Goal: Task Accomplishment & Management: Use online tool/utility

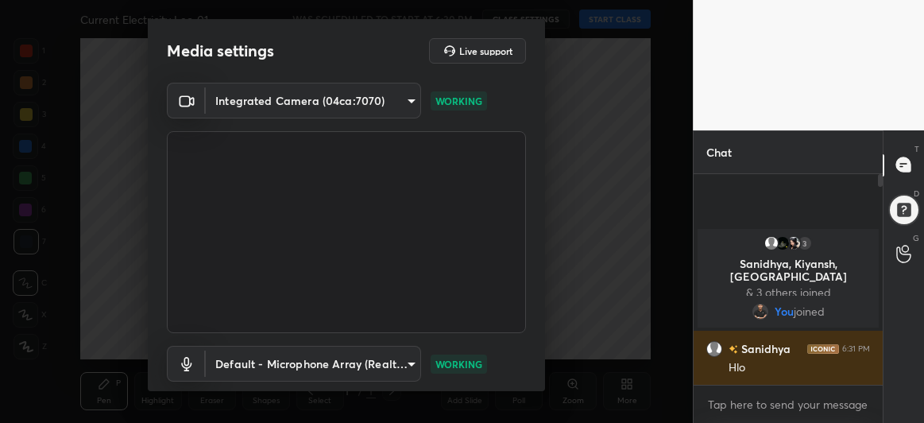
scroll to position [98, 0]
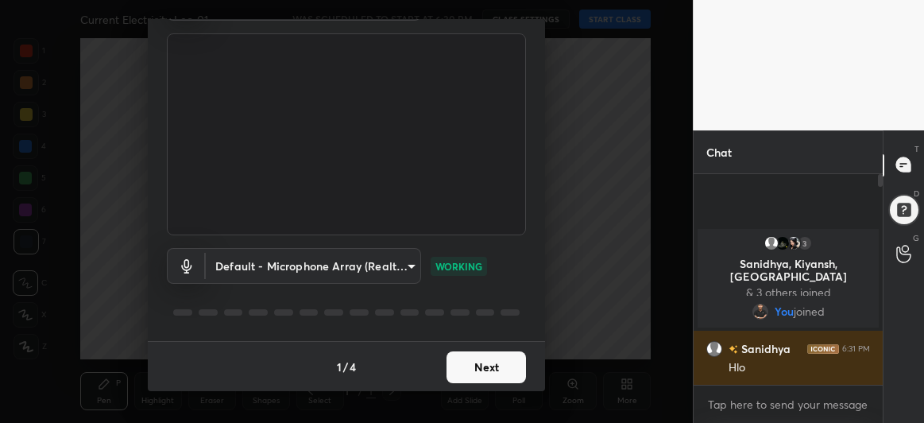
click at [497, 367] on button "Next" at bounding box center [486, 367] width 79 height 32
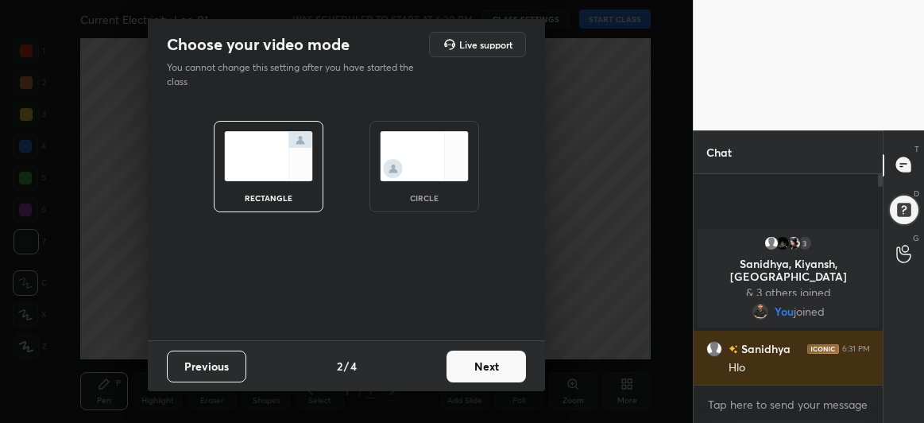
scroll to position [0, 0]
click at [491, 364] on button "Next" at bounding box center [486, 366] width 79 height 32
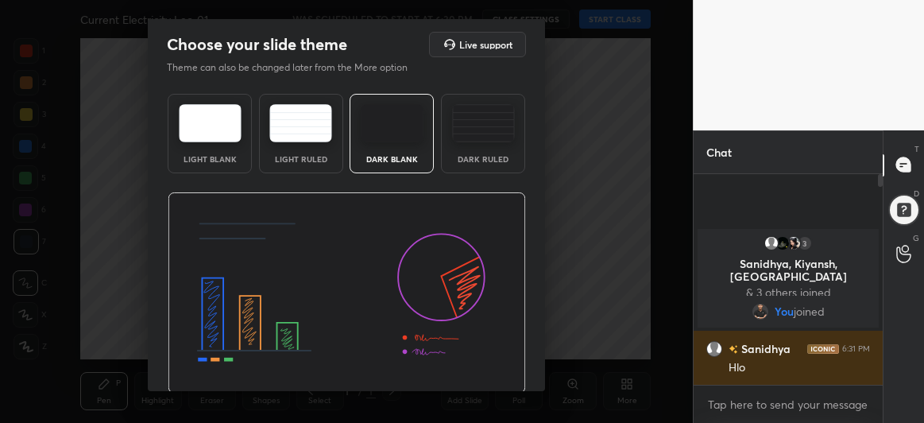
scroll to position [53, 0]
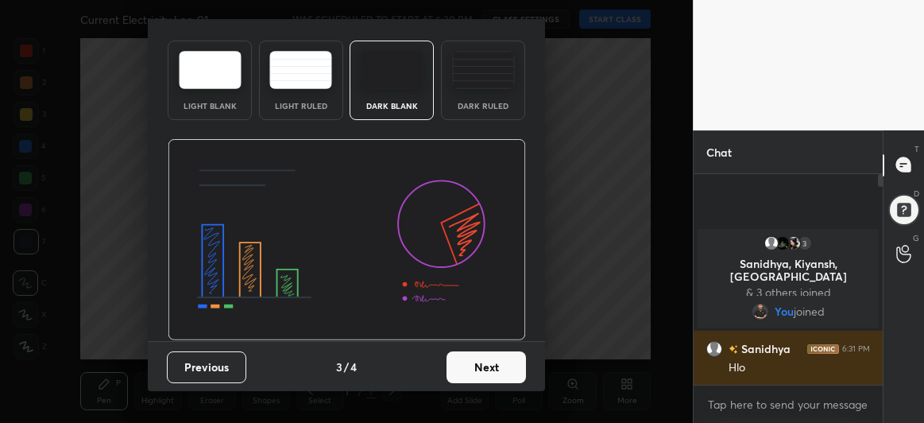
click at [486, 363] on button "Next" at bounding box center [486, 367] width 79 height 32
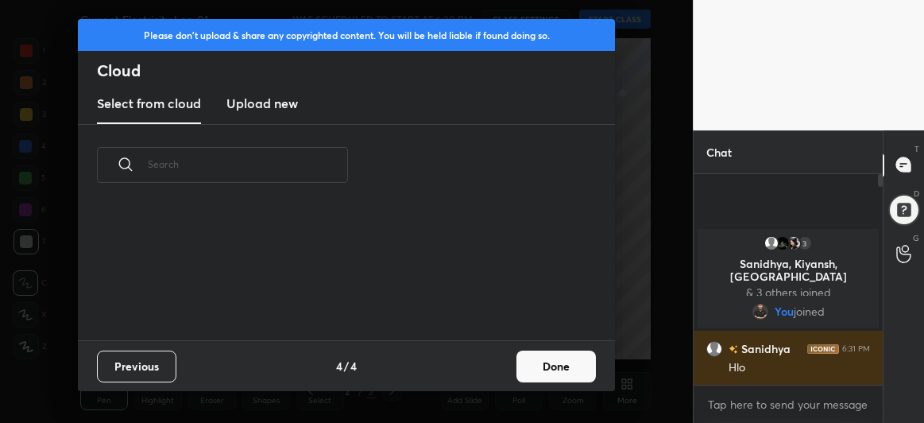
scroll to position [135, 510]
click at [567, 375] on button "Done" at bounding box center [556, 366] width 79 height 32
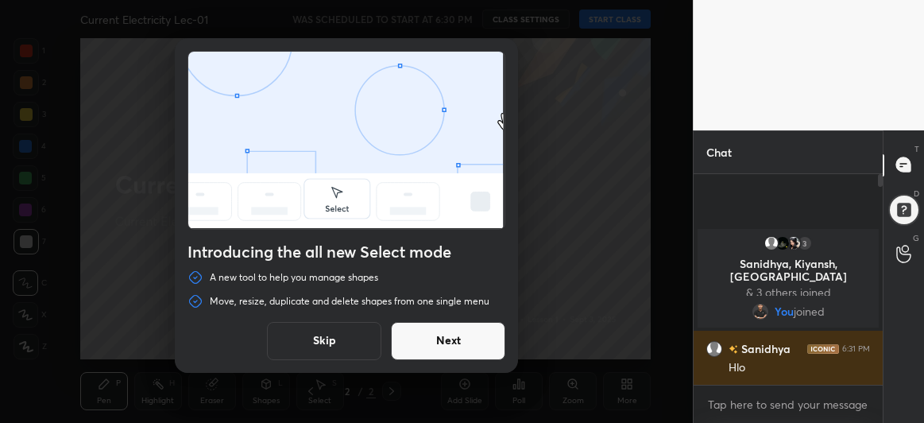
click at [432, 348] on button "Next" at bounding box center [448, 341] width 114 height 38
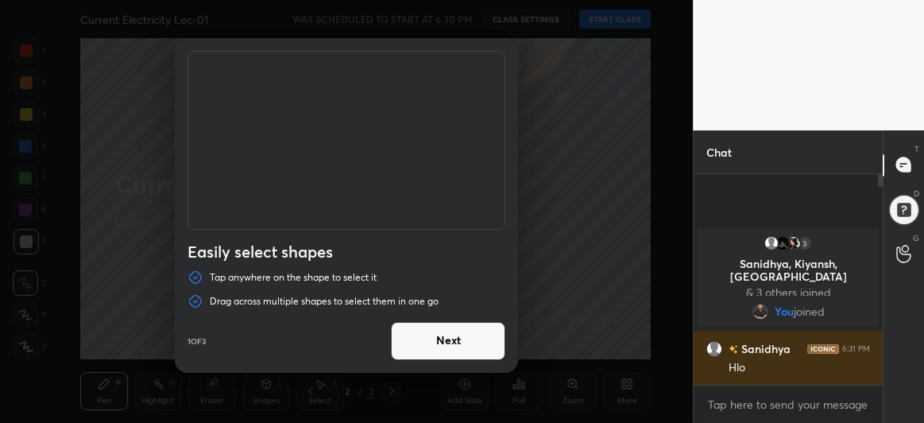
click at [444, 343] on button "Next" at bounding box center [448, 341] width 114 height 38
click at [447, 341] on button "Next" at bounding box center [448, 341] width 114 height 38
click at [448, 340] on button "Done" at bounding box center [448, 341] width 114 height 38
click at [450, 343] on div "Duplicate or delete a shape Duplicate or delete selected shapes quickly by usin…" at bounding box center [346, 205] width 343 height 335
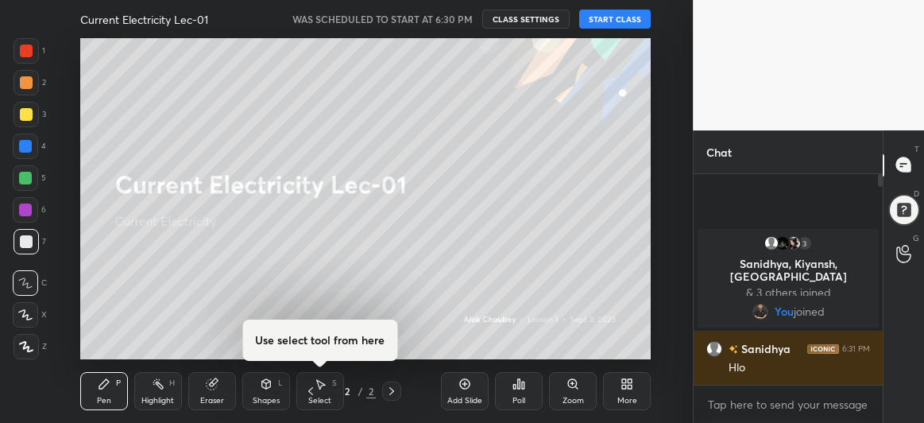
click at [615, 18] on button "START CLASS" at bounding box center [615, 19] width 72 height 19
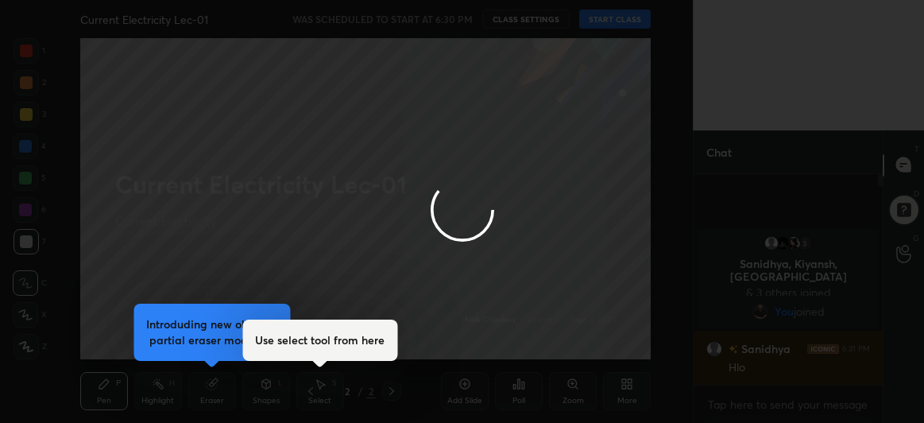
type textarea "x"
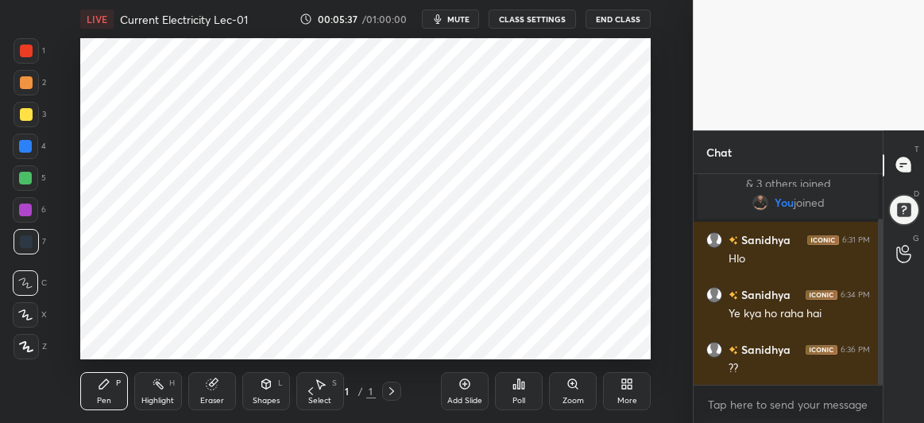
scroll to position [321, 629]
click at [462, 394] on div "Add Slide" at bounding box center [465, 391] width 48 height 38
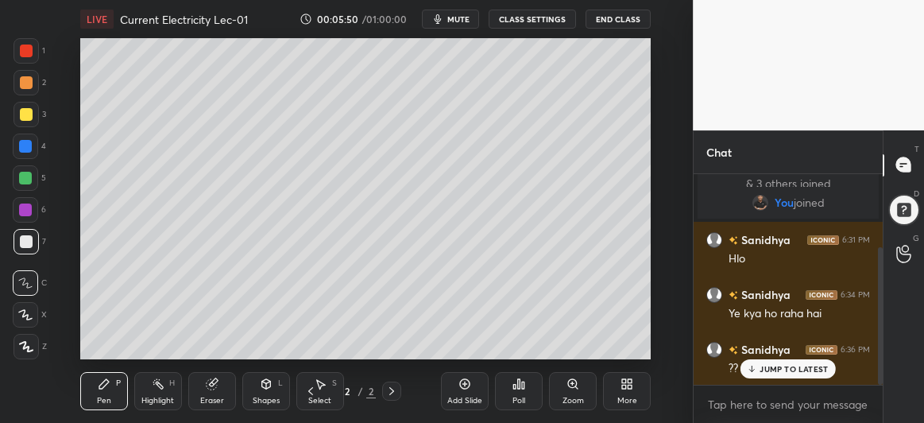
scroll to position [112, 0]
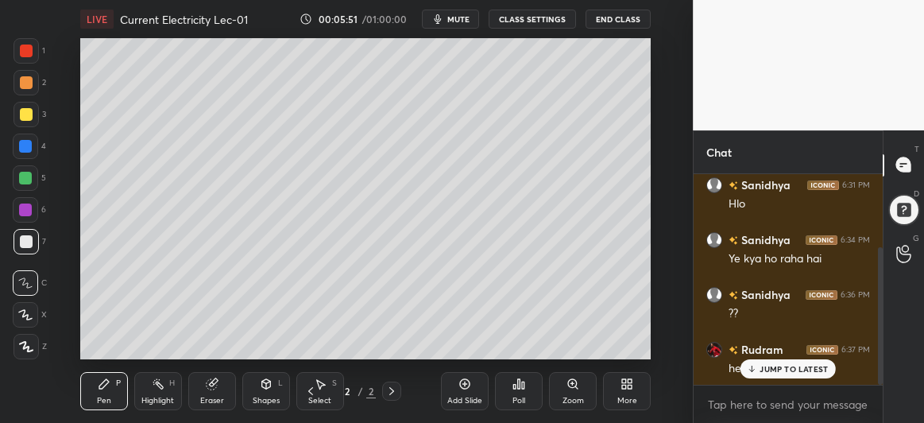
click at [31, 309] on icon at bounding box center [25, 314] width 14 height 11
click at [227, 393] on div "Eraser" at bounding box center [212, 391] width 48 height 38
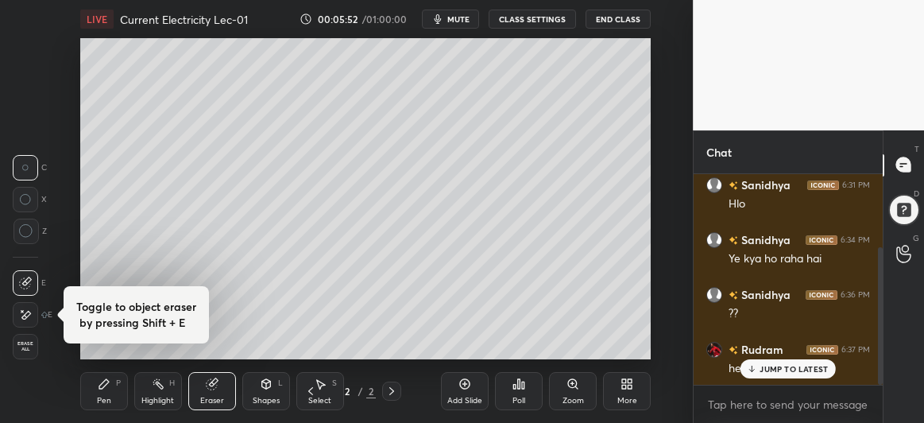
click at [28, 232] on icon at bounding box center [26, 231] width 14 height 14
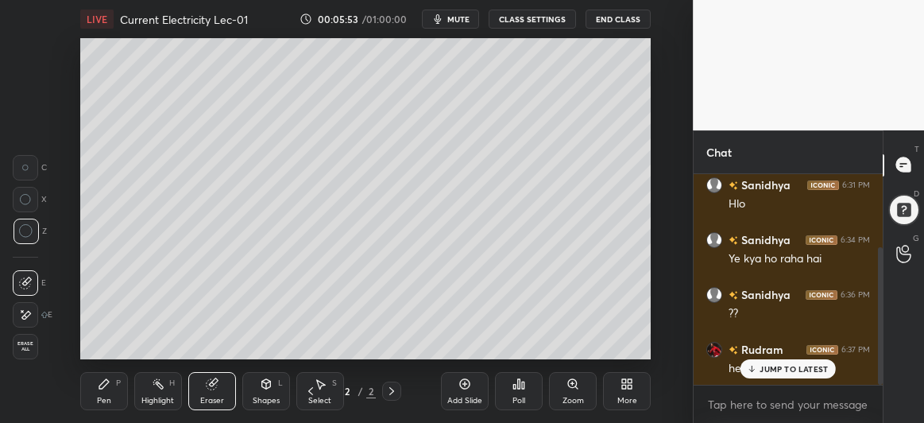
click at [93, 383] on div "Pen P" at bounding box center [104, 391] width 48 height 38
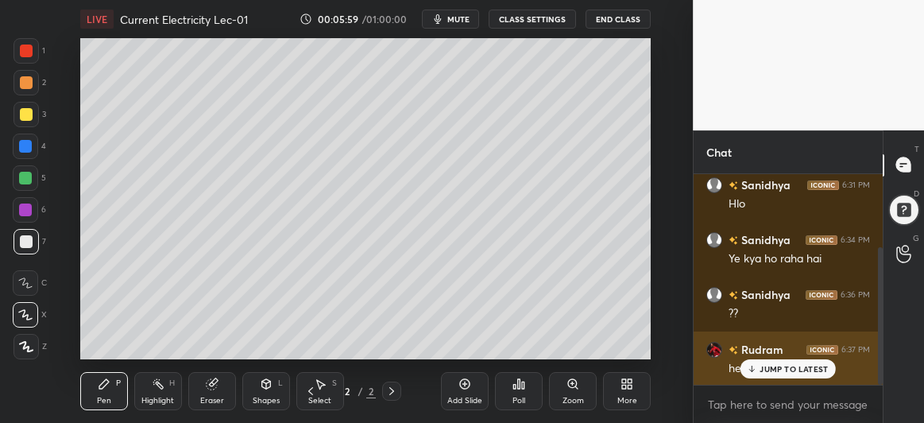
click at [793, 371] on p "JUMP TO LATEST" at bounding box center [794, 369] width 68 height 10
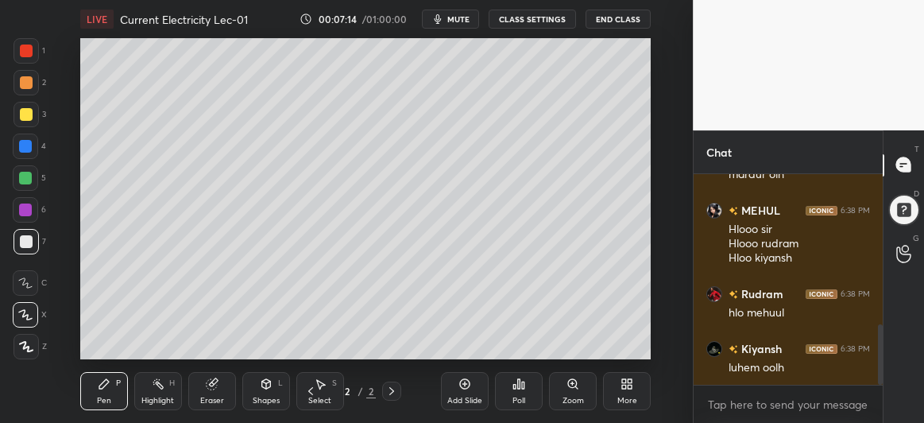
scroll to position [579, 0]
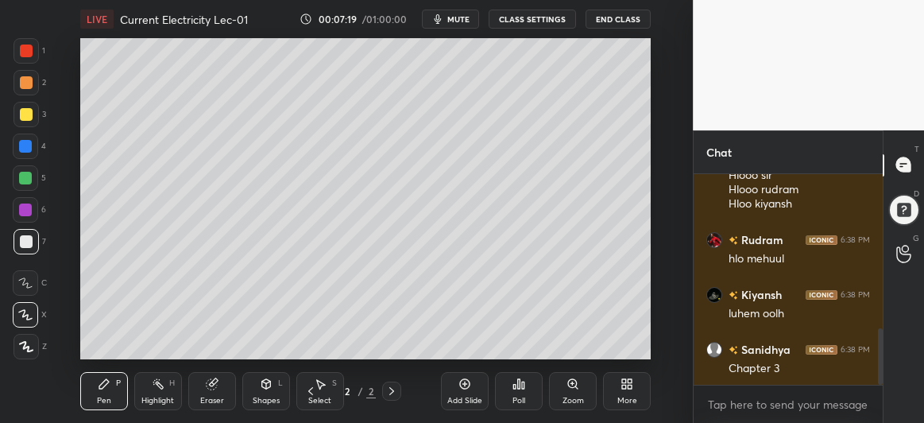
click at [26, 142] on div at bounding box center [25, 146] width 13 height 13
click at [25, 173] on div at bounding box center [25, 178] width 13 height 13
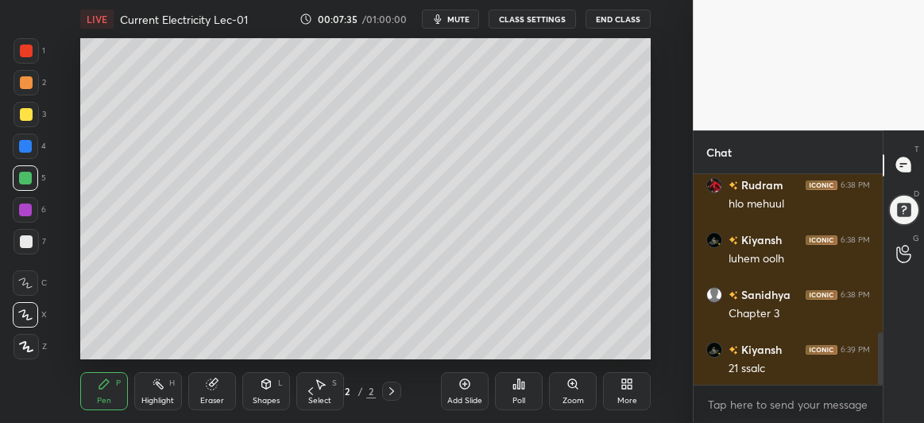
click at [21, 238] on div at bounding box center [26, 241] width 13 height 13
click at [27, 207] on div at bounding box center [25, 209] width 13 height 13
click at [26, 114] on div at bounding box center [26, 114] width 13 height 13
click at [215, 393] on div "Eraser" at bounding box center [212, 391] width 48 height 38
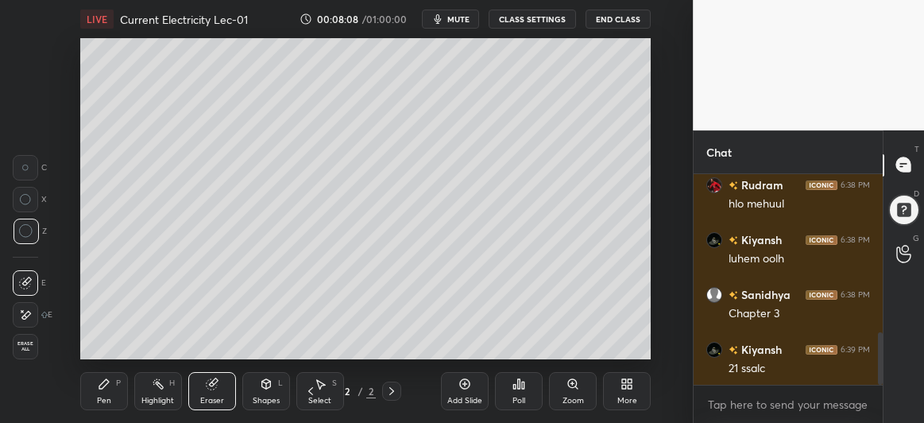
click at [106, 397] on div "Pen" at bounding box center [104, 401] width 14 height 8
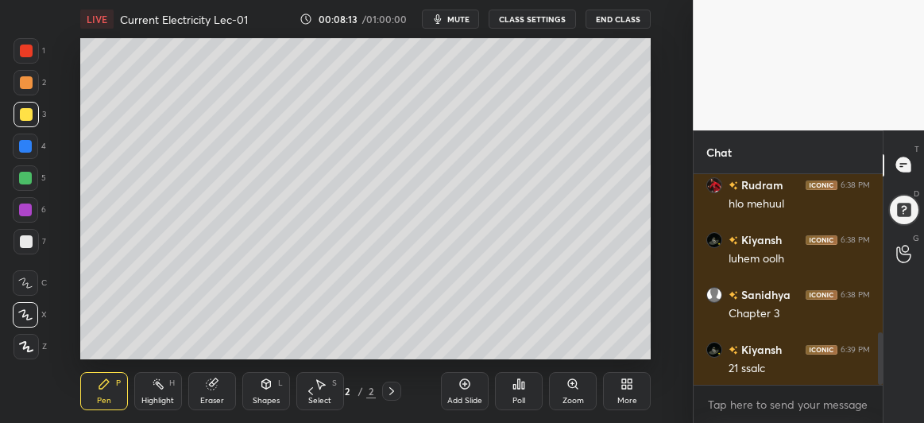
click at [28, 180] on div at bounding box center [25, 178] width 13 height 13
click at [904, 208] on div at bounding box center [905, 210] width 32 height 32
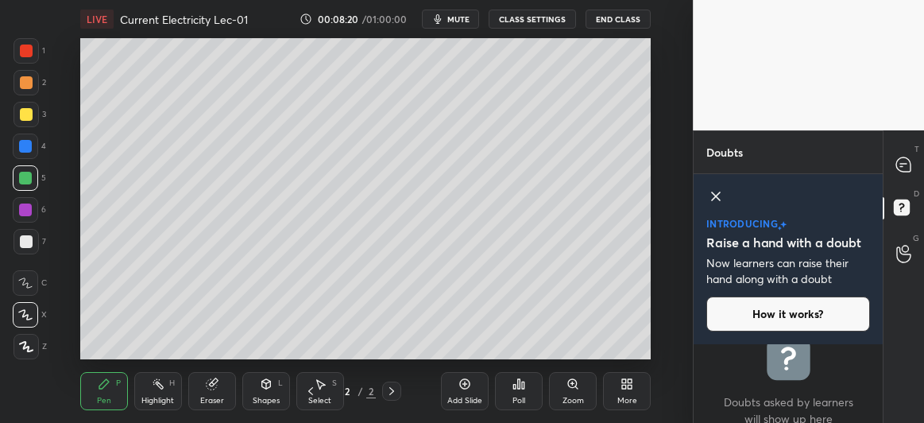
click at [718, 191] on icon at bounding box center [716, 196] width 19 height 19
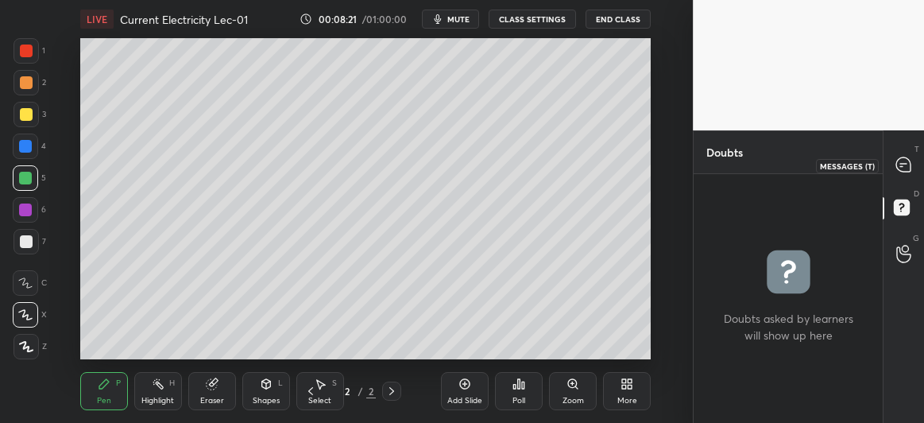
click at [906, 164] on icon at bounding box center [903, 164] width 6 height 0
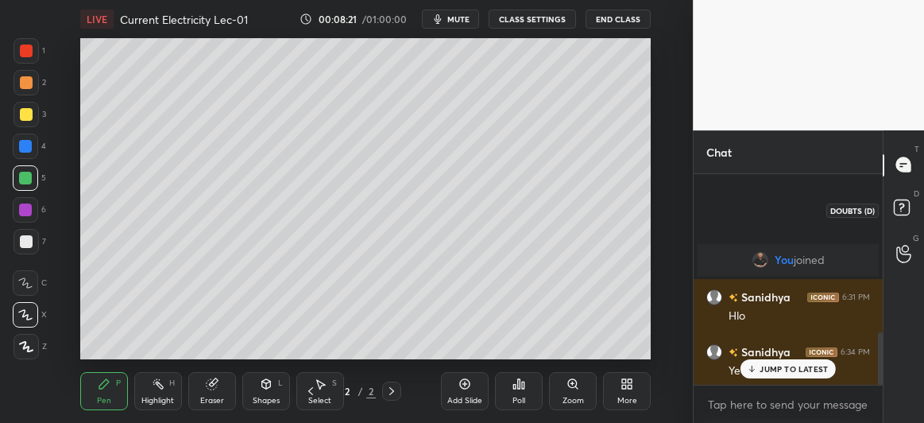
scroll to position [207, 184]
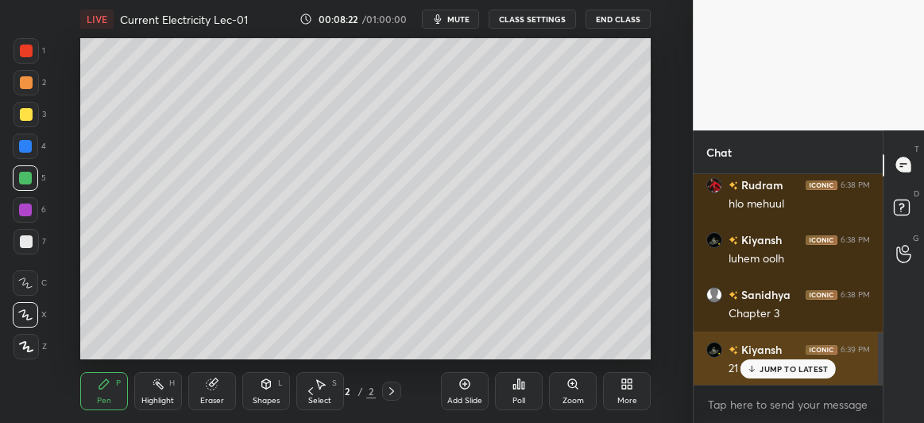
click at [770, 367] on p "JUMP TO LATEST" at bounding box center [794, 369] width 68 height 10
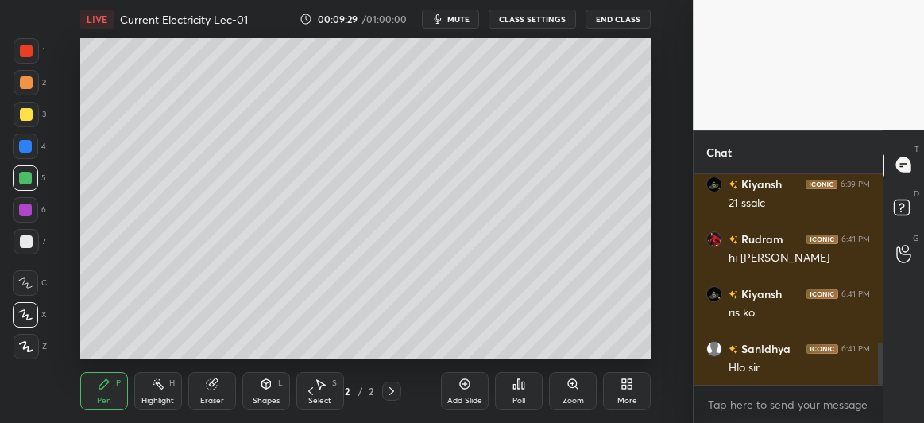
scroll to position [854, 0]
click at [207, 390] on div "Eraser" at bounding box center [212, 391] width 48 height 38
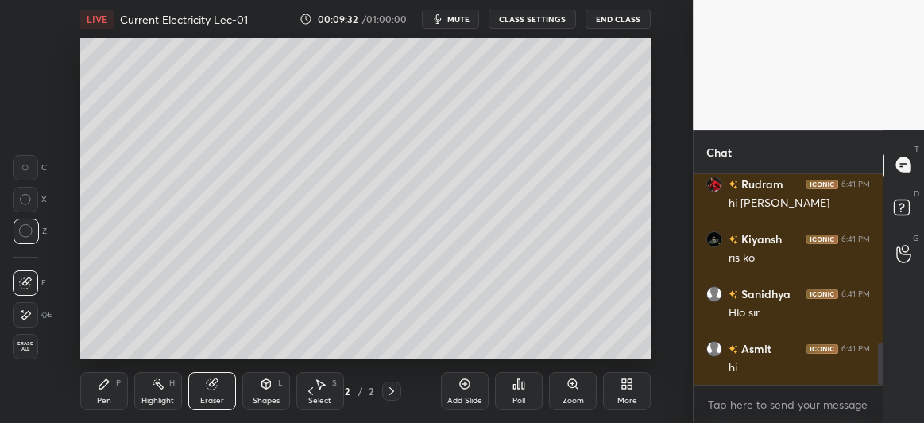
click at [110, 390] on div "Pen P" at bounding box center [104, 391] width 48 height 38
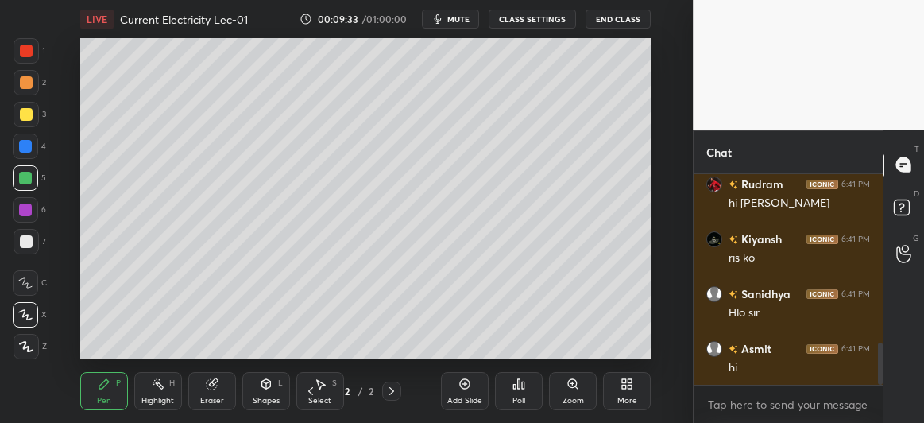
click at [460, 385] on icon at bounding box center [465, 384] width 10 height 10
click at [23, 111] on div at bounding box center [26, 114] width 13 height 13
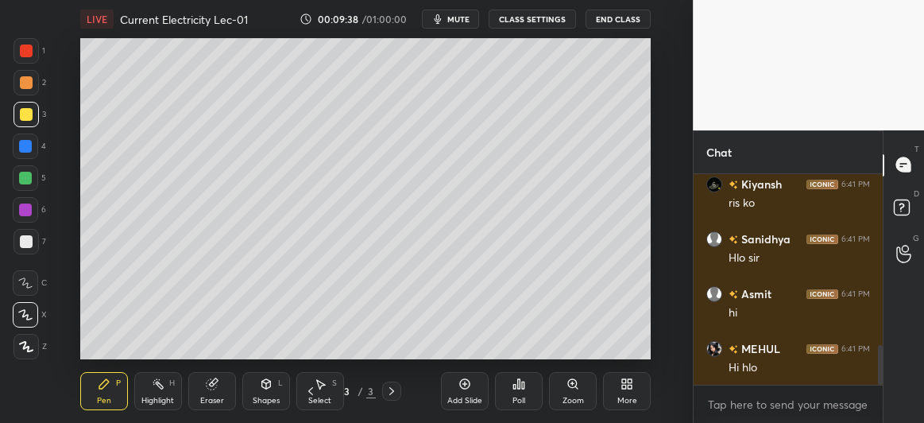
scroll to position [963, 0]
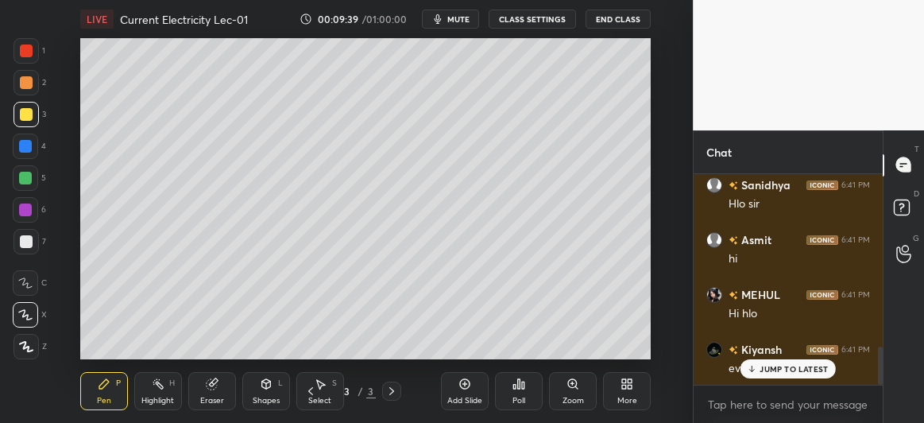
click at [260, 381] on icon at bounding box center [266, 384] width 13 height 13
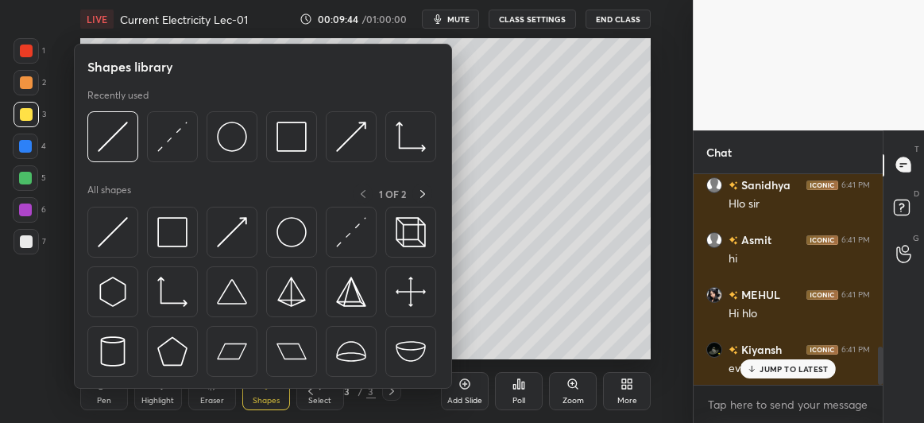
click at [109, 399] on div "Pen" at bounding box center [104, 401] width 14 height 8
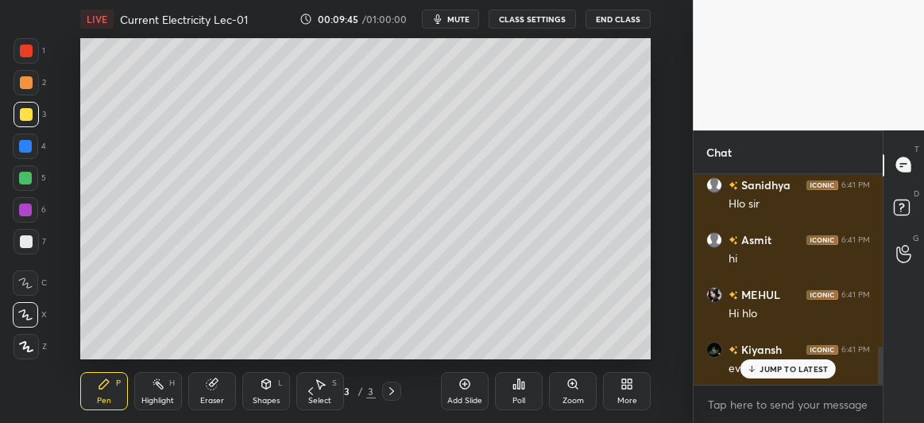
click at [275, 391] on div "Shapes L" at bounding box center [266, 391] width 48 height 38
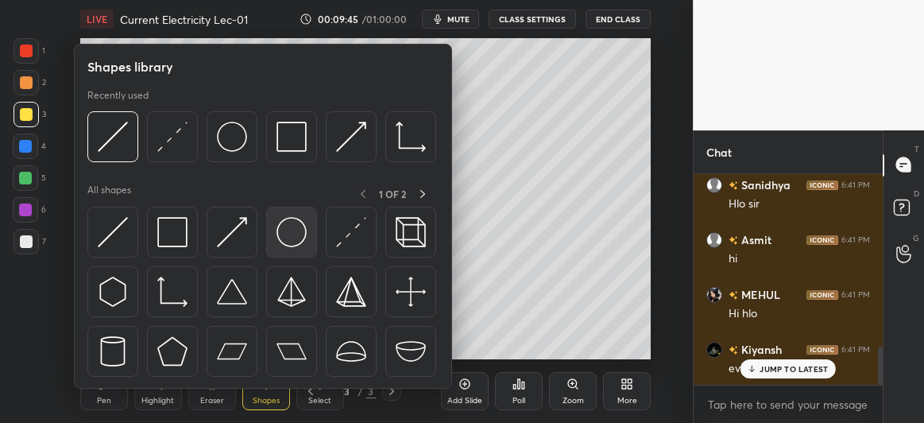
click at [290, 234] on img at bounding box center [292, 232] width 30 height 30
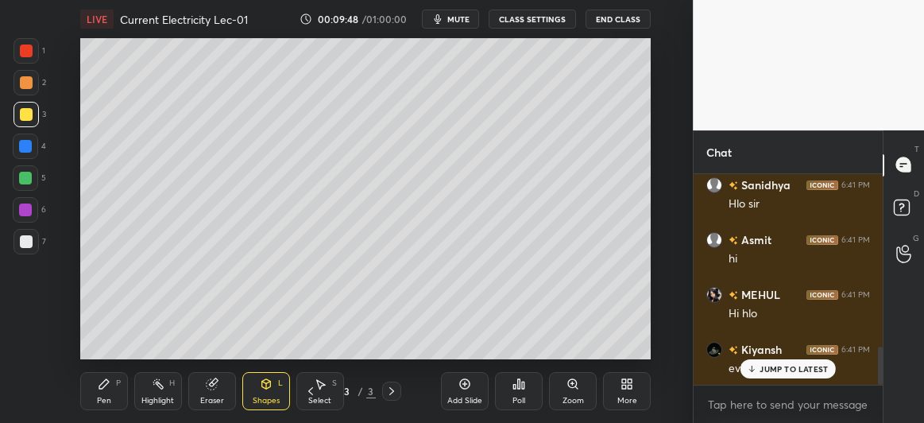
click at [271, 379] on icon at bounding box center [266, 384] width 13 height 13
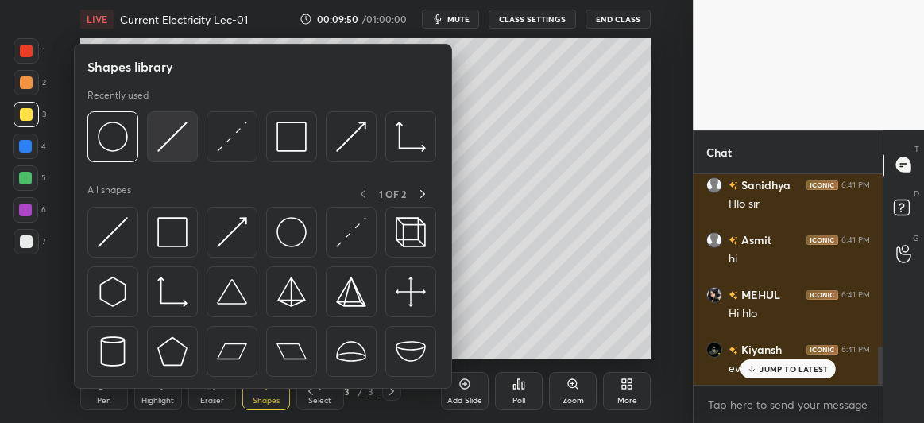
click at [167, 138] on img at bounding box center [172, 137] width 30 height 30
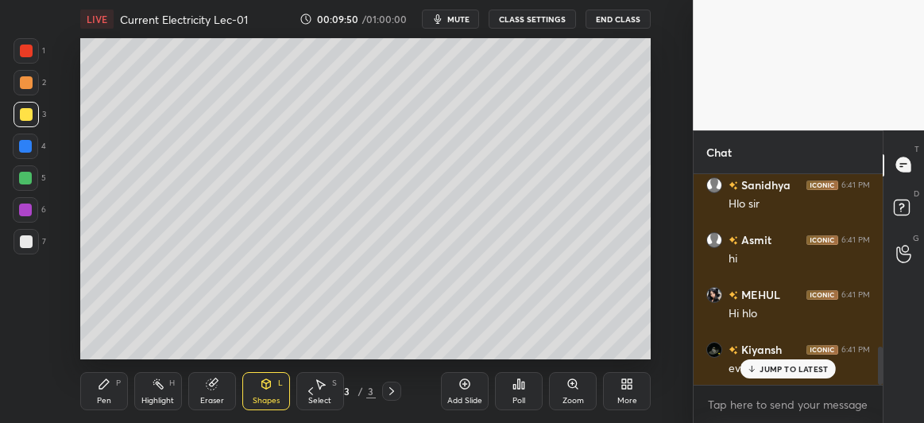
click at [29, 179] on div at bounding box center [25, 178] width 13 height 13
click at [264, 400] on div "Shapes" at bounding box center [266, 401] width 27 height 8
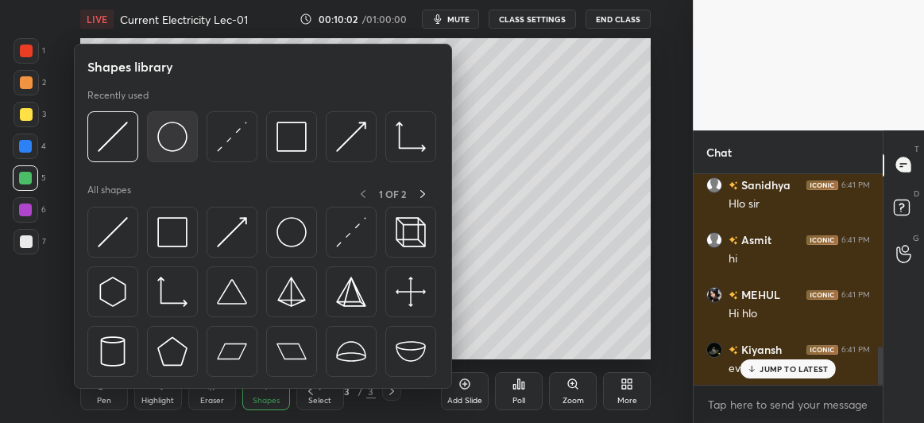
click at [171, 138] on img at bounding box center [172, 137] width 30 height 30
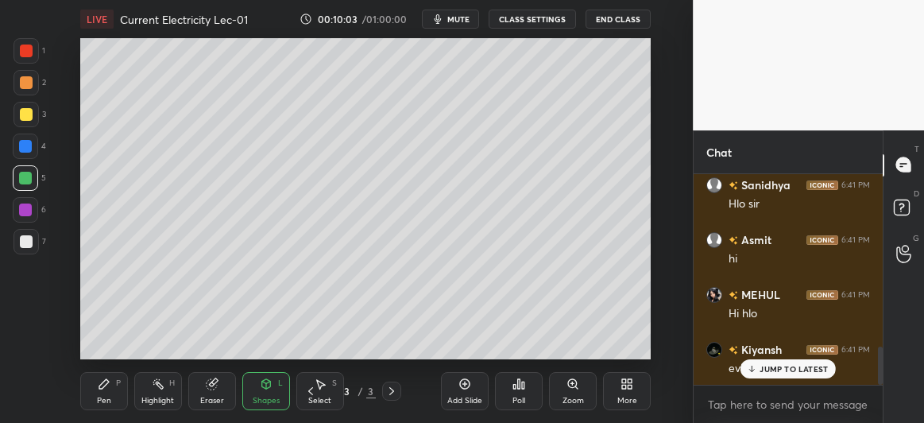
click at [28, 148] on div at bounding box center [25, 146] width 13 height 13
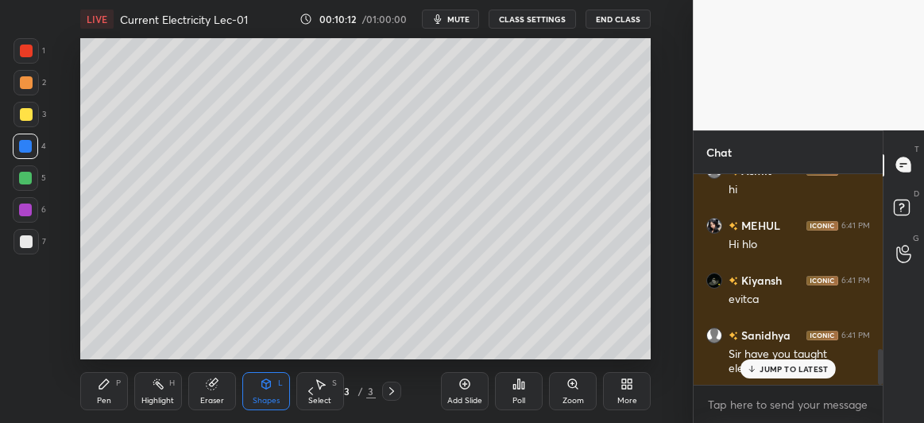
click at [108, 397] on div "Pen" at bounding box center [104, 401] width 14 height 8
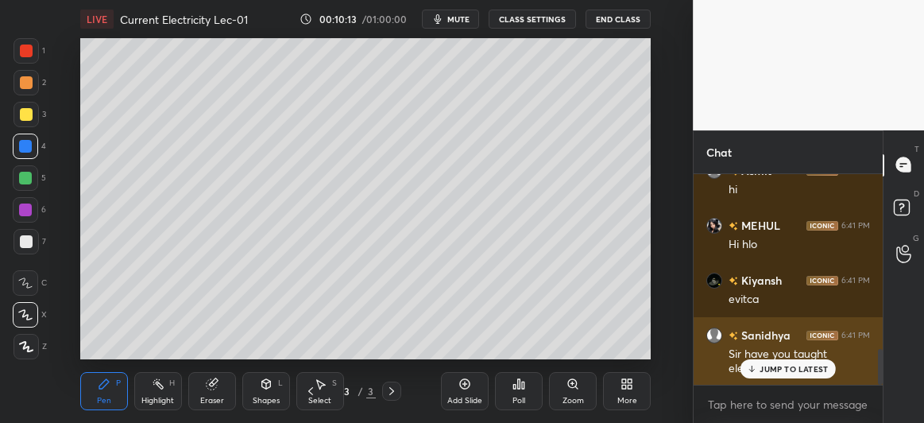
click at [762, 370] on p "JUMP TO LATEST" at bounding box center [794, 369] width 68 height 10
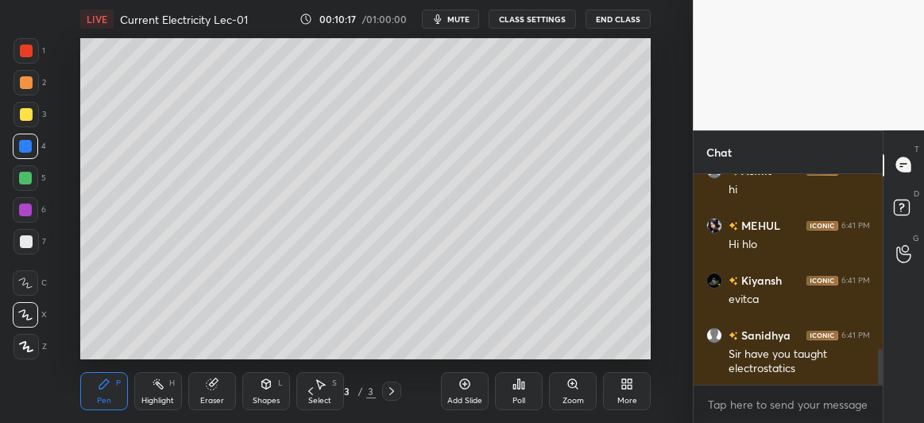
click at [24, 177] on div at bounding box center [25, 178] width 13 height 13
click at [26, 236] on div at bounding box center [26, 241] width 13 height 13
click at [209, 385] on icon at bounding box center [212, 384] width 10 height 10
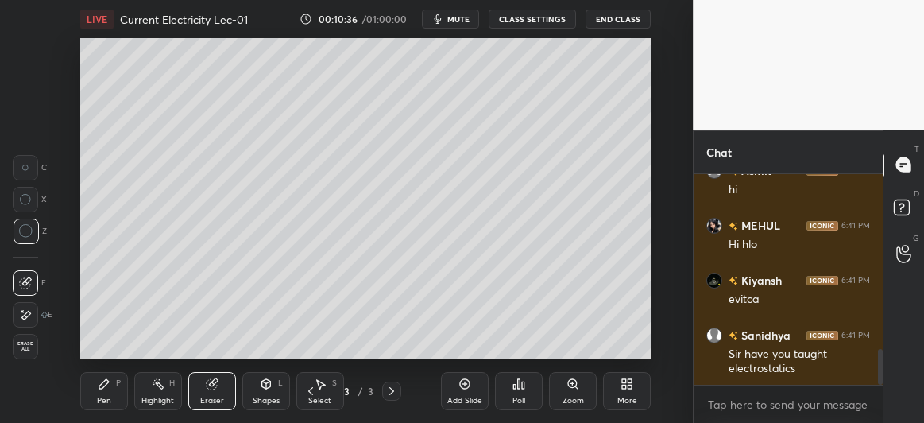
click at [99, 390] on icon at bounding box center [104, 384] width 13 height 13
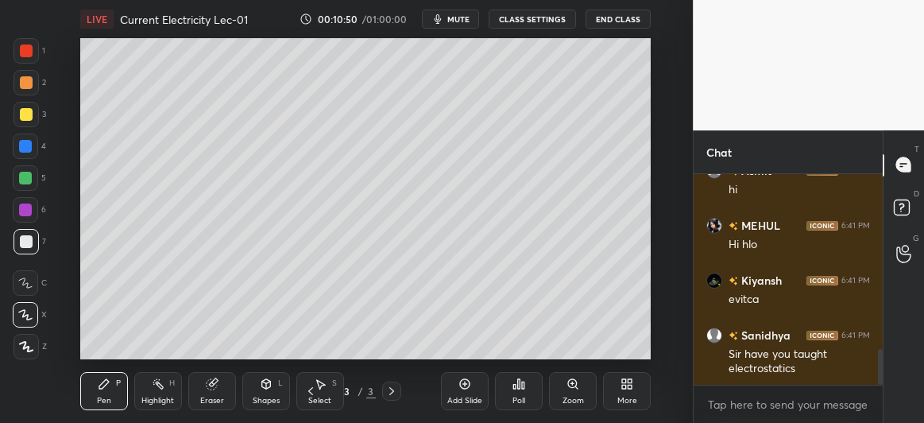
click at [25, 174] on div at bounding box center [25, 178] width 13 height 13
click at [28, 144] on div at bounding box center [25, 146] width 13 height 13
click at [28, 110] on div at bounding box center [26, 114] width 13 height 13
click at [25, 142] on div at bounding box center [25, 146] width 13 height 13
click at [29, 242] on div at bounding box center [26, 241] width 13 height 13
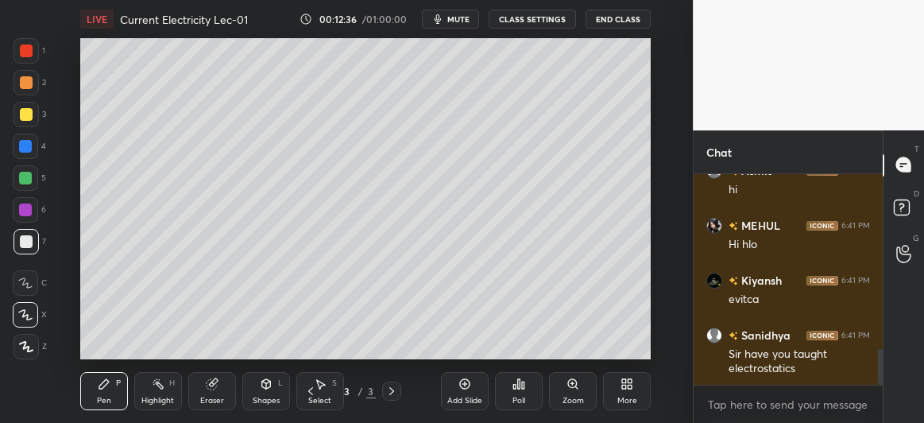
click at [310, 391] on icon at bounding box center [310, 391] width 13 height 13
click at [459, 385] on icon at bounding box center [465, 384] width 13 height 13
click at [28, 179] on div at bounding box center [25, 178] width 13 height 13
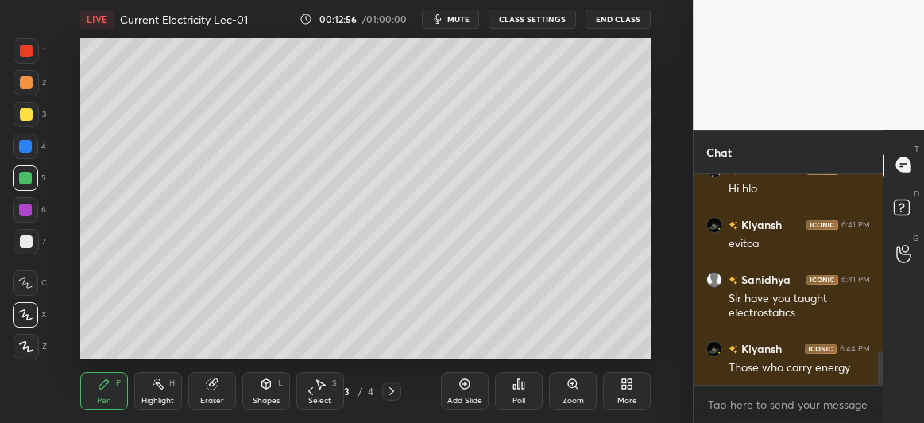
click at [31, 211] on div at bounding box center [25, 209] width 25 height 25
click at [25, 146] on div at bounding box center [25, 146] width 13 height 13
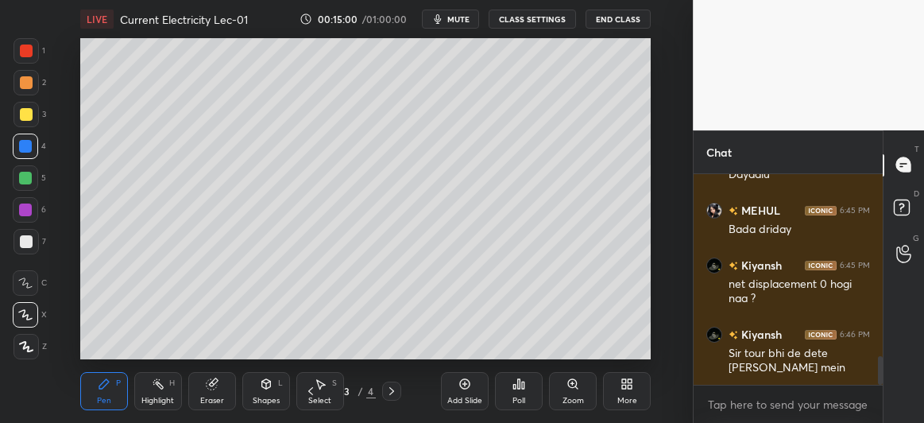
scroll to position [1365, 0]
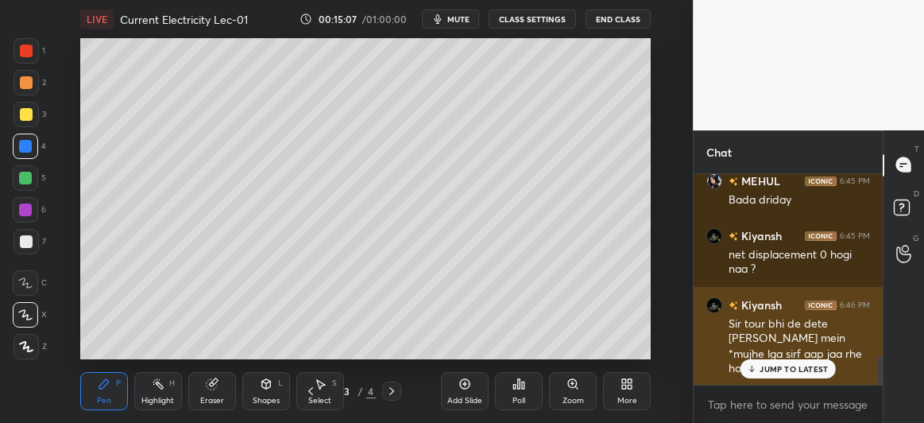
click at [776, 368] on p "JUMP TO LATEST" at bounding box center [794, 369] width 68 height 10
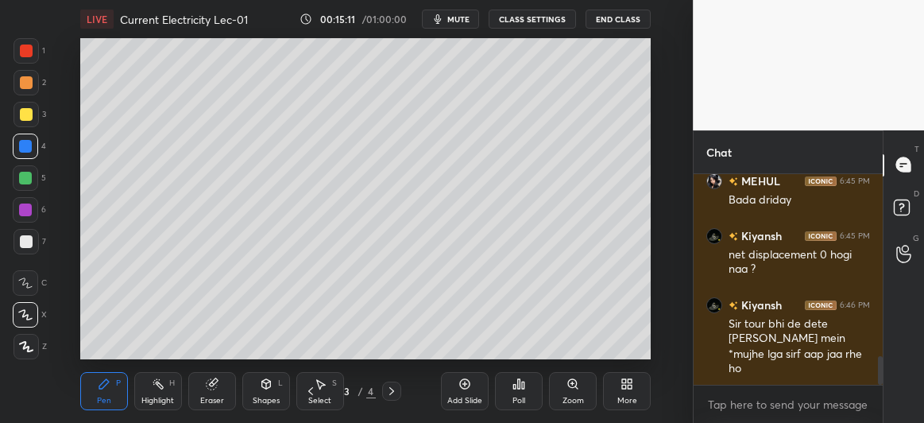
click at [21, 213] on div at bounding box center [25, 209] width 13 height 13
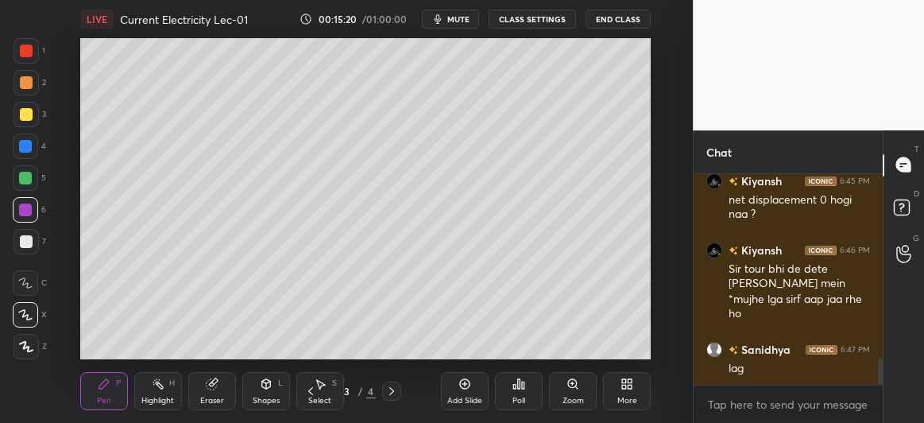
click at [11, 240] on div "1 2 3 4 5 6 7 C X Z C X Z E E Erase all H H" at bounding box center [25, 198] width 51 height 321
click at [28, 243] on div at bounding box center [26, 241] width 13 height 13
click at [26, 177] on div at bounding box center [25, 178] width 13 height 13
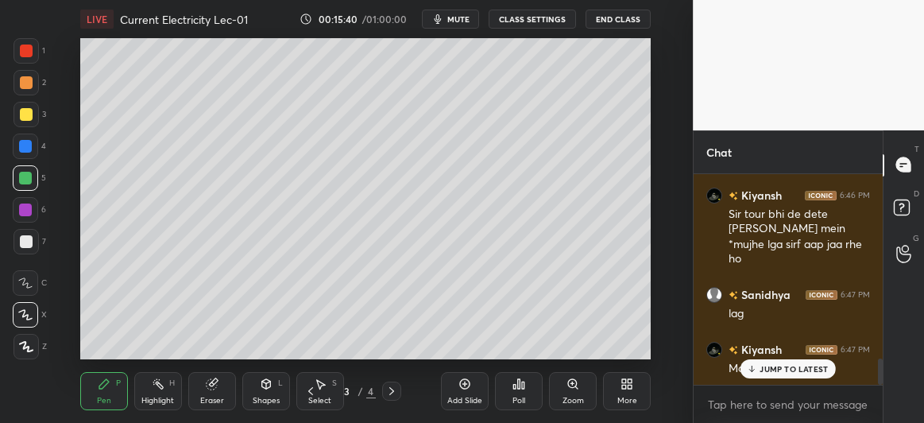
click at [769, 395] on body "1 2 3 4 5 6 7 C X Z C X Z E E Erase all H H LIVE Current Electricity Lec-01 00:…" at bounding box center [462, 211] width 924 height 423
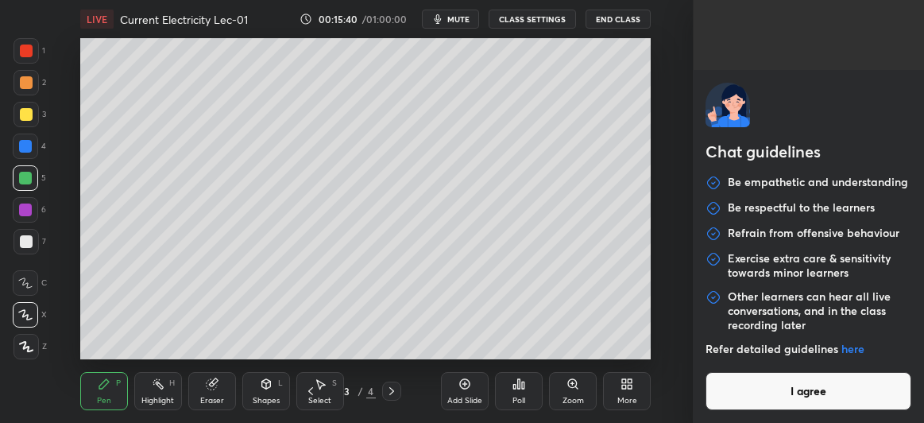
click at [774, 369] on div "Refer detailed guidelines here" at bounding box center [809, 357] width 206 height 30
click at [796, 397] on button "I agree" at bounding box center [809, 391] width 206 height 38
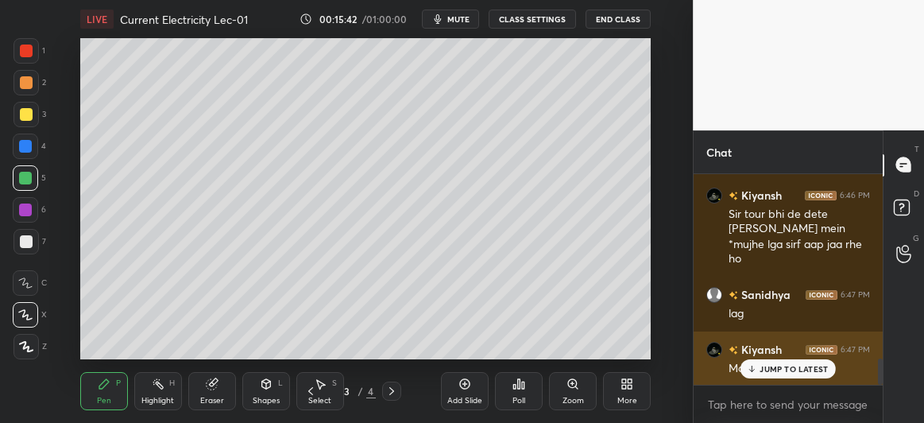
click at [759, 370] on div "JUMP TO LATEST" at bounding box center [788, 368] width 95 height 19
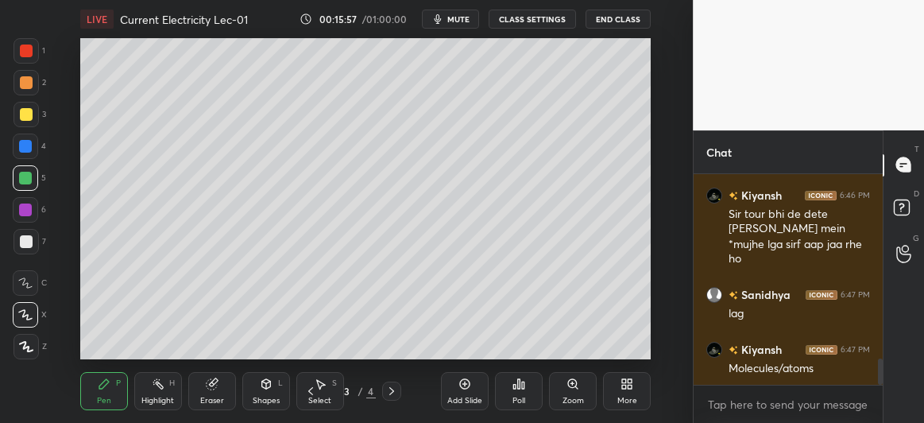
scroll to position [1491, 0]
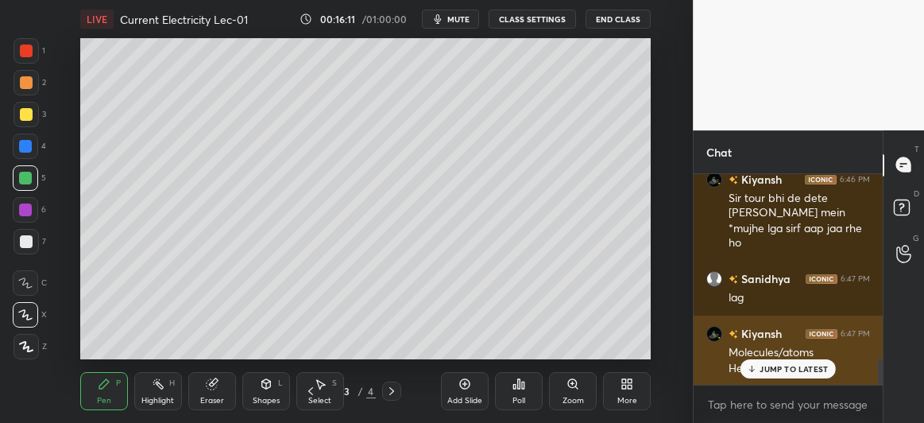
click at [764, 372] on p "JUMP TO LATEST" at bounding box center [794, 369] width 68 height 10
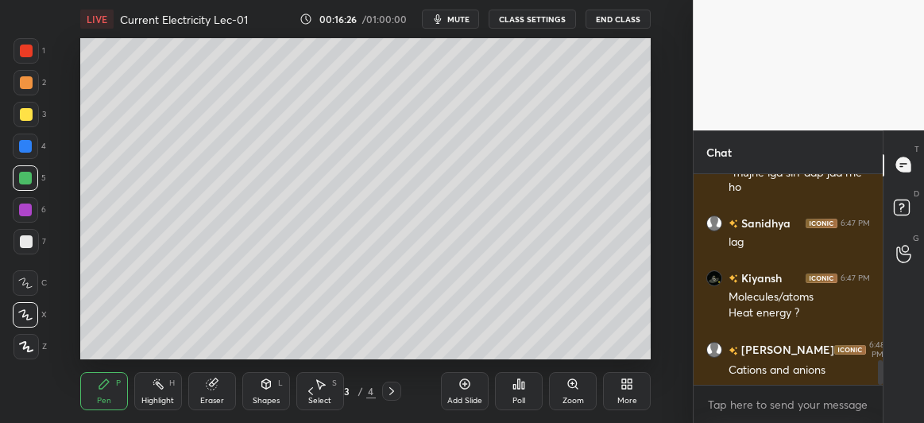
scroll to position [1601, 0]
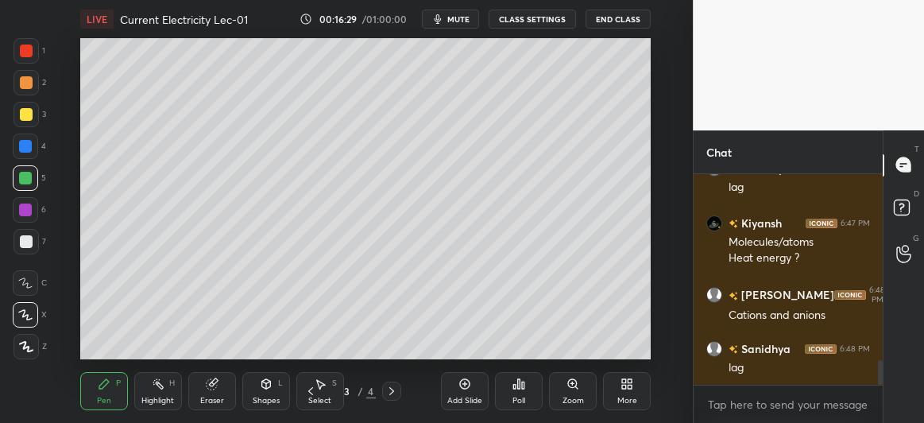
click at [24, 143] on div at bounding box center [25, 146] width 13 height 13
click at [28, 114] on div at bounding box center [26, 114] width 13 height 13
click at [208, 386] on icon at bounding box center [212, 384] width 10 height 10
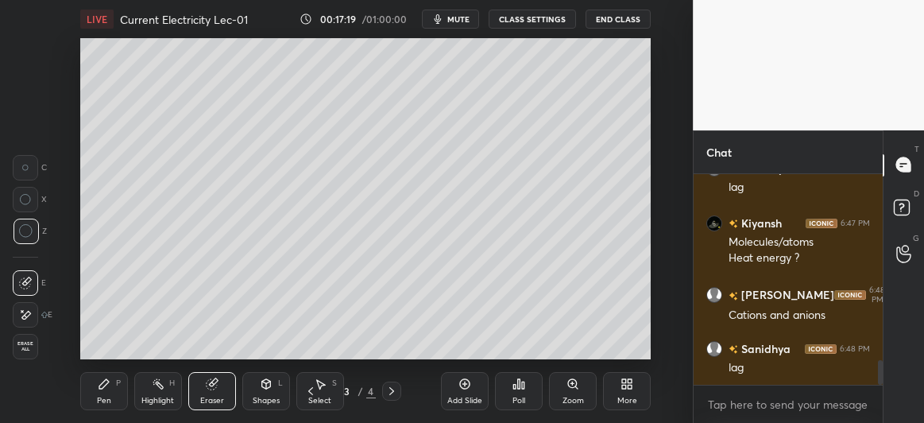
click at [116, 392] on div "Pen P" at bounding box center [104, 391] width 48 height 38
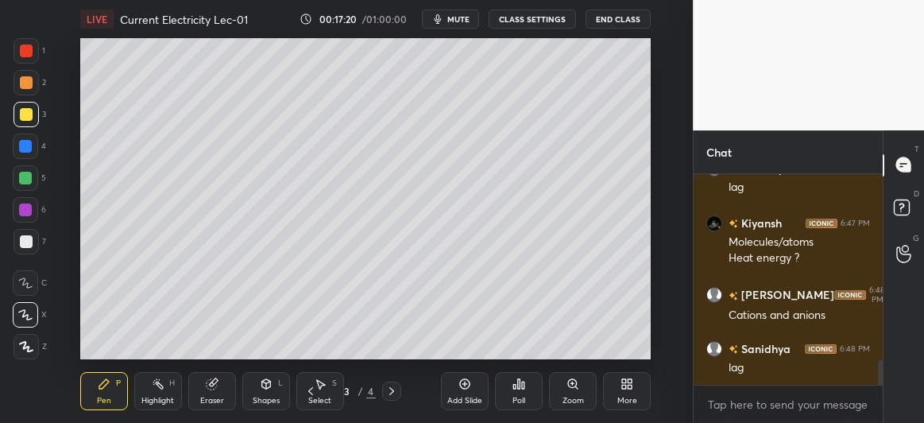
click at [268, 388] on icon at bounding box center [266, 384] width 9 height 10
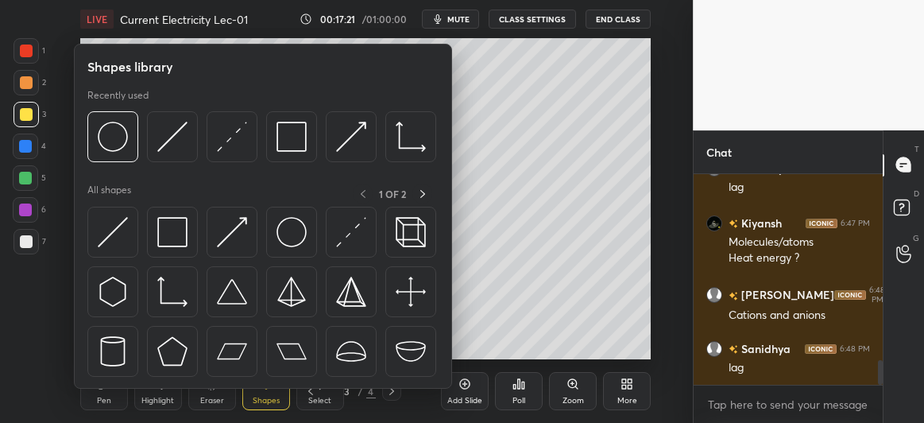
click at [104, 397] on div "Pen" at bounding box center [104, 401] width 14 height 8
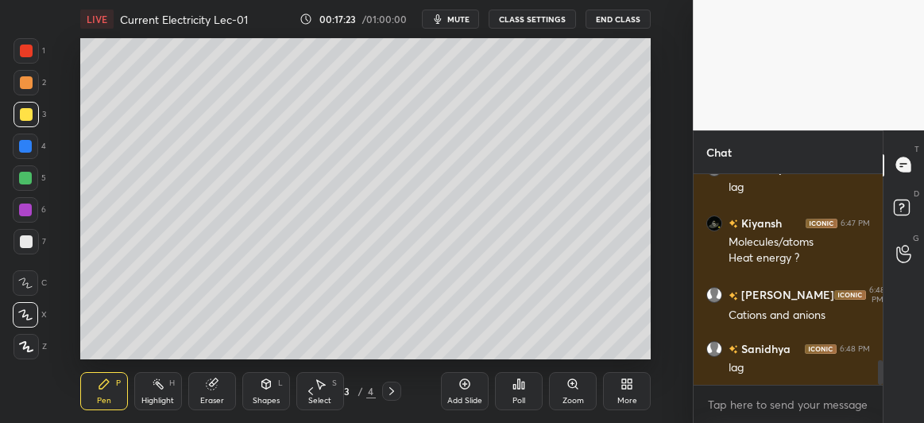
click at [31, 86] on div at bounding box center [26, 82] width 13 height 13
click at [392, 387] on icon at bounding box center [391, 391] width 13 height 13
click at [28, 250] on div at bounding box center [26, 241] width 25 height 25
click at [23, 180] on div at bounding box center [25, 178] width 13 height 13
click at [29, 106] on div at bounding box center [26, 114] width 25 height 25
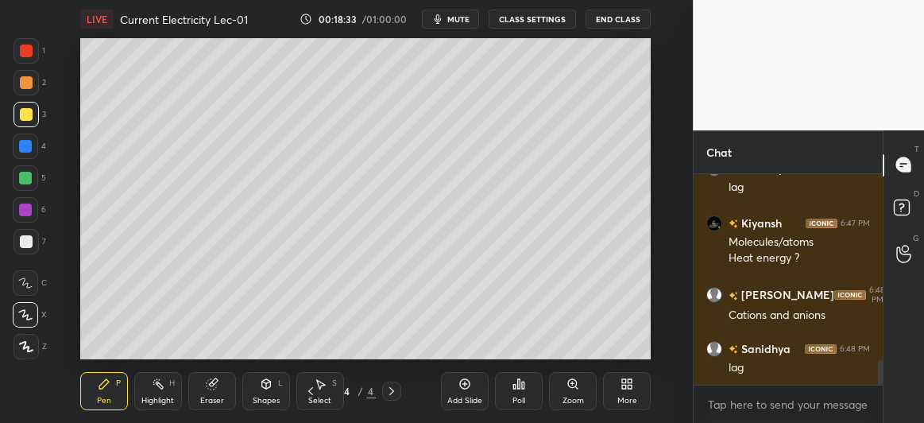
click at [25, 175] on div at bounding box center [25, 178] width 13 height 13
click at [25, 206] on div at bounding box center [25, 209] width 13 height 13
click at [27, 239] on div at bounding box center [26, 241] width 13 height 13
click at [463, 393] on div "Add Slide" at bounding box center [465, 391] width 48 height 38
click at [25, 117] on div at bounding box center [26, 114] width 13 height 13
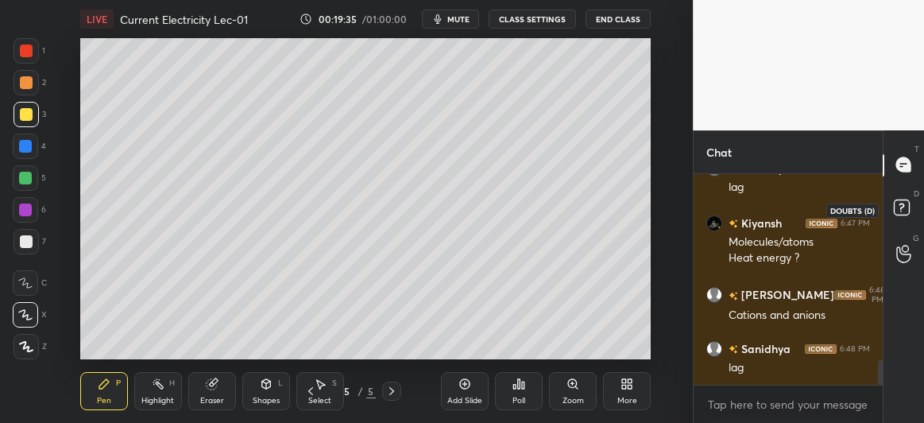
click at [900, 209] on icon at bounding box center [902, 206] width 6 height 6
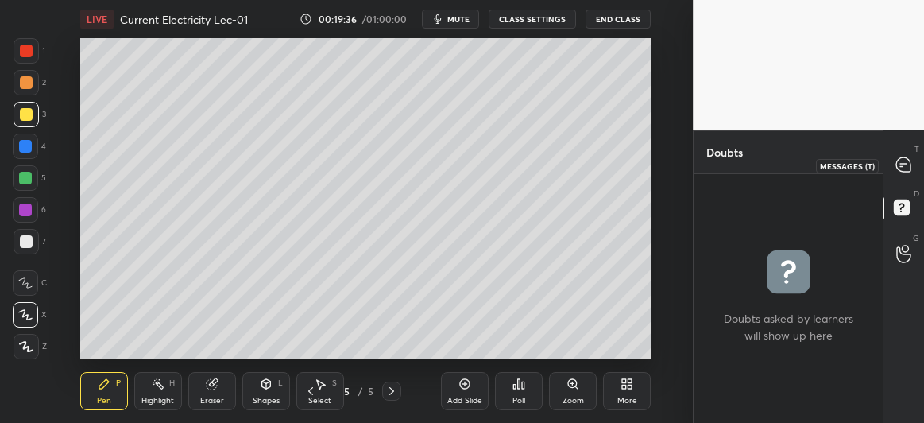
click at [905, 161] on icon at bounding box center [904, 164] width 14 height 14
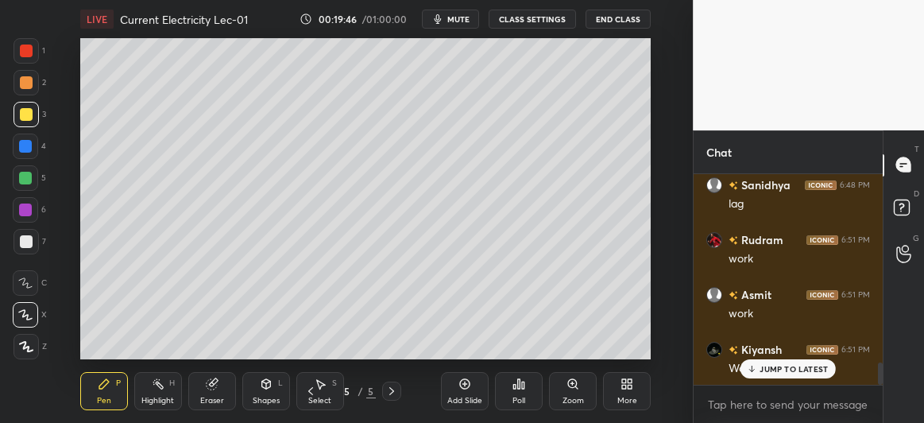
scroll to position [1875, 0]
click at [786, 372] on p "JUMP TO LATEST" at bounding box center [794, 369] width 68 height 10
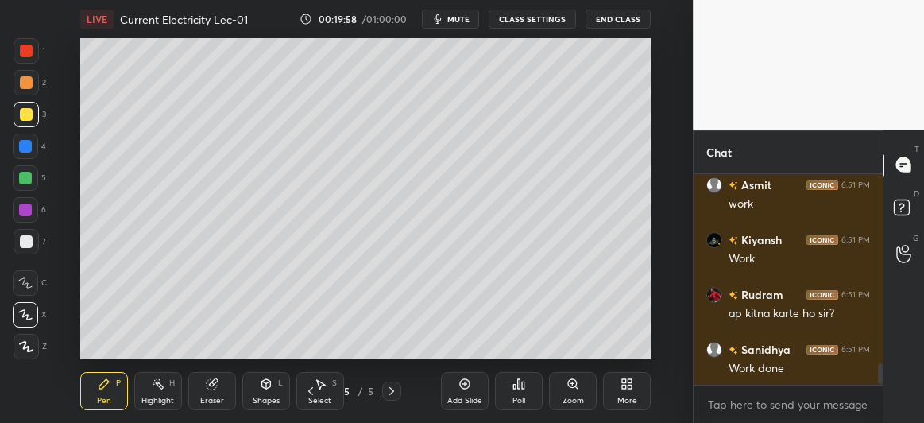
scroll to position [1931, 0]
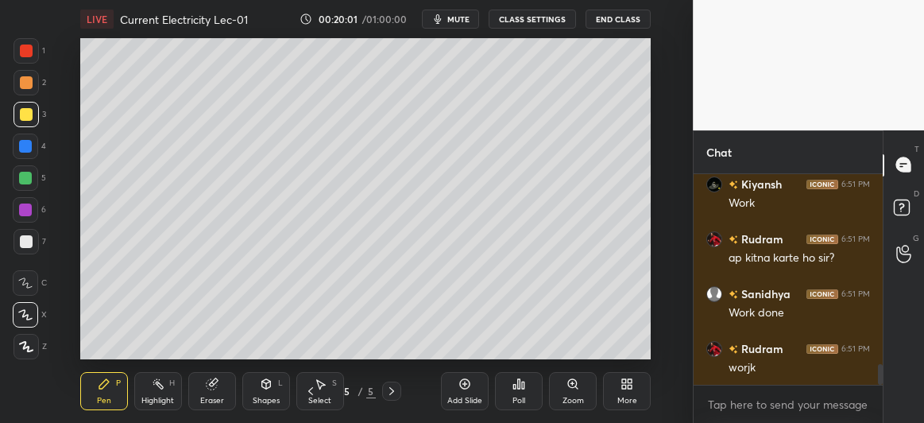
click at [21, 157] on div at bounding box center [25, 146] width 25 height 25
click at [314, 389] on icon at bounding box center [310, 391] width 13 height 13
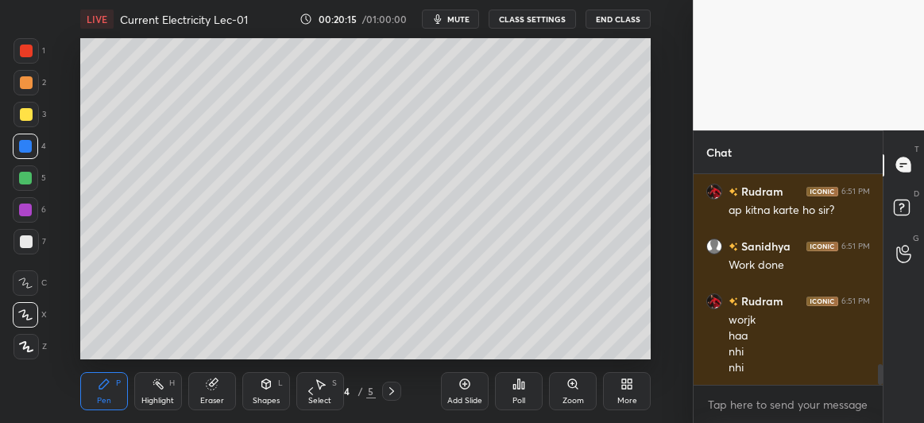
scroll to position [2033, 0]
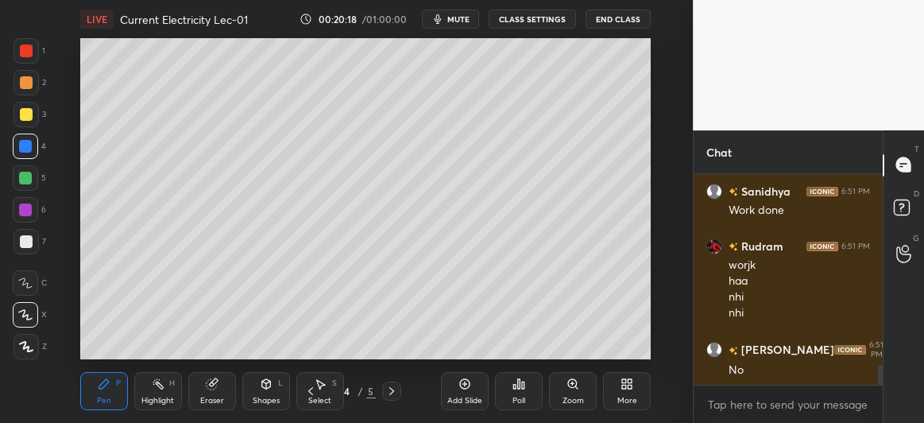
click at [390, 387] on icon at bounding box center [391, 391] width 13 height 13
click at [21, 240] on div at bounding box center [26, 241] width 13 height 13
click at [26, 209] on div at bounding box center [25, 209] width 13 height 13
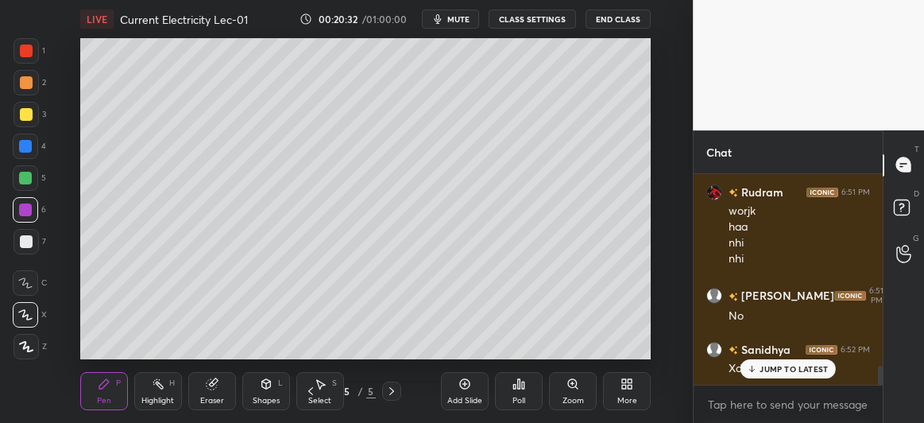
click at [779, 370] on p "JUMP TO LATEST" at bounding box center [794, 369] width 68 height 10
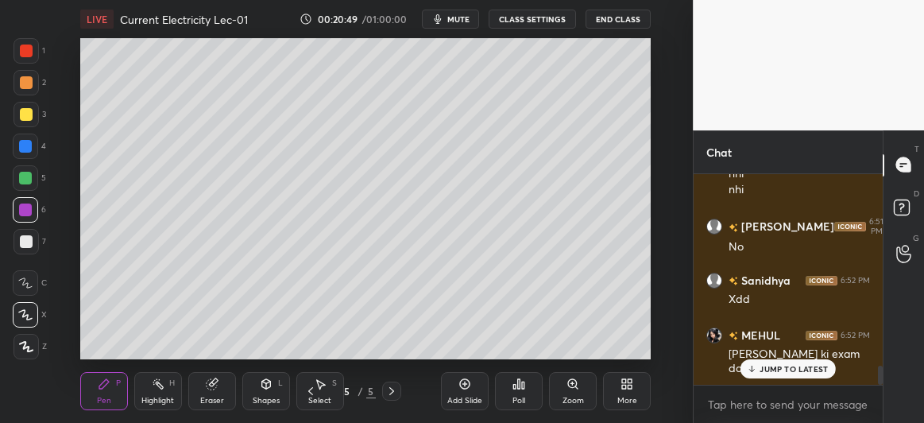
click at [33, 235] on div at bounding box center [26, 241] width 25 height 25
click at [21, 184] on div at bounding box center [25, 177] width 25 height 25
click at [306, 386] on icon at bounding box center [310, 391] width 13 height 13
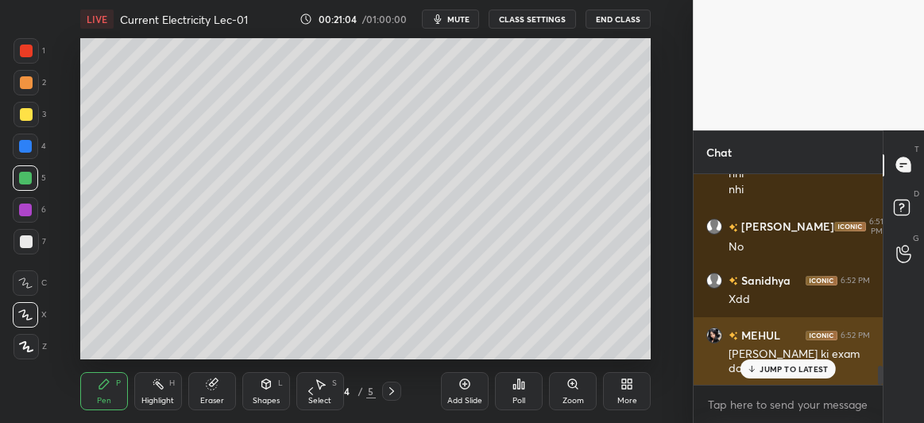
click at [782, 372] on p "JUMP TO LATEST" at bounding box center [794, 369] width 68 height 10
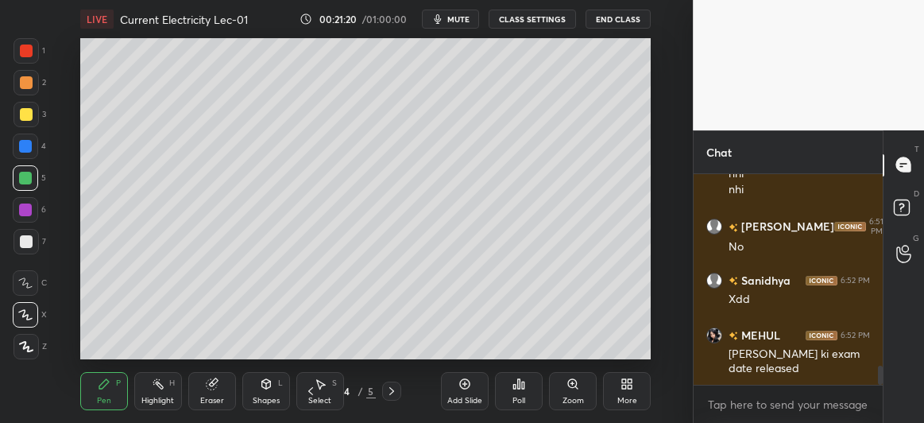
click at [389, 389] on icon at bounding box center [391, 391] width 13 height 13
click at [21, 118] on div at bounding box center [26, 114] width 13 height 13
click at [30, 149] on div at bounding box center [25, 146] width 13 height 13
click at [25, 177] on div at bounding box center [25, 178] width 13 height 13
click at [312, 389] on icon at bounding box center [310, 391] width 5 height 8
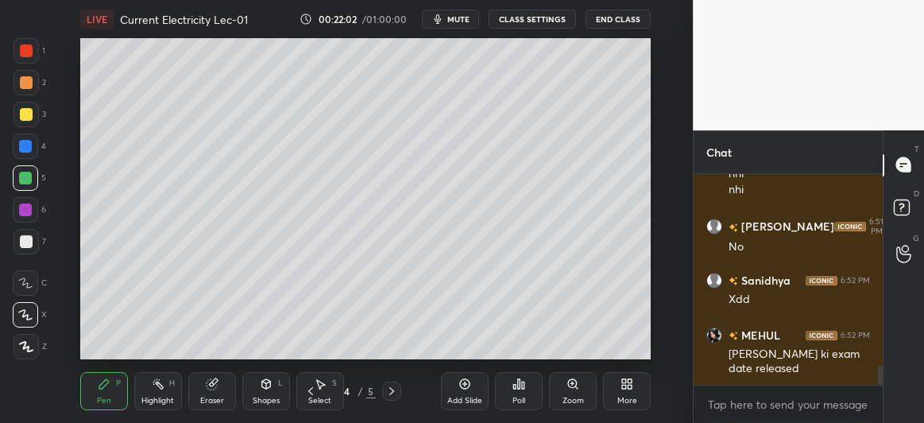
click at [25, 242] on div at bounding box center [26, 241] width 13 height 13
click at [259, 394] on div "Shapes L" at bounding box center [266, 391] width 48 height 38
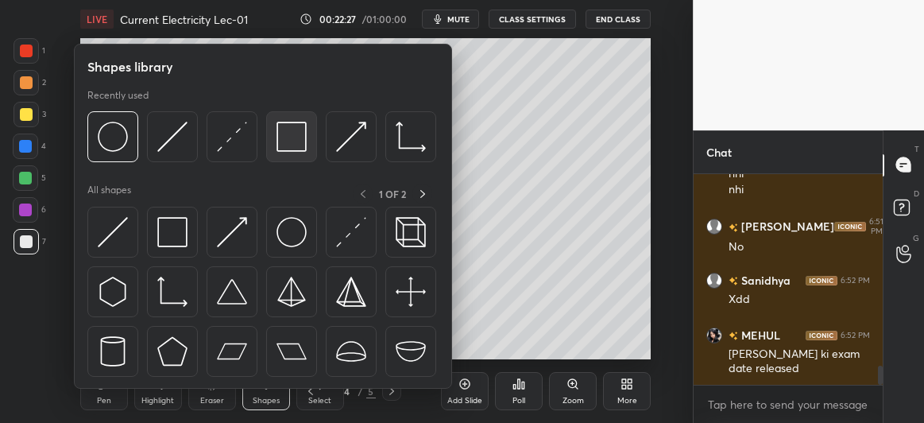
click at [285, 143] on img at bounding box center [292, 137] width 30 height 30
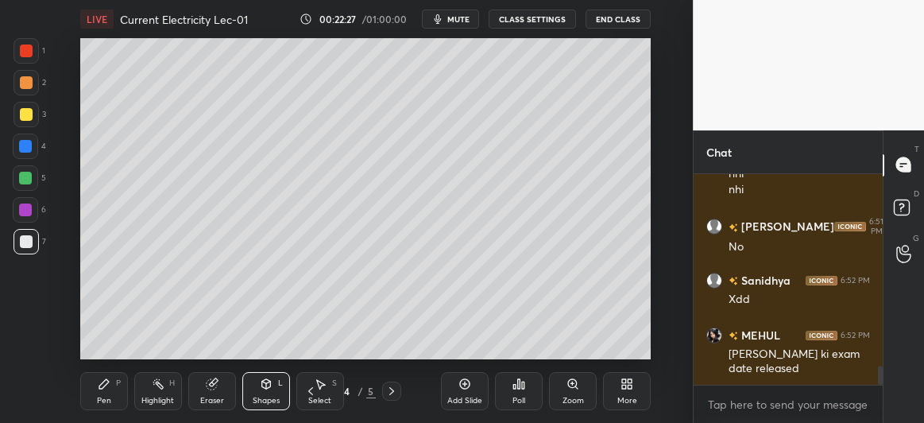
click at [29, 107] on div at bounding box center [26, 114] width 25 height 25
click at [99, 391] on div "Pen P" at bounding box center [104, 391] width 48 height 38
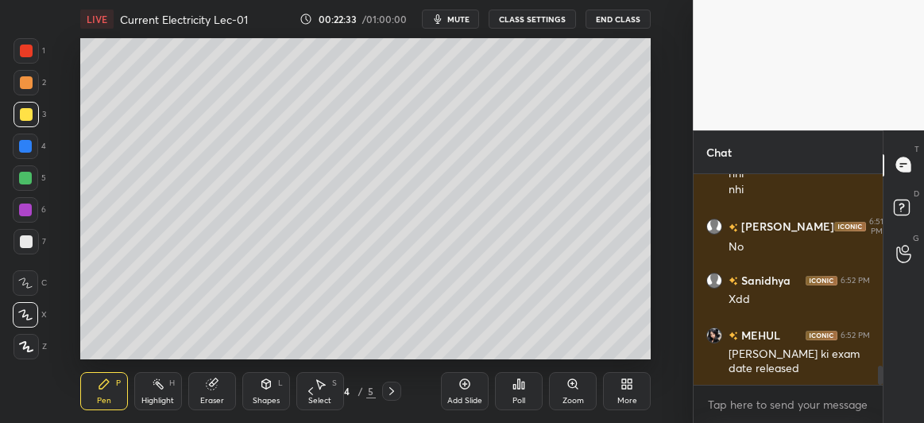
click at [471, 389] on div "Add Slide" at bounding box center [465, 391] width 48 height 38
click at [309, 392] on icon at bounding box center [310, 391] width 5 height 8
click at [391, 389] on icon at bounding box center [391, 391] width 13 height 13
click at [219, 383] on div "Eraser" at bounding box center [212, 391] width 48 height 38
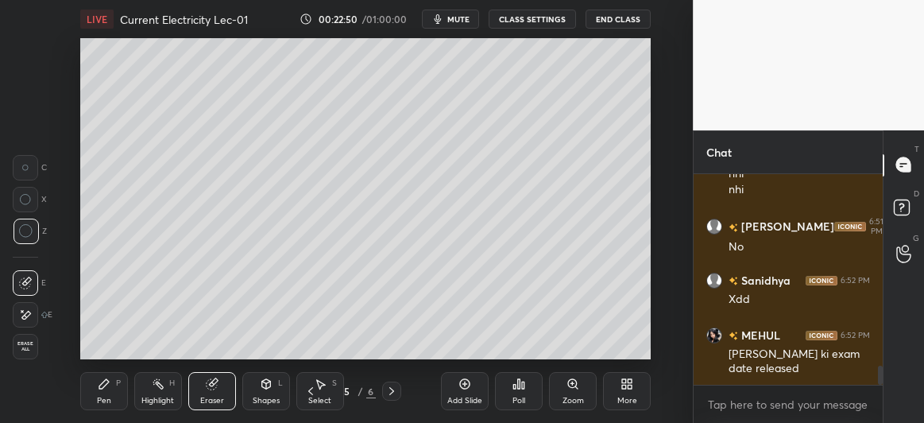
click at [99, 388] on icon at bounding box center [104, 384] width 10 height 10
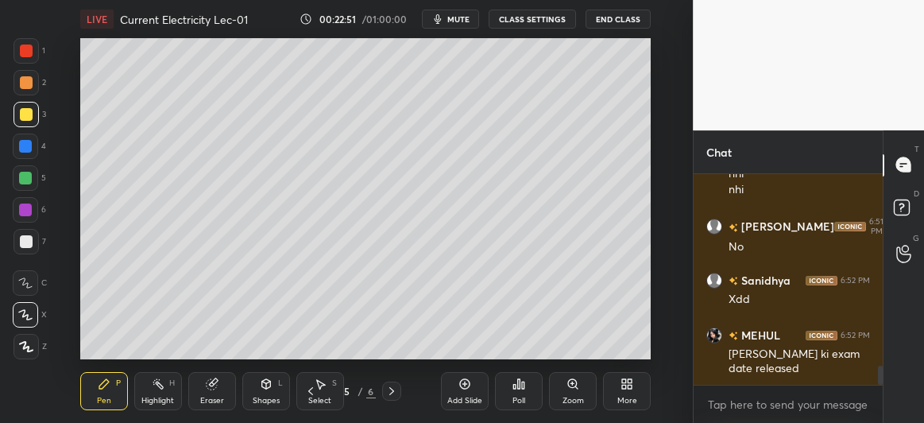
click at [21, 238] on div at bounding box center [26, 241] width 13 height 13
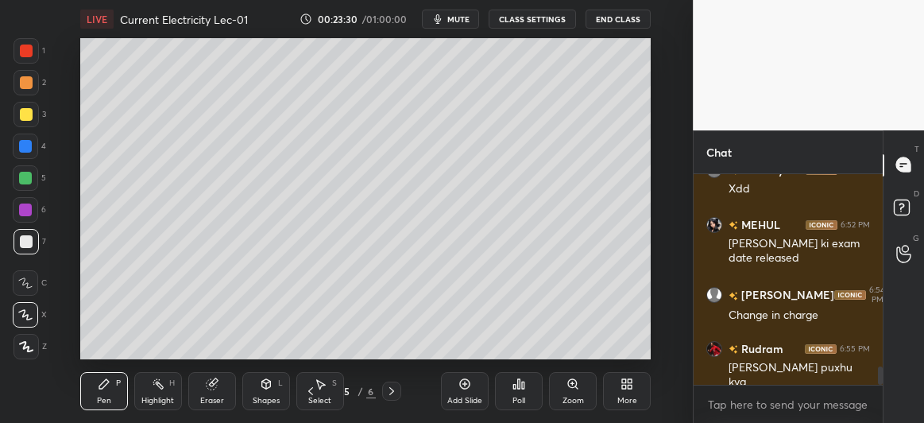
scroll to position [2322, 0]
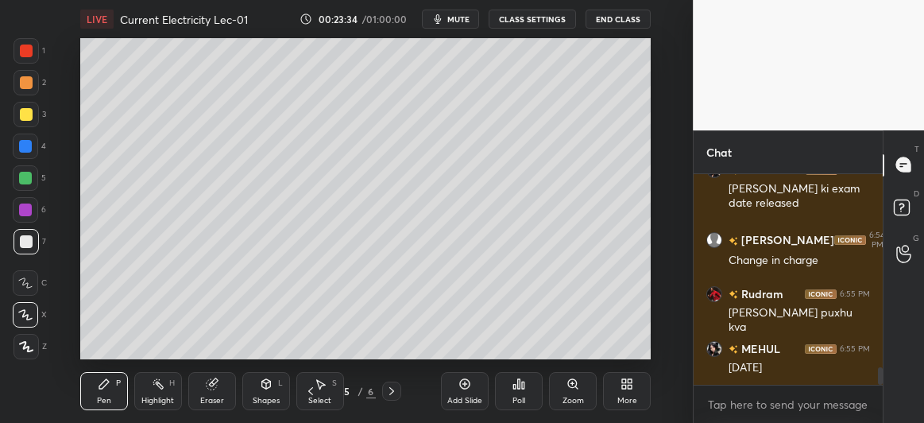
click at [29, 115] on div at bounding box center [26, 114] width 13 height 13
click at [389, 389] on icon at bounding box center [391, 391] width 13 height 13
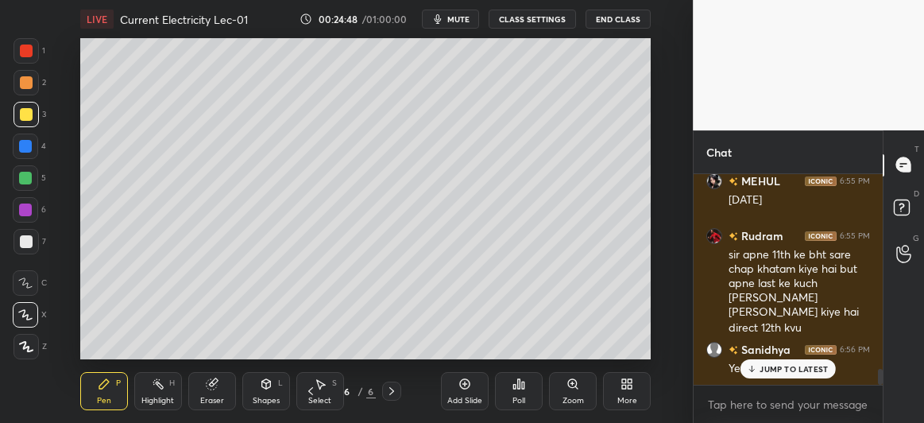
scroll to position [2558, 0]
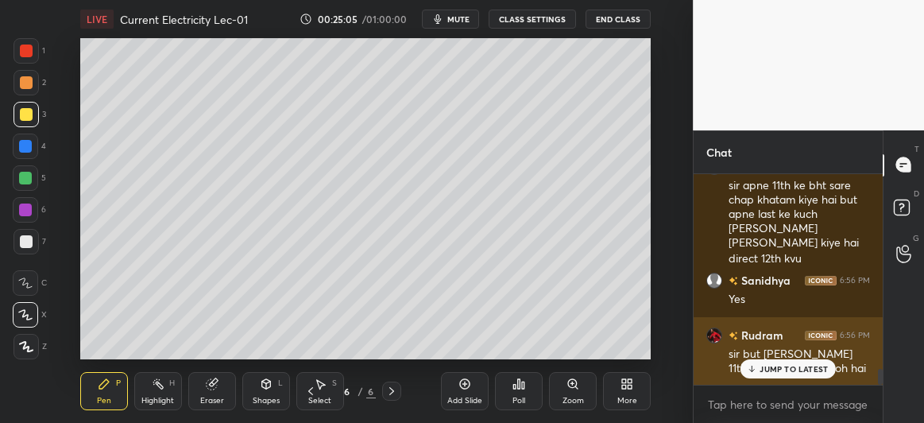
click at [792, 369] on p "JUMP TO LATEST" at bounding box center [794, 369] width 68 height 10
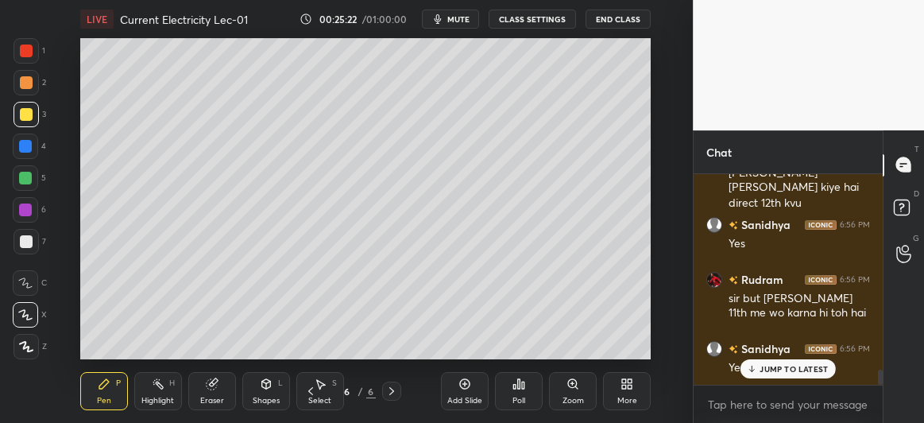
scroll to position [2682, 0]
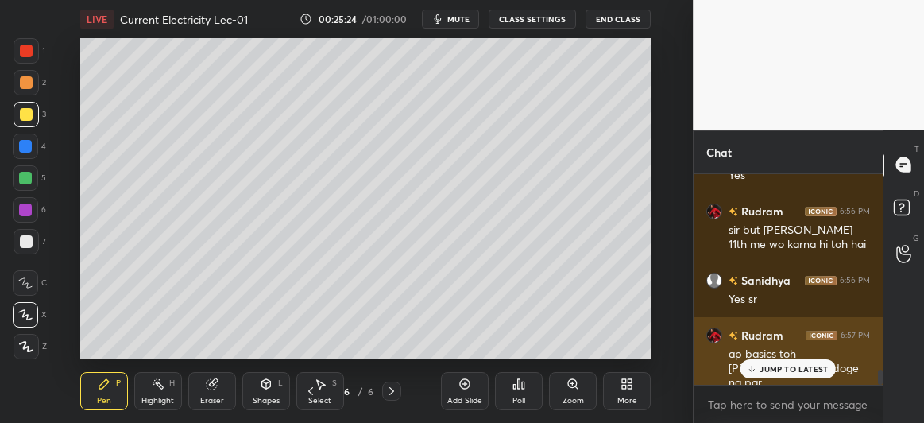
click at [786, 366] on p "JUMP TO LATEST" at bounding box center [794, 369] width 68 height 10
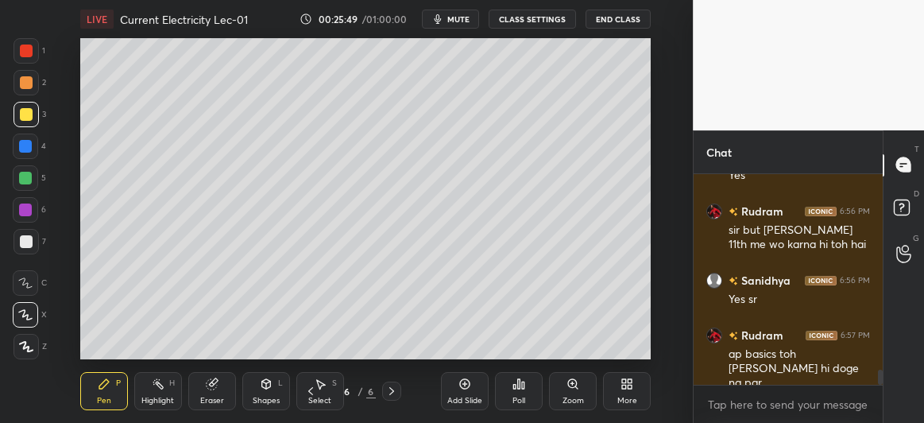
scroll to position [2698, 0]
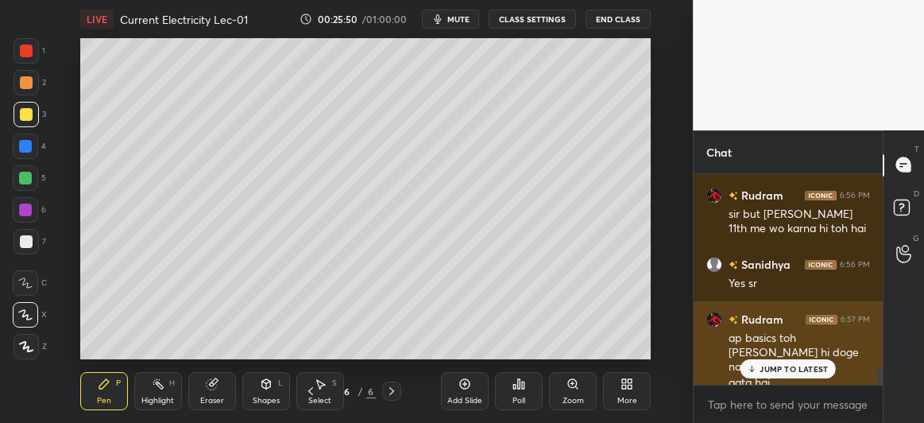
click at [768, 366] on p "JUMP TO LATEST" at bounding box center [794, 369] width 68 height 10
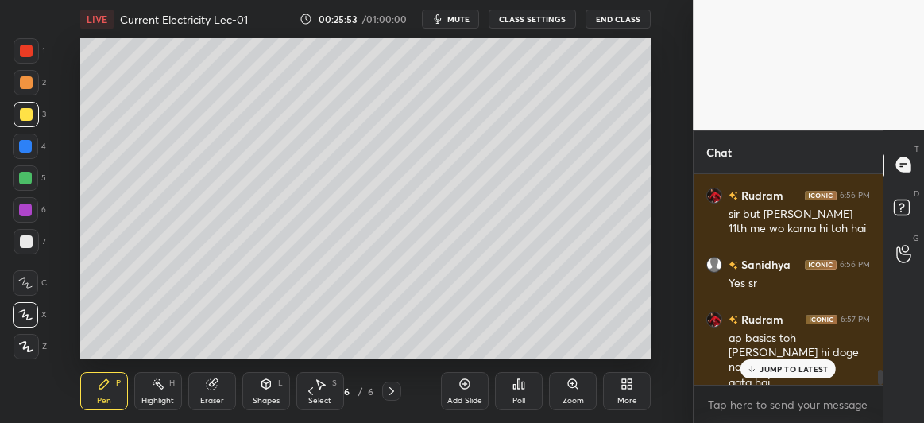
scroll to position [2714, 0]
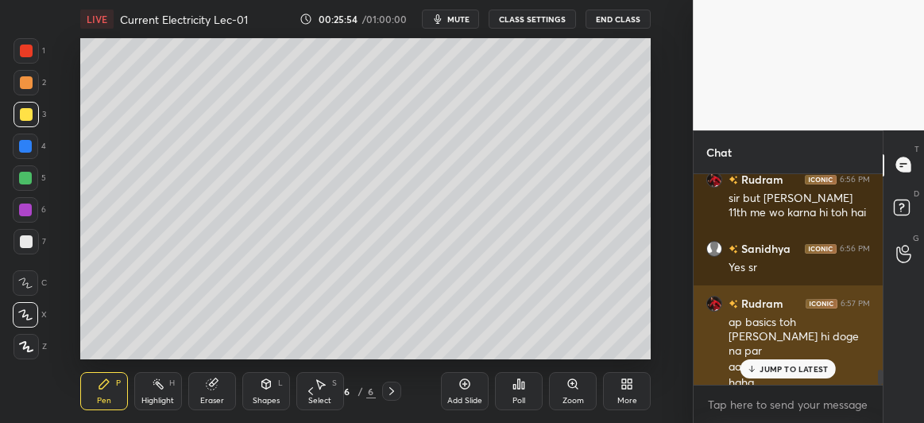
click at [785, 370] on p "JUMP TO LATEST" at bounding box center [794, 369] width 68 height 10
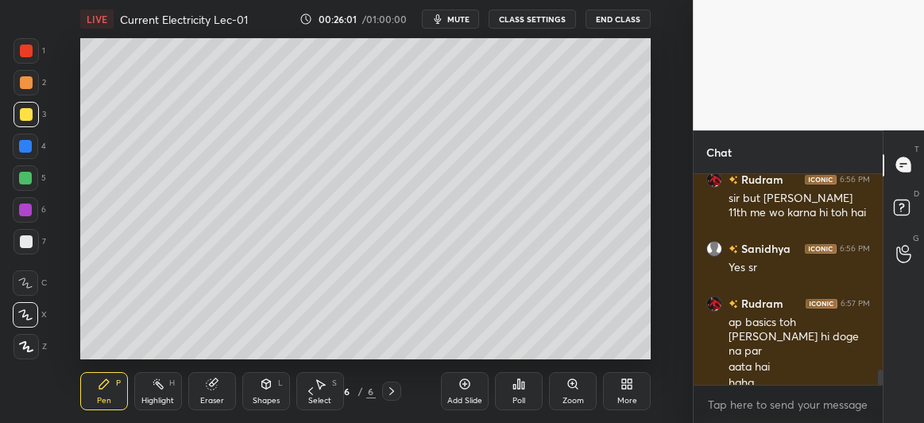
scroll to position [2769, 0]
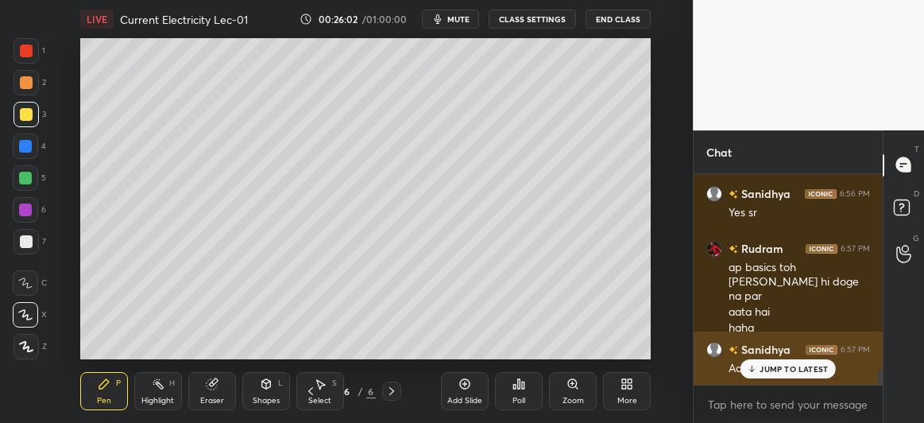
click at [765, 368] on p "JUMP TO LATEST" at bounding box center [794, 369] width 68 height 10
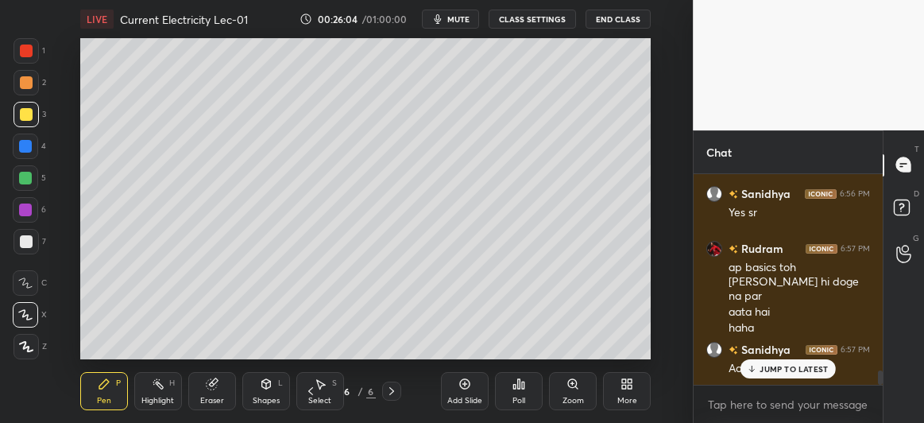
scroll to position [2824, 0]
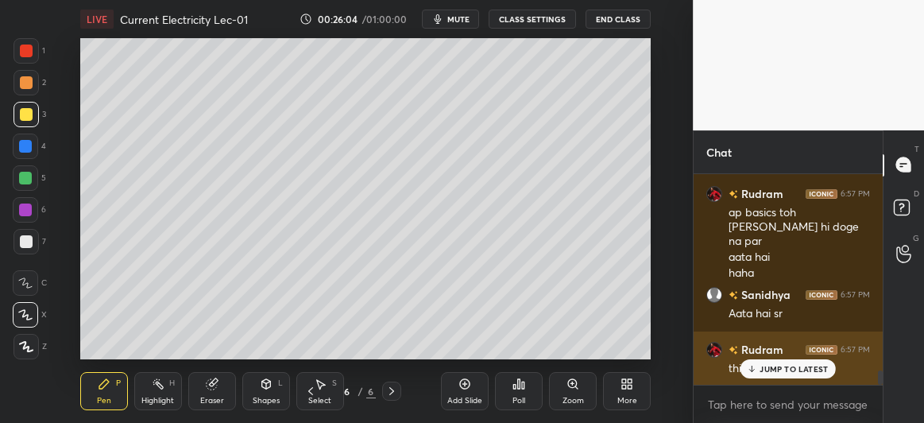
click at [771, 362] on div "JUMP TO LATEST" at bounding box center [788, 368] width 95 height 19
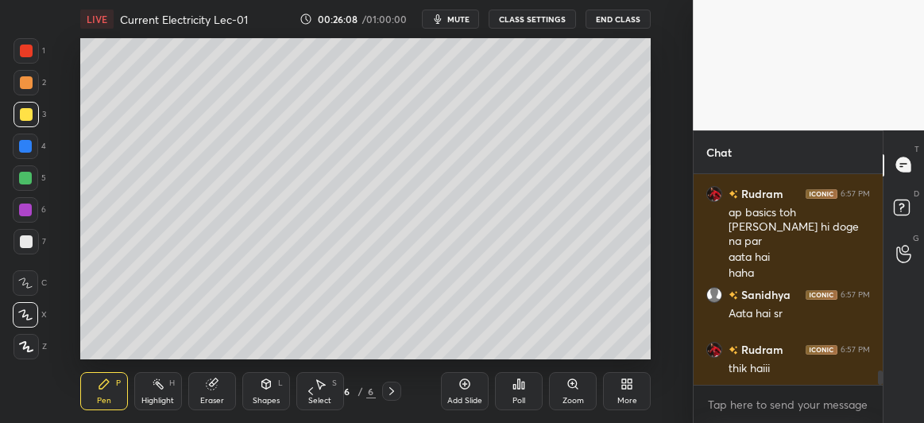
click at [457, 389] on div "Add Slide" at bounding box center [465, 391] width 48 height 38
click at [30, 141] on div at bounding box center [25, 146] width 13 height 13
click at [28, 175] on div at bounding box center [25, 178] width 13 height 13
click at [25, 238] on div at bounding box center [26, 241] width 13 height 13
click at [33, 206] on div at bounding box center [25, 209] width 25 height 25
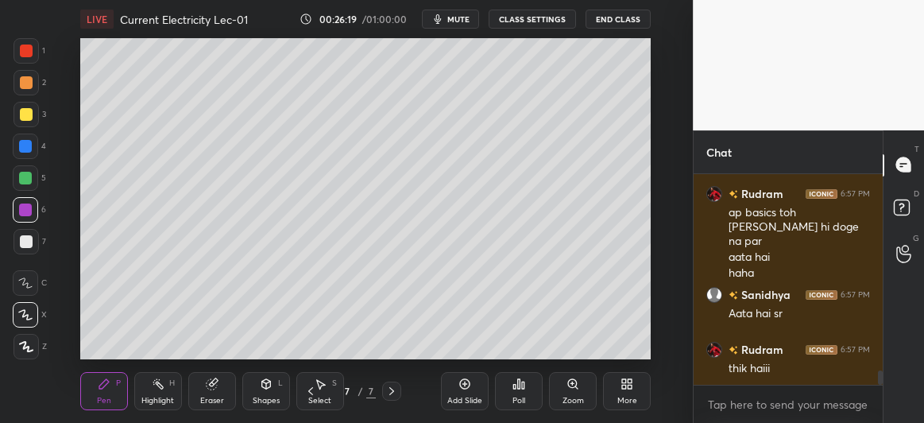
click at [28, 234] on div at bounding box center [26, 241] width 25 height 25
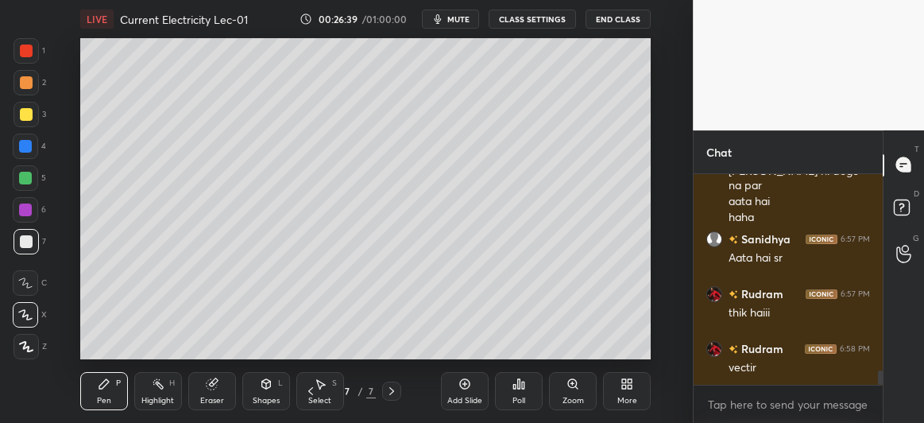
scroll to position [2934, 0]
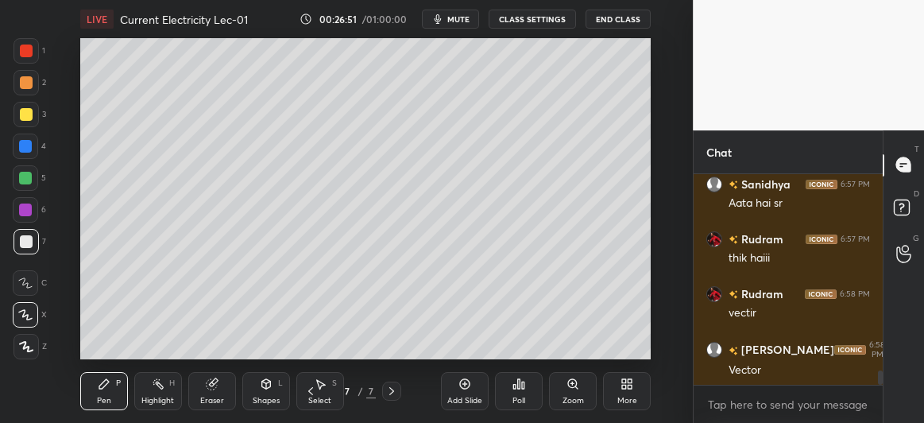
click at [29, 118] on div at bounding box center [26, 114] width 13 height 13
click at [28, 241] on div at bounding box center [26, 241] width 13 height 13
click at [28, 147] on div at bounding box center [25, 146] width 13 height 13
click at [26, 117] on div at bounding box center [26, 114] width 13 height 13
click at [29, 207] on div at bounding box center [25, 209] width 13 height 13
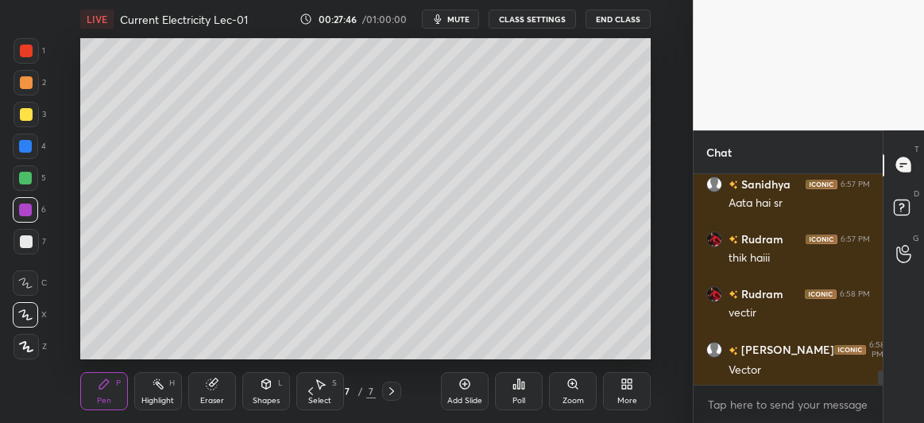
scroll to position [2972, 0]
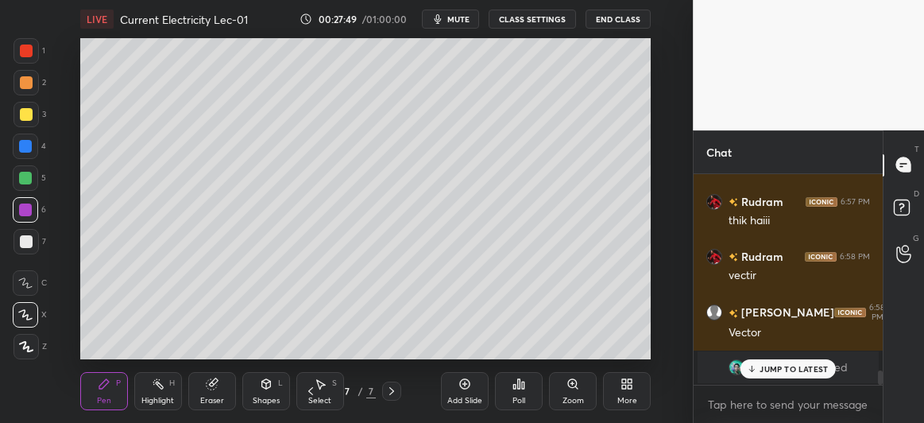
click at [769, 381] on div "[PERSON_NAME] joined" at bounding box center [788, 367] width 181 height 32
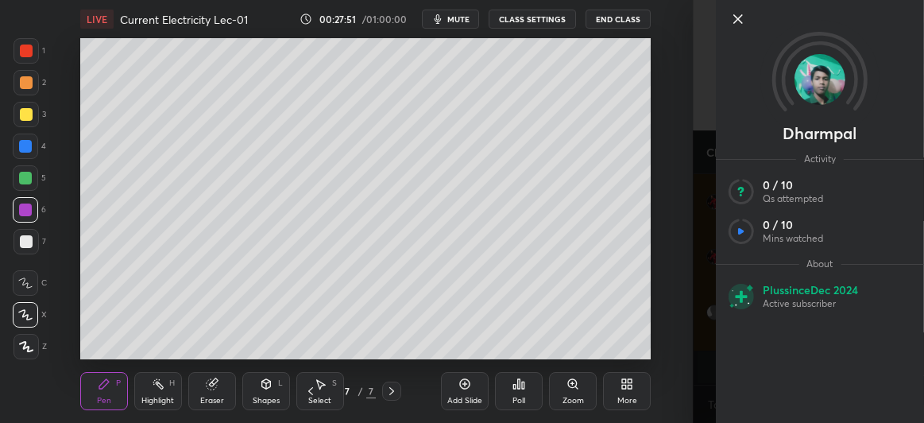
click at [739, 21] on icon at bounding box center [738, 19] width 19 height 19
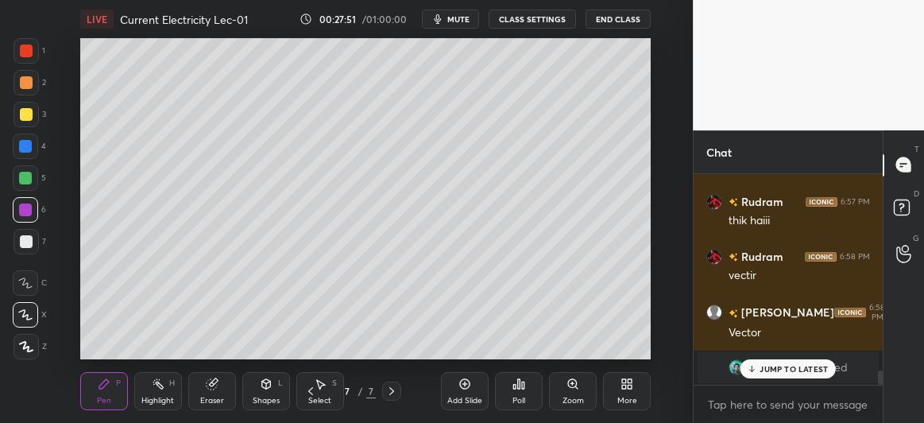
click at [757, 368] on icon at bounding box center [752, 369] width 10 height 10
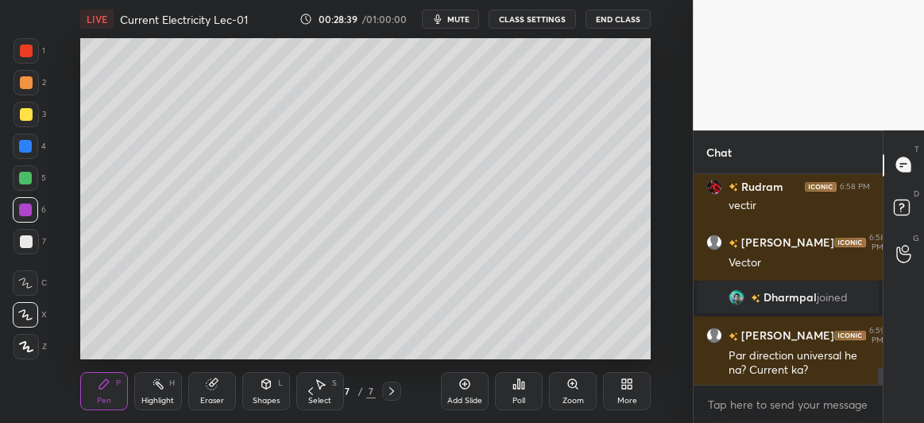
scroll to position [2362, 0]
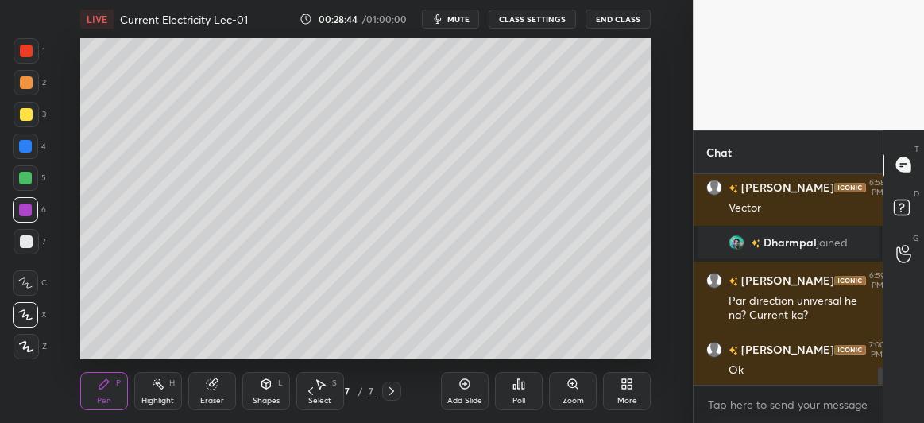
click at [312, 396] on icon at bounding box center [310, 391] width 13 height 13
click at [312, 389] on icon at bounding box center [310, 391] width 13 height 13
click at [312, 389] on icon at bounding box center [310, 391] width 5 height 8
click at [24, 114] on div at bounding box center [26, 114] width 13 height 13
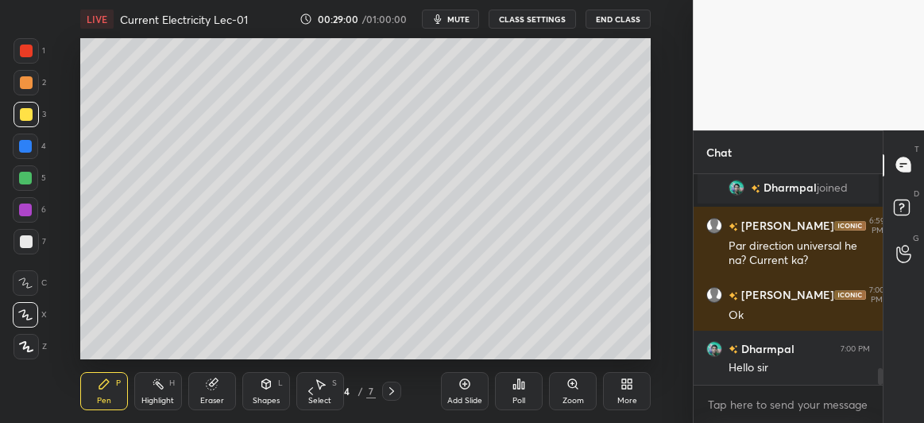
click at [25, 150] on div at bounding box center [25, 146] width 13 height 13
click at [22, 250] on div at bounding box center [26, 241] width 25 height 25
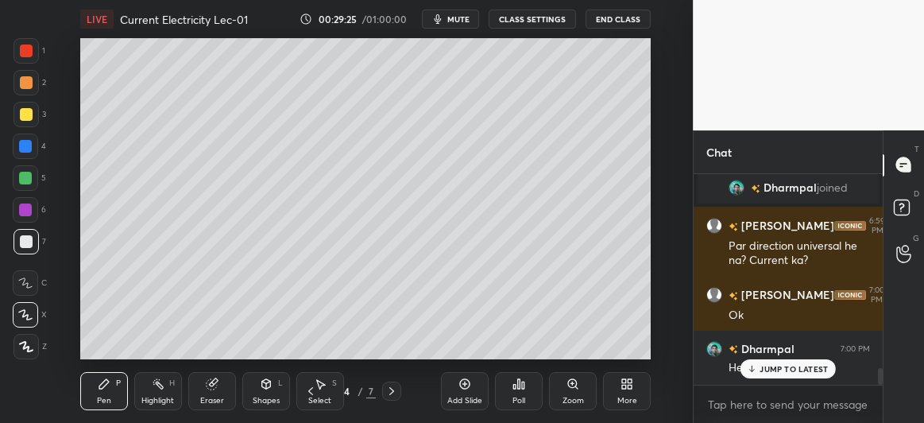
scroll to position [2471, 0]
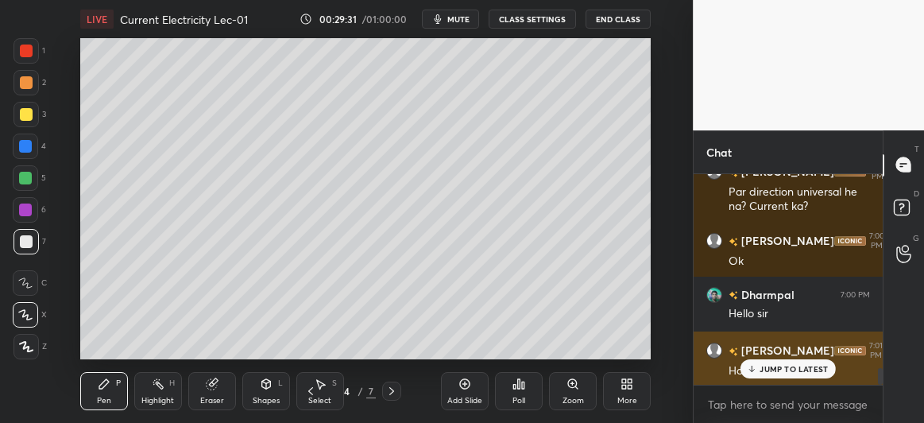
click at [776, 365] on p "JUMP TO LATEST" at bounding box center [794, 369] width 68 height 10
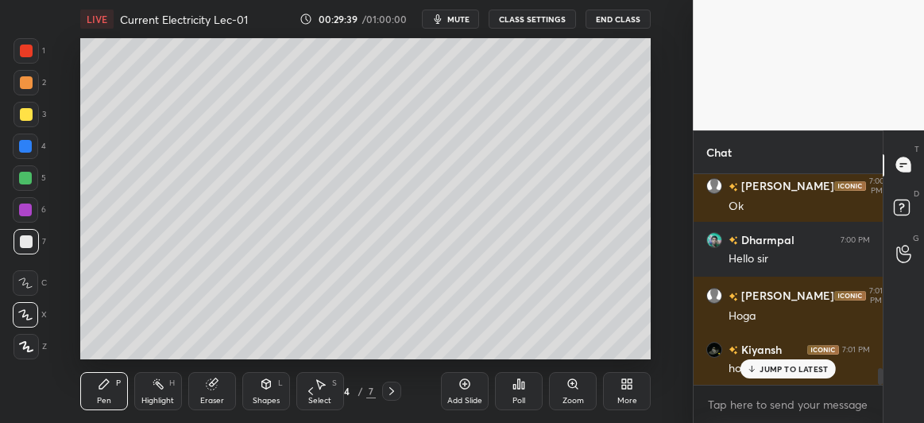
scroll to position [2581, 0]
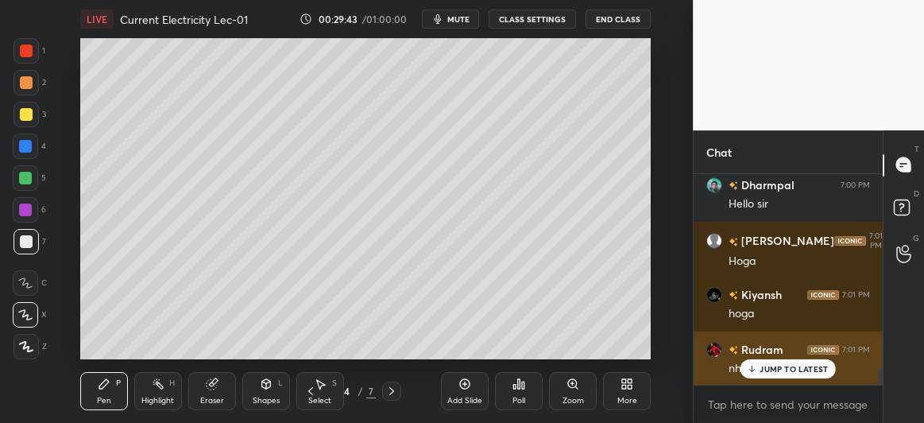
click at [790, 368] on p "JUMP TO LATEST" at bounding box center [794, 369] width 68 height 10
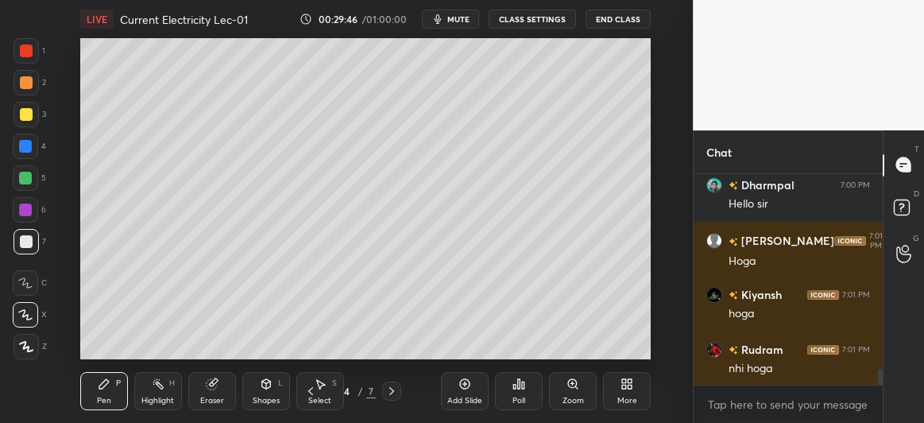
scroll to position [2635, 0]
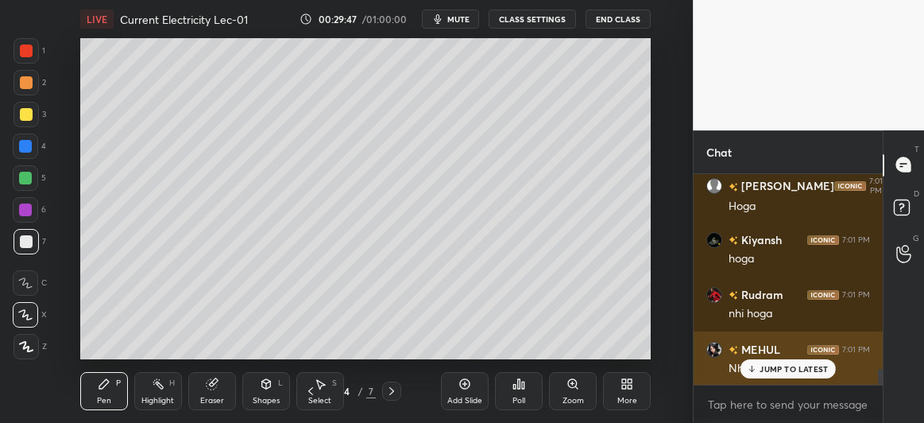
click at [788, 371] on p "JUMP TO LATEST" at bounding box center [794, 369] width 68 height 10
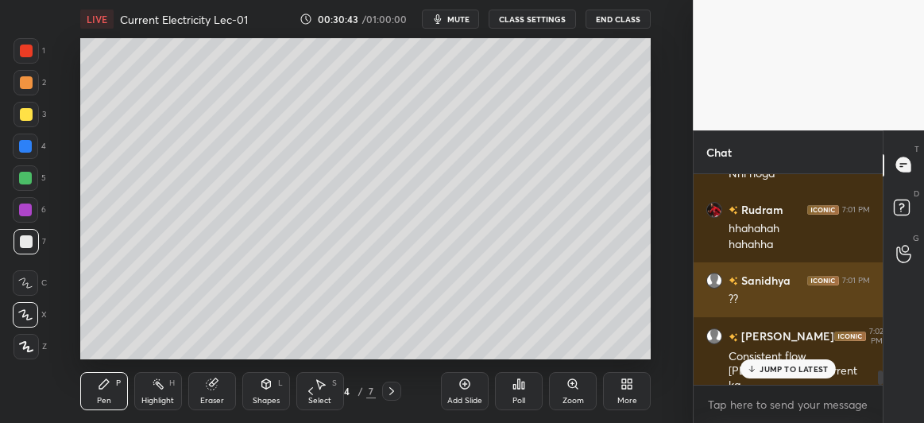
scroll to position [2846, 0]
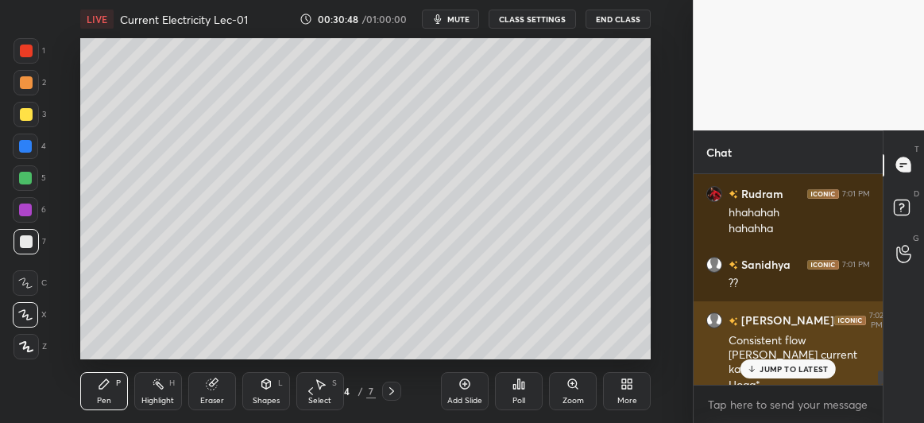
click at [788, 371] on p "JUMP TO LATEST" at bounding box center [794, 369] width 68 height 10
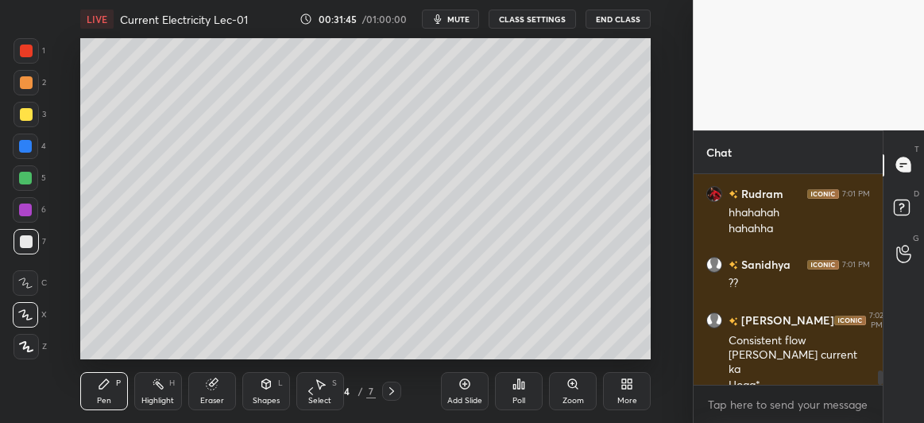
click at [392, 393] on icon at bounding box center [391, 391] width 5 height 8
click at [391, 388] on icon at bounding box center [391, 391] width 13 height 13
click at [391, 386] on icon at bounding box center [391, 391] width 13 height 13
click at [463, 391] on div "Add Slide" at bounding box center [465, 391] width 48 height 38
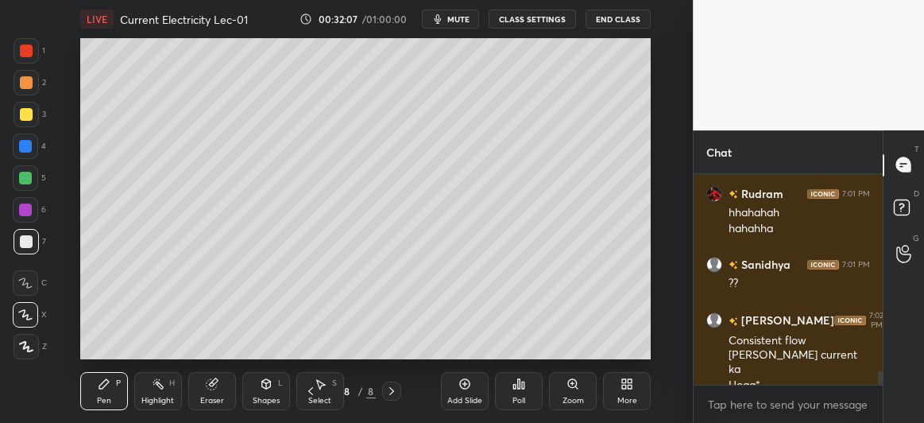
click at [29, 80] on div at bounding box center [26, 82] width 13 height 13
click at [213, 386] on icon at bounding box center [212, 384] width 10 height 10
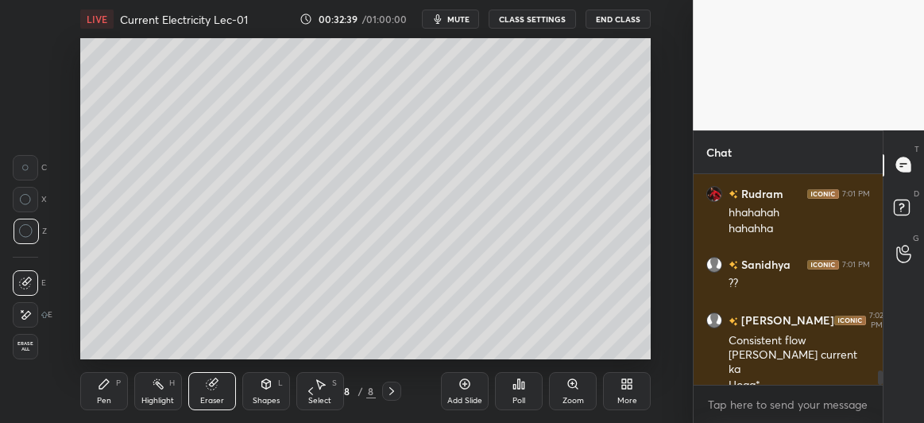
click at [114, 392] on div "Pen P" at bounding box center [104, 391] width 48 height 38
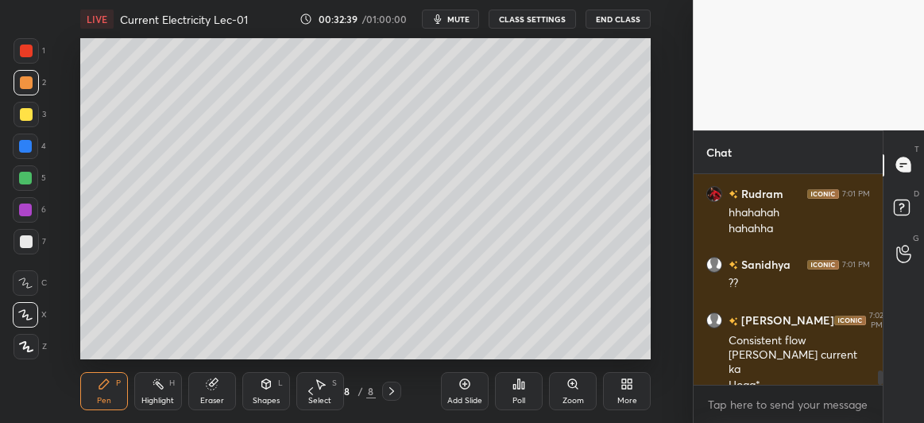
click at [24, 241] on div at bounding box center [26, 241] width 13 height 13
click at [25, 145] on div at bounding box center [25, 146] width 13 height 13
click at [21, 180] on div at bounding box center [25, 178] width 13 height 13
click at [29, 149] on div at bounding box center [25, 146] width 13 height 13
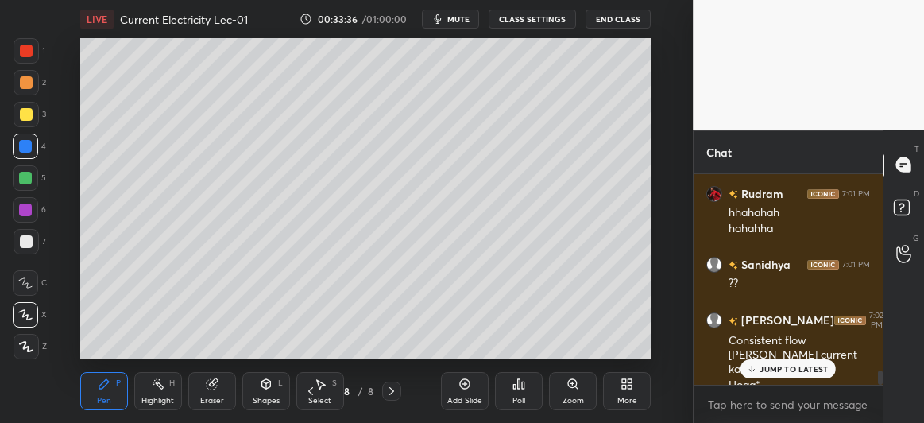
scroll to position [2901, 0]
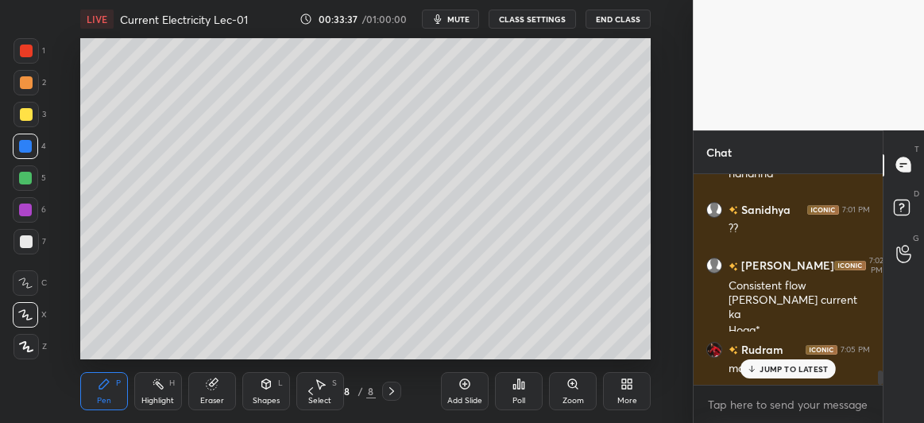
click at [757, 367] on icon at bounding box center [752, 369] width 10 height 10
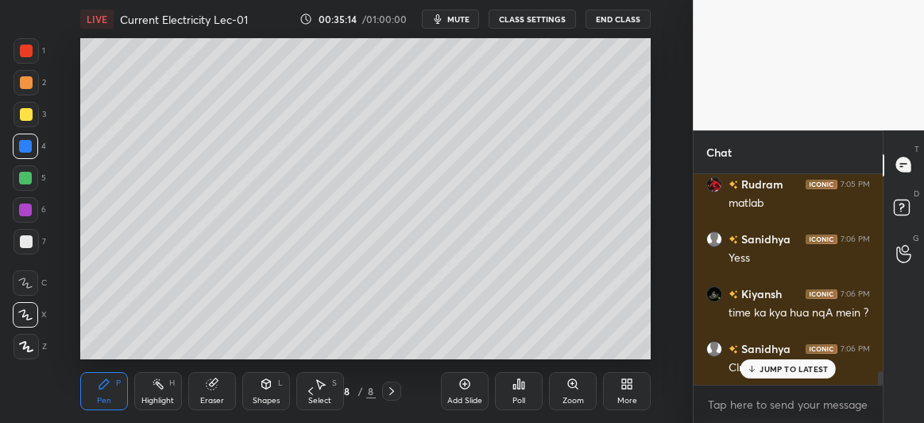
scroll to position [3120, 0]
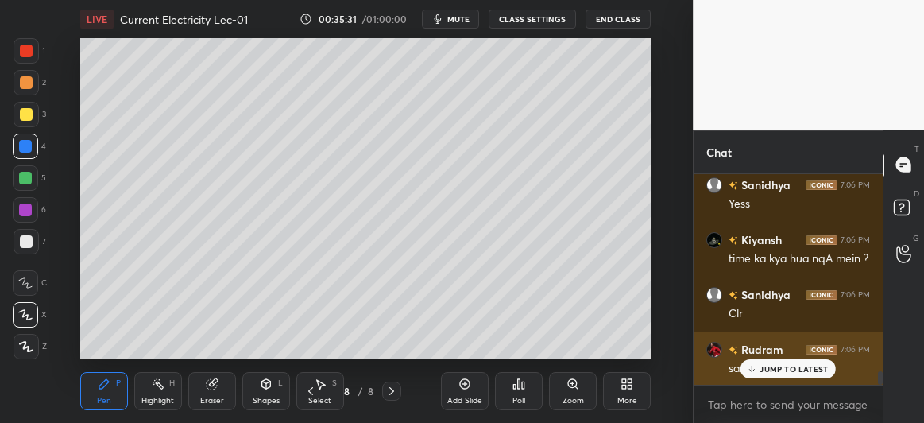
click at [797, 368] on p "JUMP TO LATEST" at bounding box center [794, 369] width 68 height 10
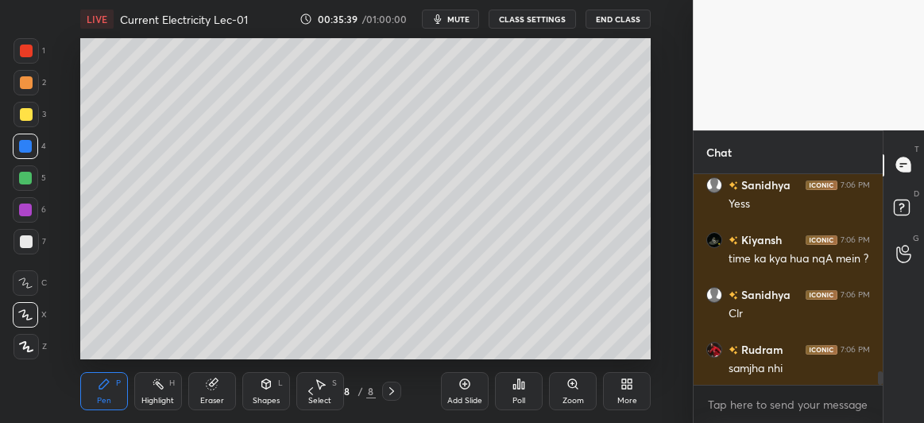
scroll to position [3175, 0]
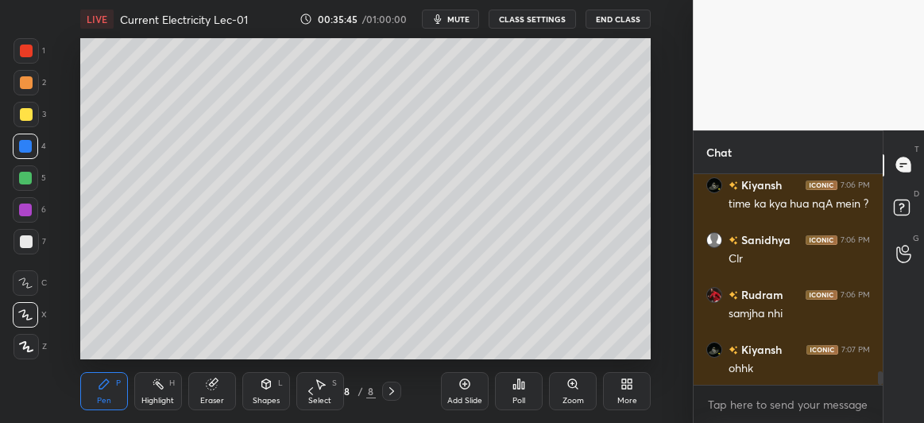
click at [30, 215] on div at bounding box center [25, 209] width 13 height 13
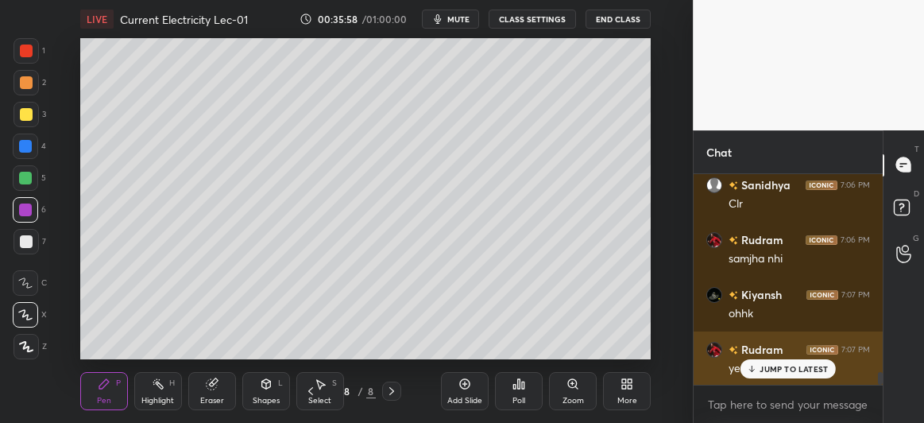
click at [784, 373] on p "JUMP TO LATEST" at bounding box center [794, 369] width 68 height 10
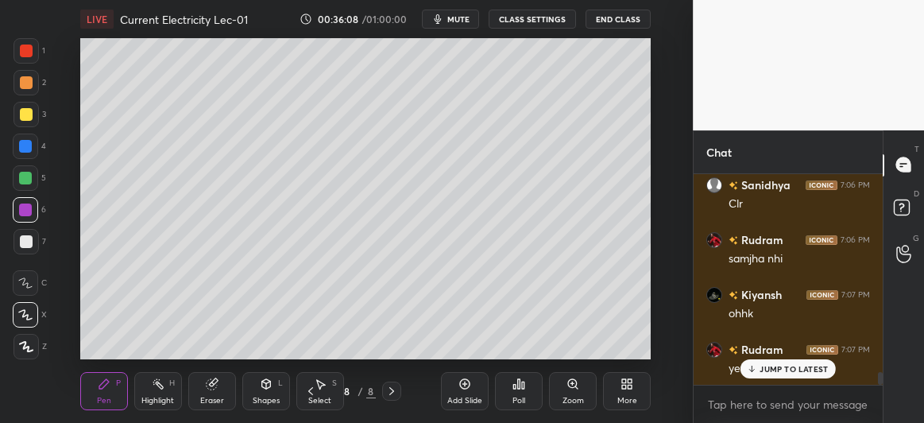
scroll to position [3285, 0]
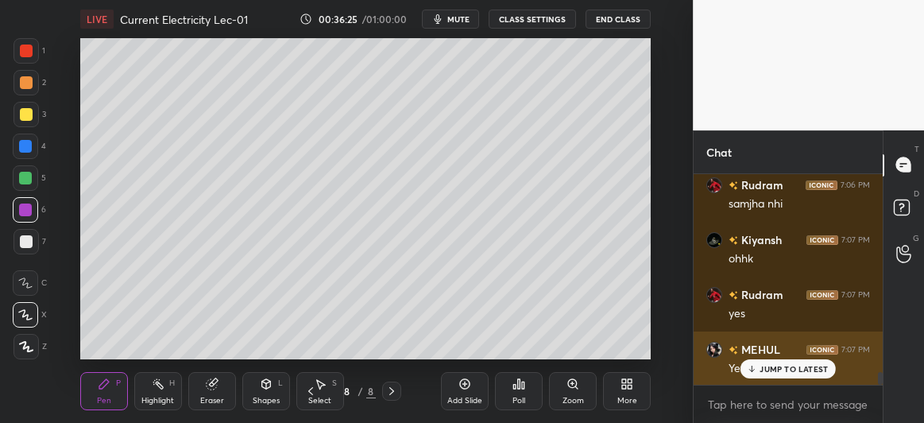
click at [800, 373] on p "JUMP TO LATEST" at bounding box center [794, 369] width 68 height 10
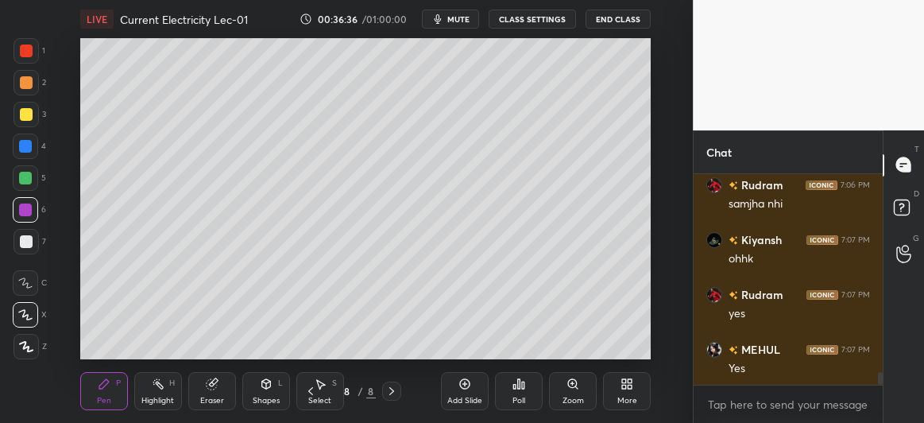
scroll to position [3340, 0]
click at [25, 243] on div at bounding box center [26, 241] width 13 height 13
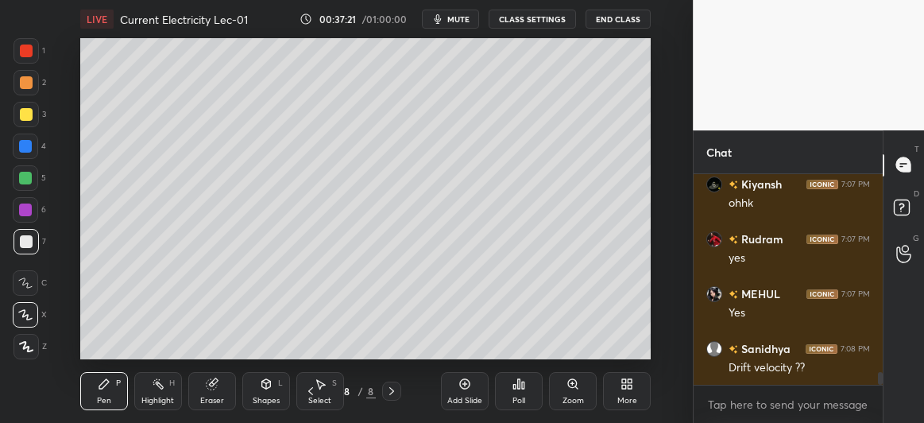
click at [207, 399] on div "Eraser" at bounding box center [212, 401] width 24 height 8
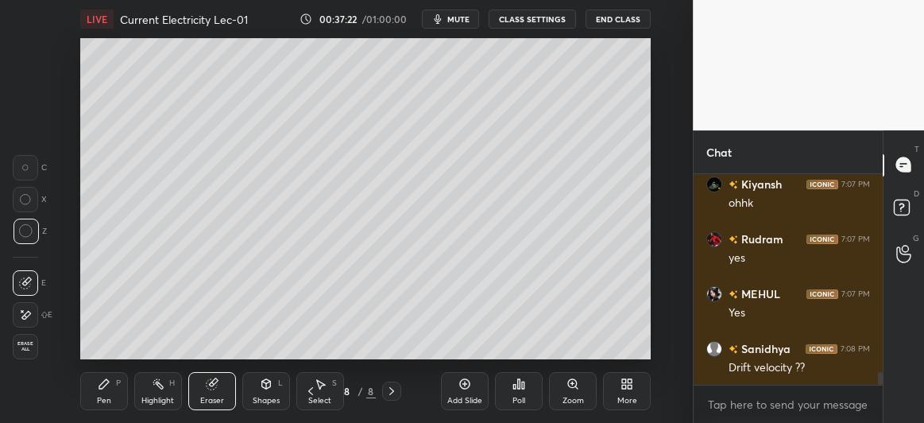
click at [101, 401] on div "Pen" at bounding box center [104, 401] width 14 height 8
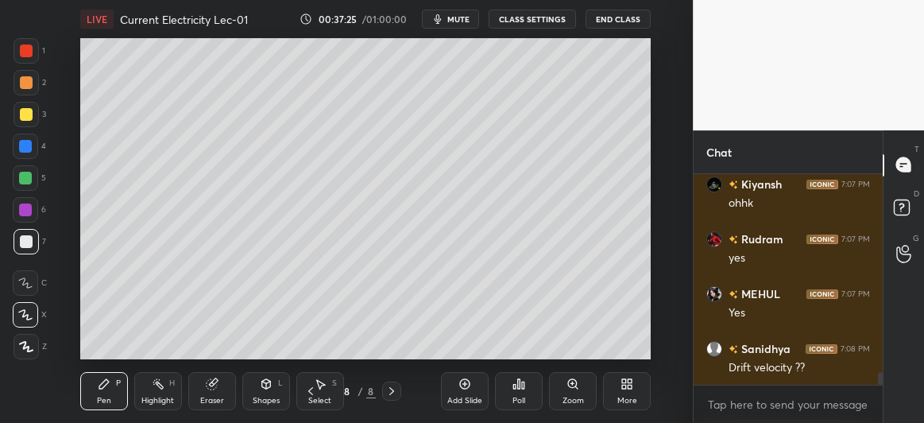
click at [468, 388] on icon at bounding box center [465, 384] width 10 height 10
click at [28, 179] on div at bounding box center [25, 178] width 13 height 13
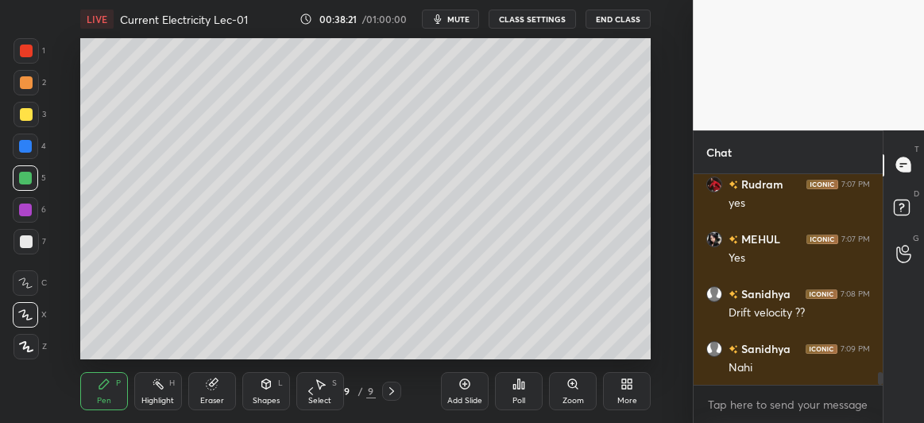
click at [26, 213] on div at bounding box center [25, 209] width 13 height 13
click at [285, 386] on div "Shapes L" at bounding box center [266, 391] width 48 height 38
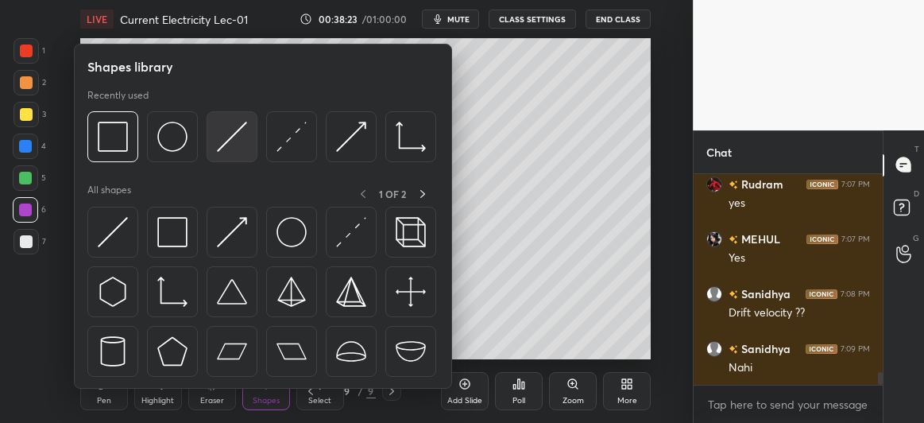
click at [228, 131] on img at bounding box center [232, 137] width 30 height 30
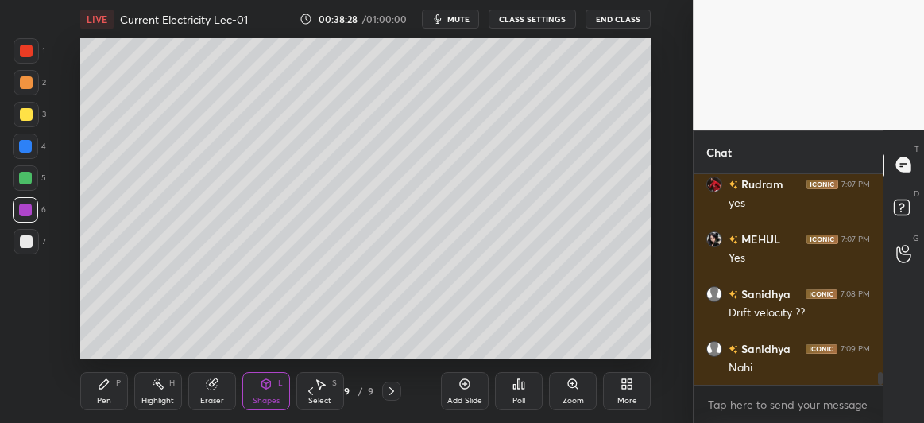
click at [30, 248] on div at bounding box center [26, 241] width 25 height 25
click at [107, 397] on div "Pen" at bounding box center [104, 401] width 14 height 8
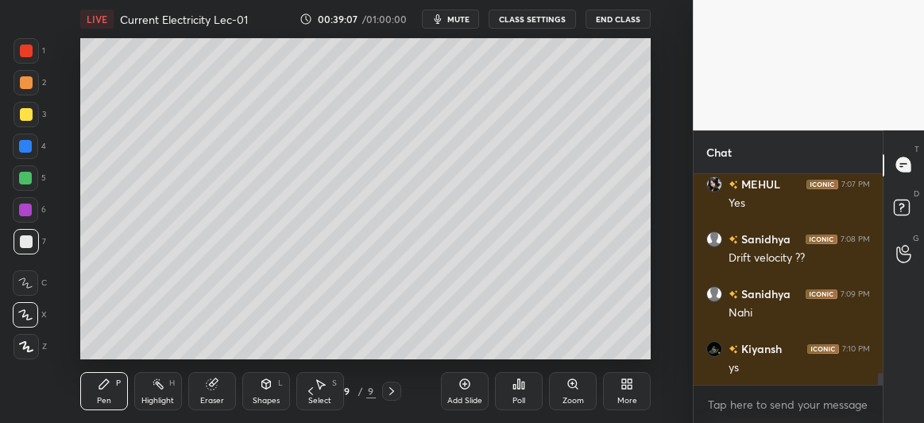
click at [24, 115] on div at bounding box center [26, 114] width 13 height 13
click at [33, 210] on div at bounding box center [25, 209] width 25 height 25
click at [21, 145] on div at bounding box center [25, 146] width 13 height 13
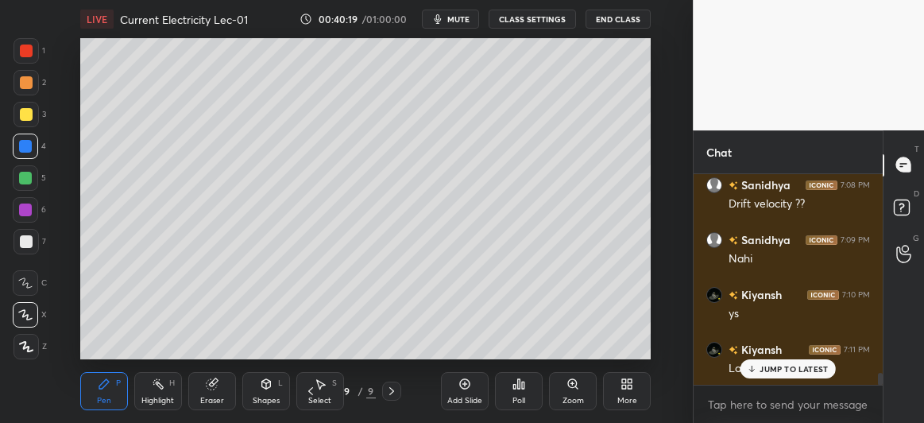
click at [772, 372] on p "JUMP TO LATEST" at bounding box center [794, 369] width 68 height 10
click at [222, 383] on div "Eraser" at bounding box center [212, 391] width 48 height 38
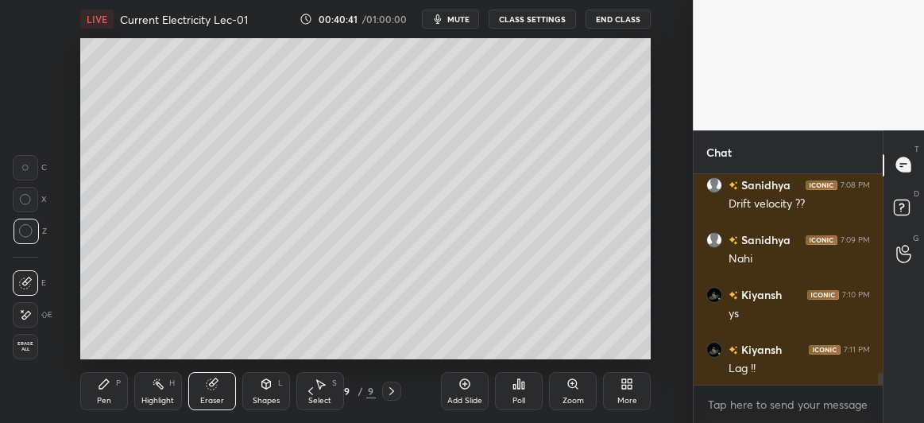
click at [102, 389] on icon at bounding box center [104, 384] width 10 height 10
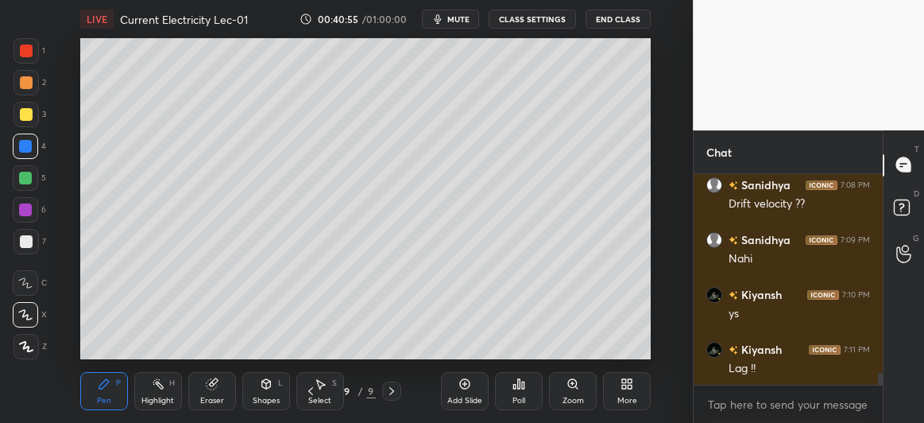
click at [20, 118] on div at bounding box center [26, 114] width 13 height 13
click at [29, 254] on div at bounding box center [26, 241] width 25 height 25
click at [467, 386] on icon at bounding box center [465, 384] width 13 height 13
click at [23, 149] on div at bounding box center [25, 146] width 13 height 13
click at [206, 397] on div "Eraser" at bounding box center [212, 401] width 24 height 8
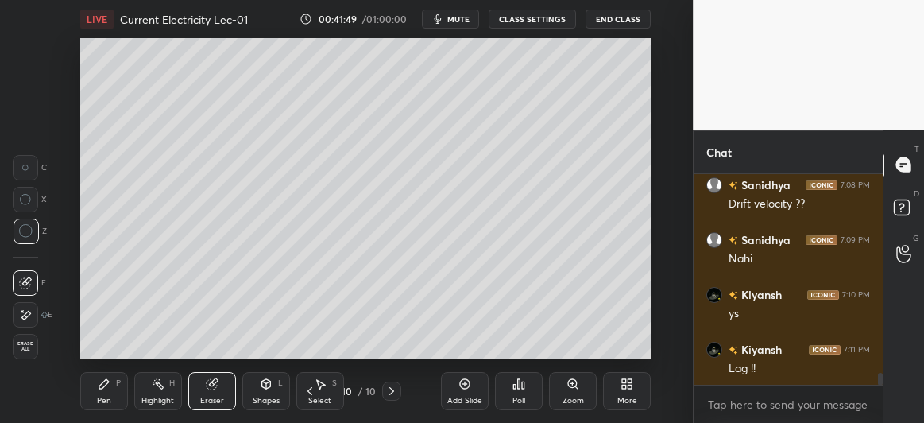
click at [105, 393] on div "Pen P" at bounding box center [104, 391] width 48 height 38
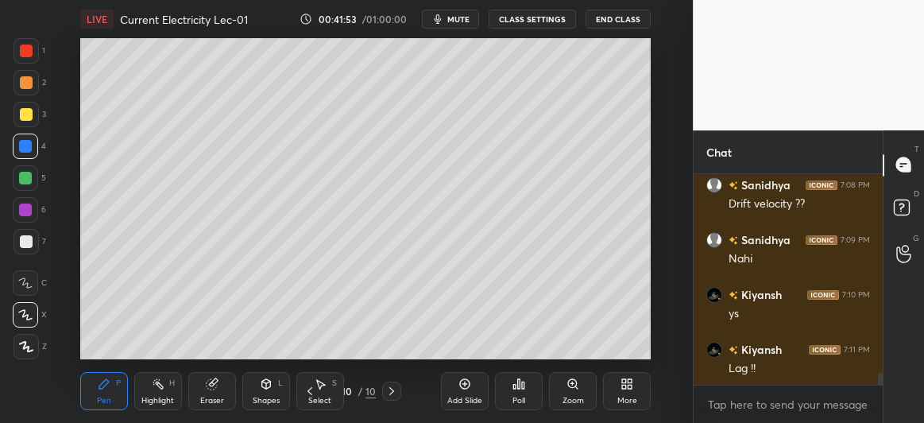
click at [29, 211] on div at bounding box center [25, 209] width 13 height 13
click at [29, 243] on div at bounding box center [26, 241] width 13 height 13
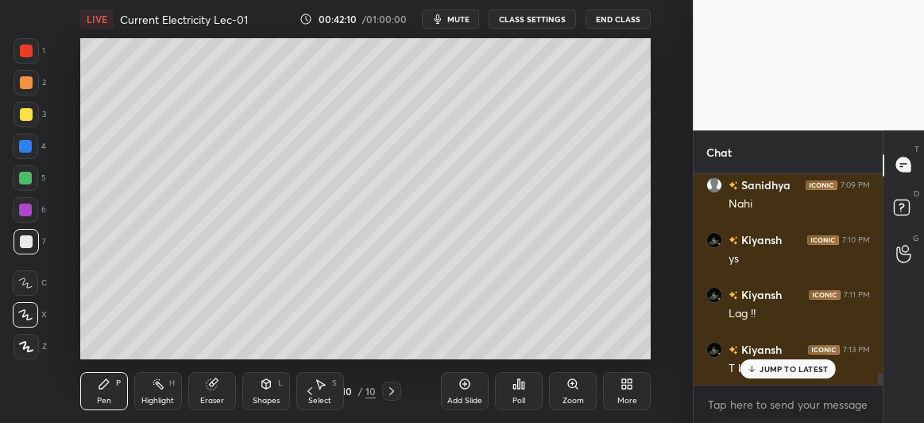
click at [269, 390] on div "Shapes L" at bounding box center [266, 391] width 48 height 38
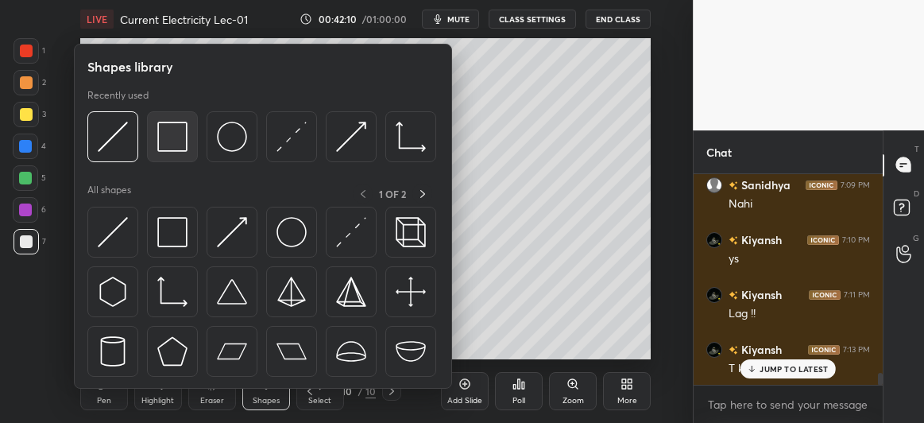
click at [172, 133] on img at bounding box center [172, 137] width 30 height 30
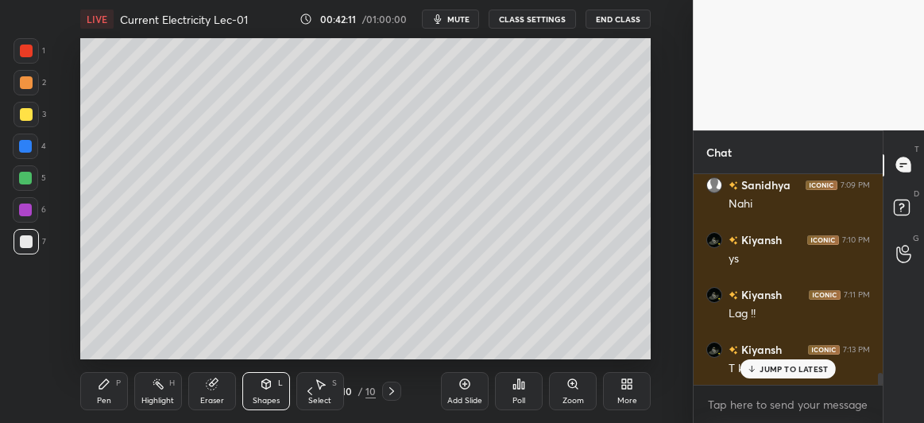
click at [20, 118] on div at bounding box center [26, 114] width 13 height 13
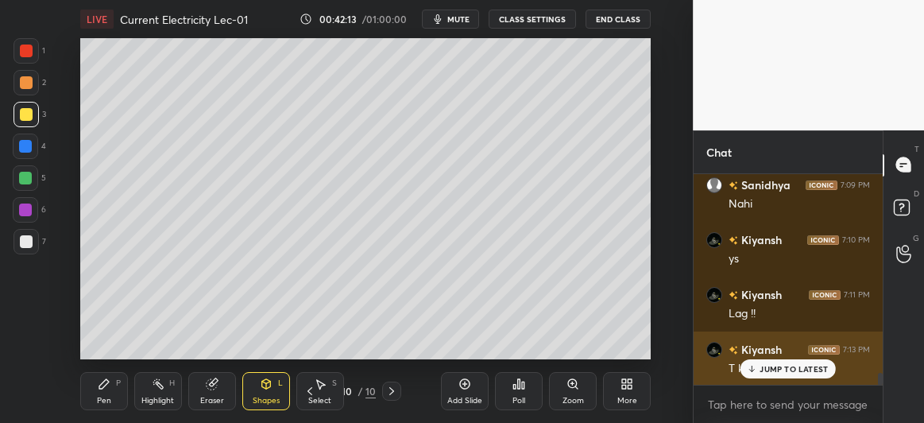
click at [772, 366] on p "JUMP TO LATEST" at bounding box center [794, 369] width 68 height 10
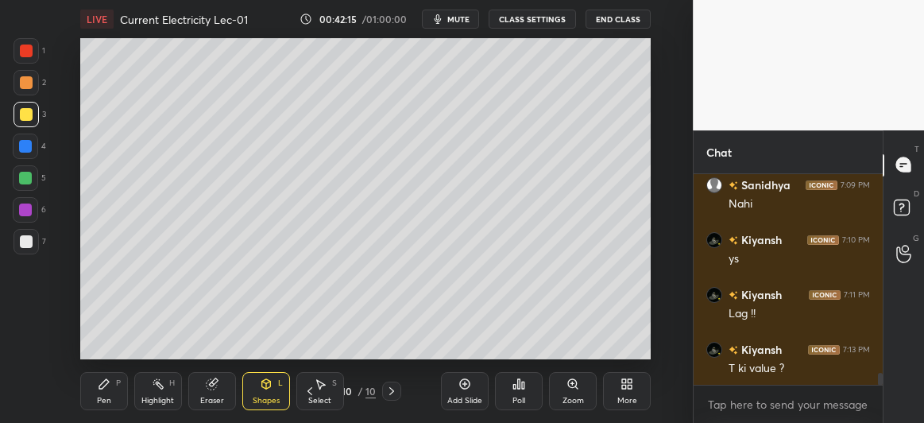
click at [112, 397] on div "Pen P" at bounding box center [104, 391] width 48 height 38
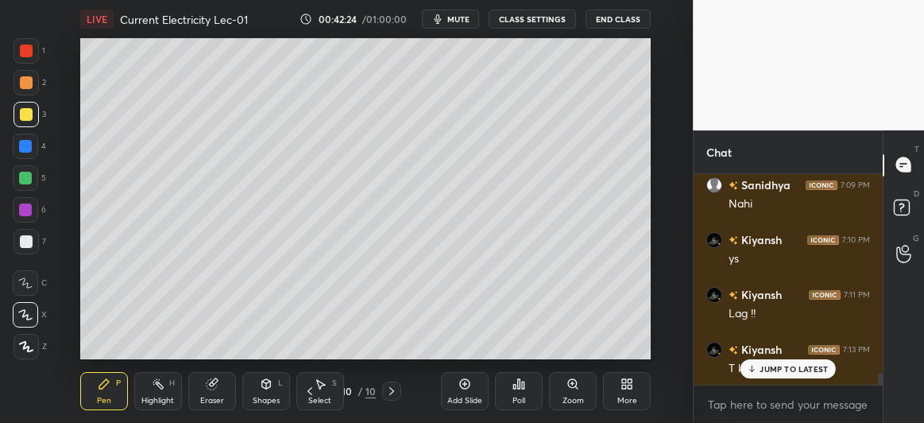
scroll to position [3614, 0]
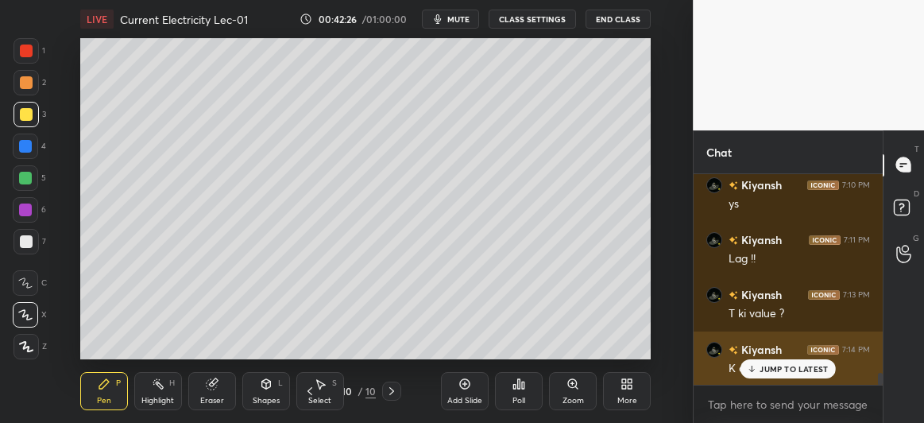
click at [769, 367] on p "JUMP TO LATEST" at bounding box center [794, 369] width 68 height 10
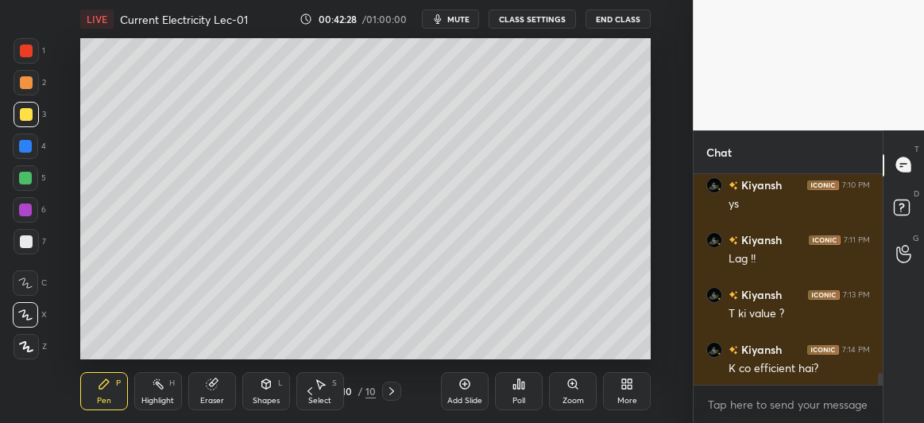
scroll to position [3669, 0]
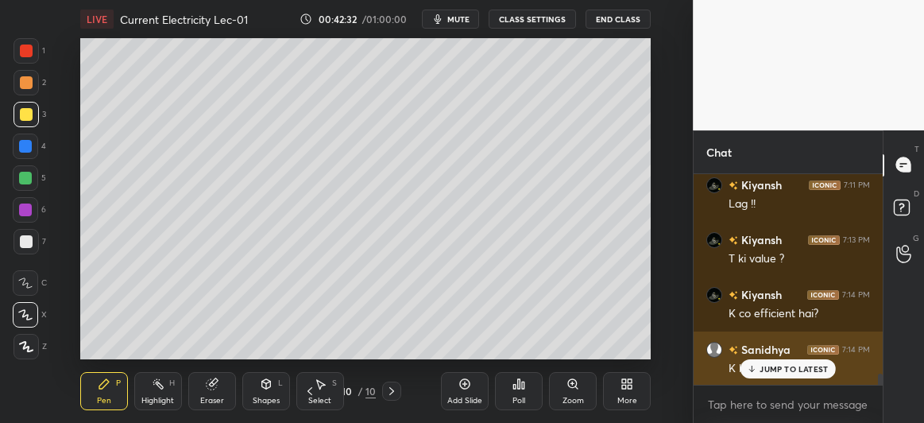
click at [768, 364] on p "JUMP TO LATEST" at bounding box center [794, 369] width 68 height 10
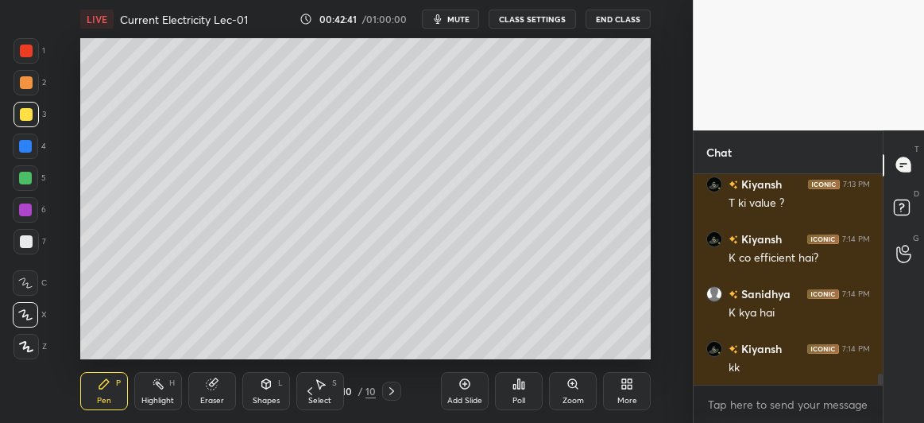
scroll to position [3779, 0]
click at [25, 207] on div at bounding box center [25, 209] width 13 height 13
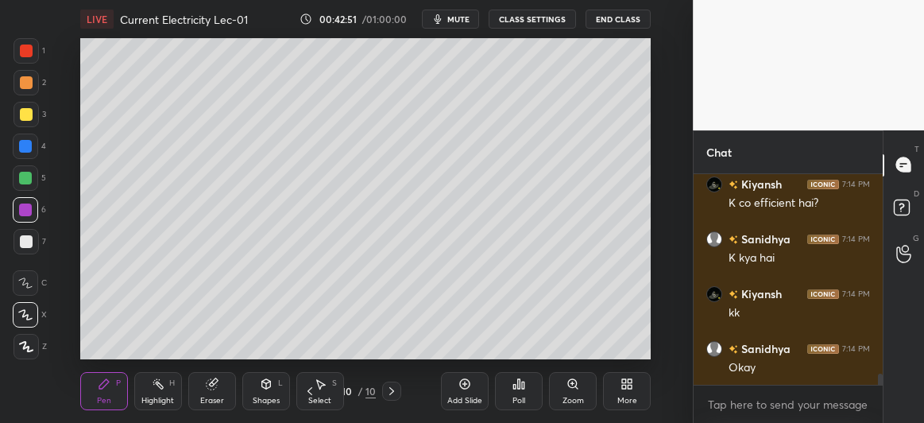
click at [26, 245] on div at bounding box center [26, 241] width 13 height 13
click at [26, 180] on div at bounding box center [25, 178] width 13 height 13
click at [26, 250] on div at bounding box center [26, 241] width 25 height 25
click at [26, 113] on div at bounding box center [26, 114] width 13 height 13
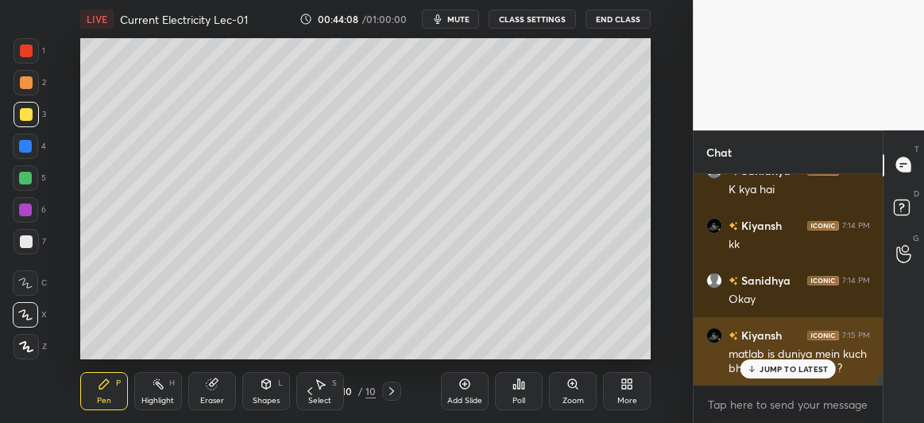
click at [788, 370] on p "JUMP TO LATEST" at bounding box center [794, 369] width 68 height 10
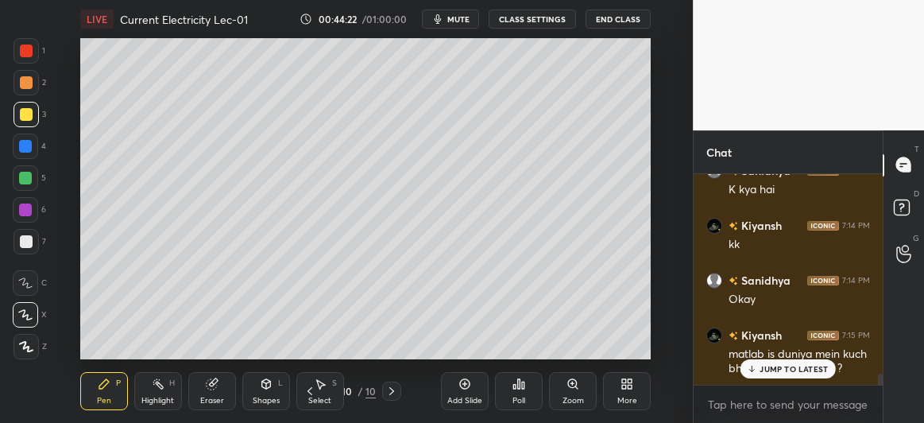
scroll to position [3902, 0]
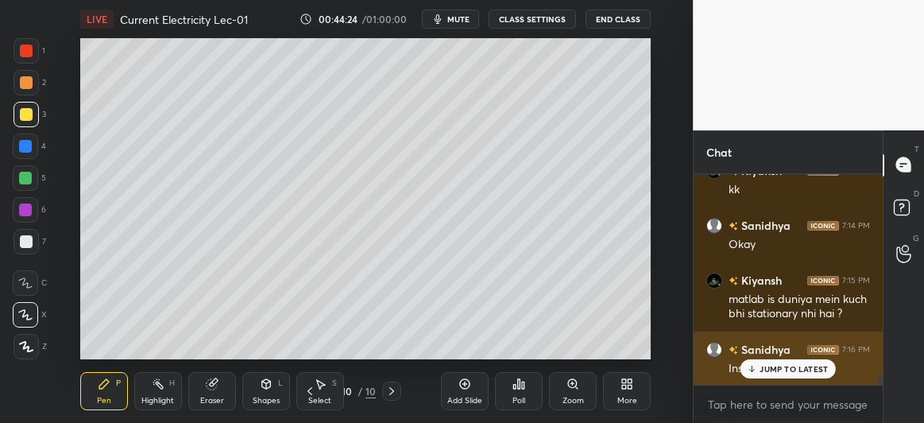
click at [760, 364] on div "JUMP TO LATEST" at bounding box center [788, 368] width 95 height 19
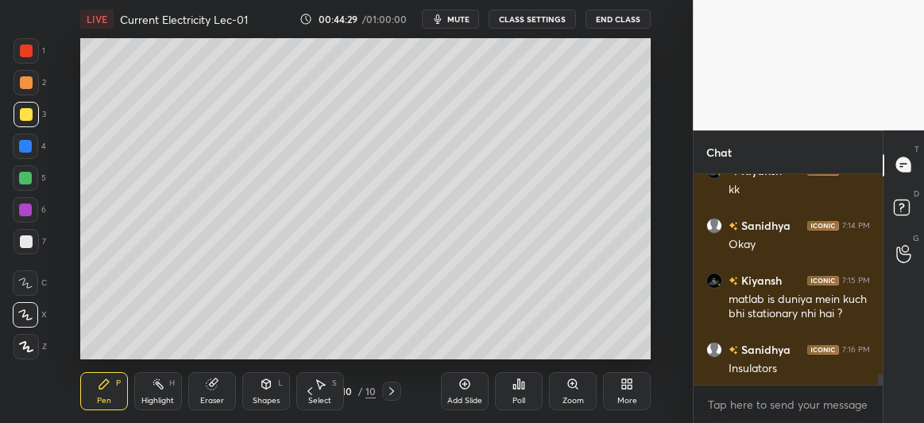
click at [461, 390] on icon at bounding box center [465, 384] width 13 height 13
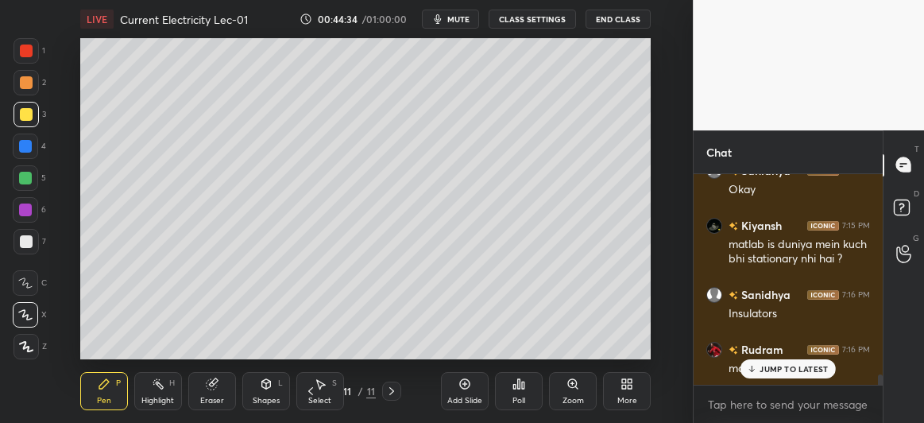
click at [768, 374] on div "JUMP TO LATEST" at bounding box center [788, 368] width 95 height 19
click at [21, 187] on div at bounding box center [25, 177] width 25 height 25
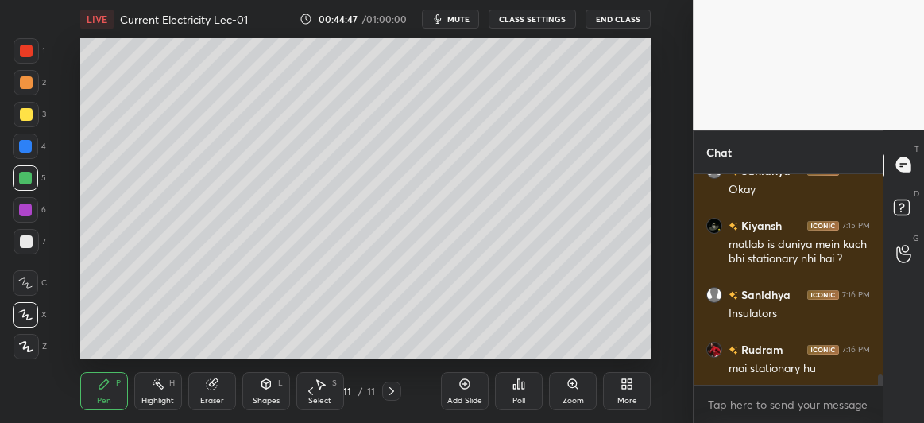
click at [27, 145] on div at bounding box center [25, 146] width 13 height 13
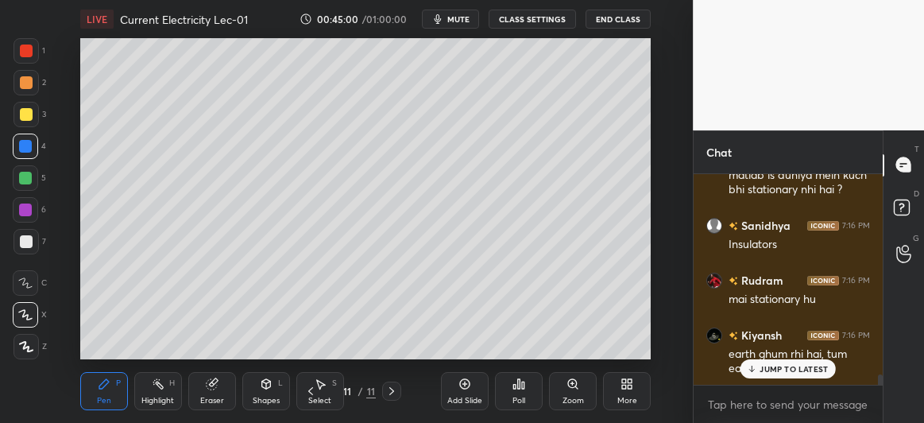
click at [29, 238] on div at bounding box center [26, 241] width 13 height 13
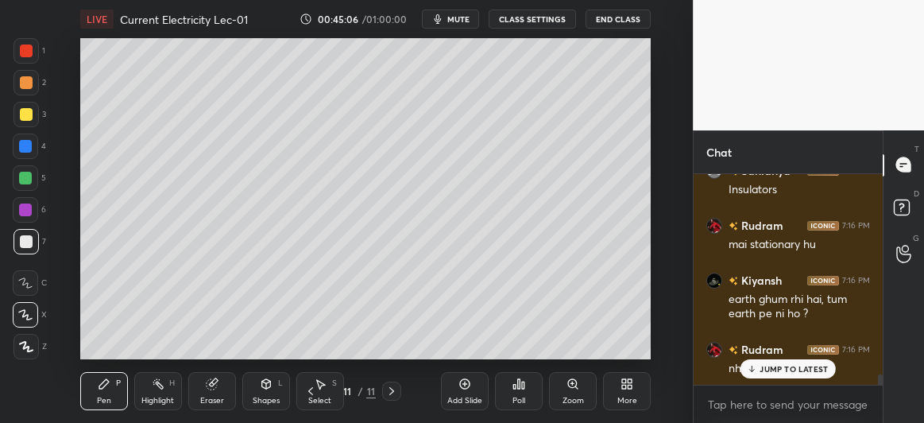
click at [25, 175] on div at bounding box center [25, 178] width 13 height 13
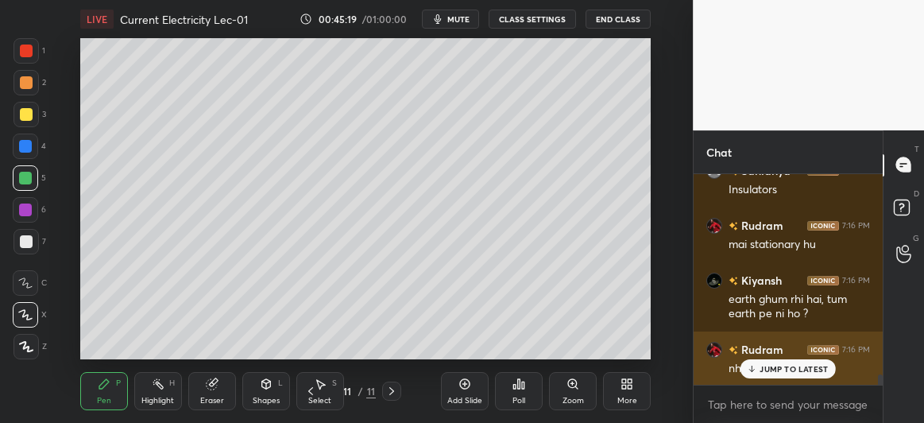
click at [773, 368] on p "JUMP TO LATEST" at bounding box center [794, 369] width 68 height 10
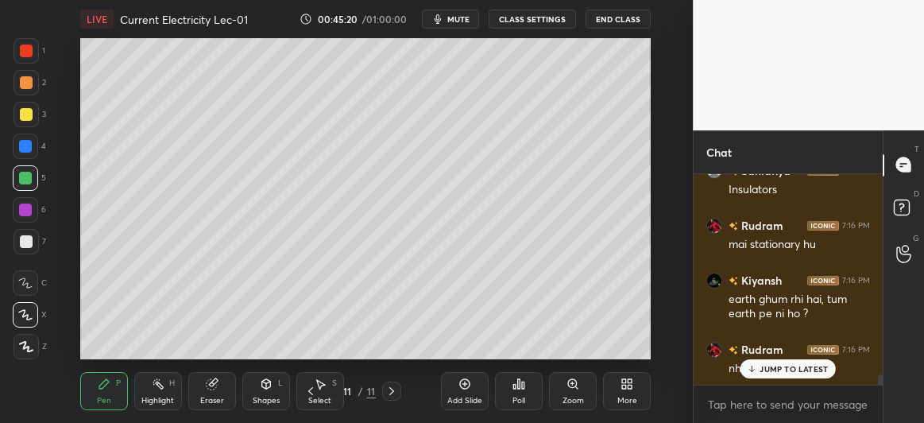
scroll to position [4136, 0]
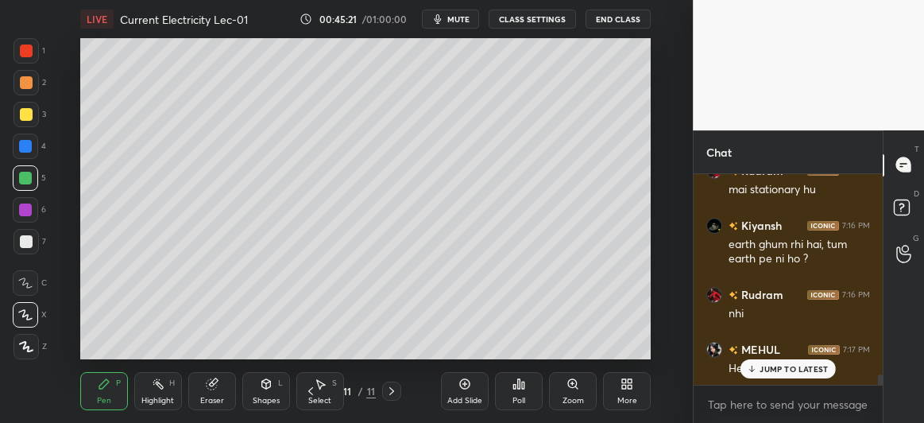
click at [210, 385] on icon at bounding box center [212, 384] width 10 height 10
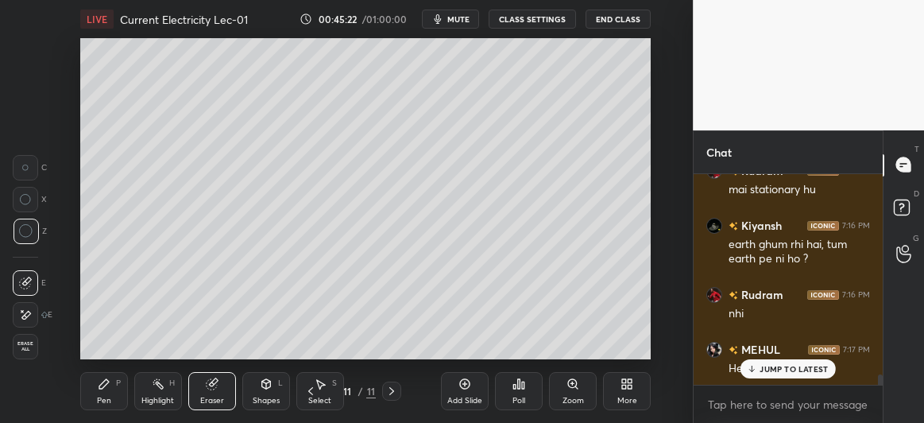
click at [21, 164] on div at bounding box center [25, 167] width 25 height 25
click at [88, 400] on div "Pen P" at bounding box center [104, 391] width 48 height 38
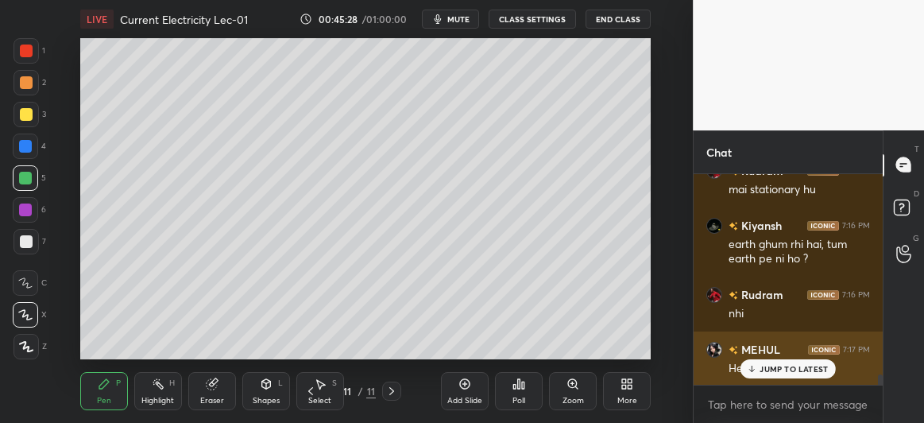
click at [786, 367] on p "JUMP TO LATEST" at bounding box center [794, 369] width 68 height 10
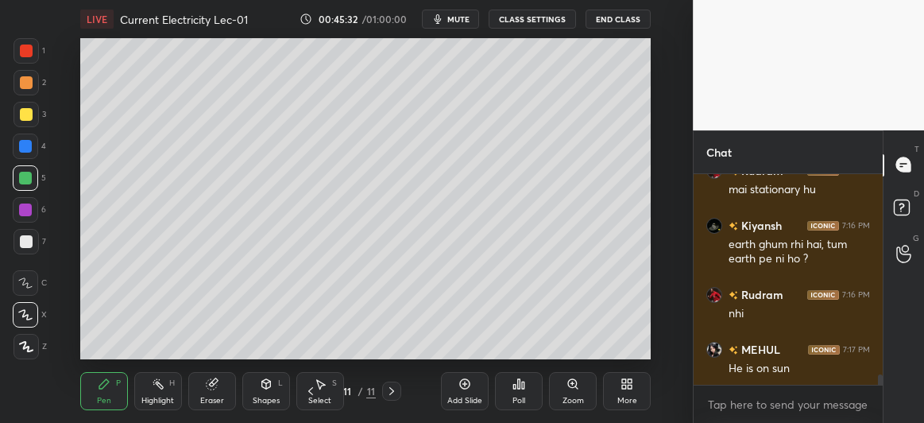
scroll to position [4191, 0]
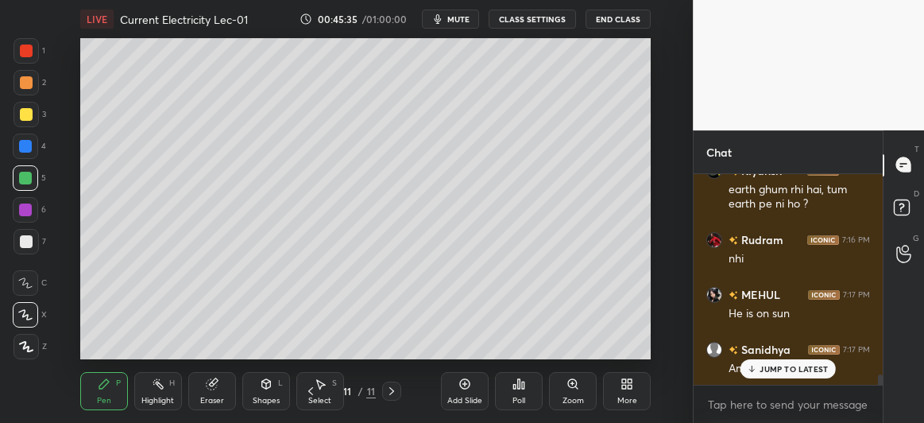
click at [754, 359] on div "JUMP TO LATEST" at bounding box center [788, 368] width 95 height 19
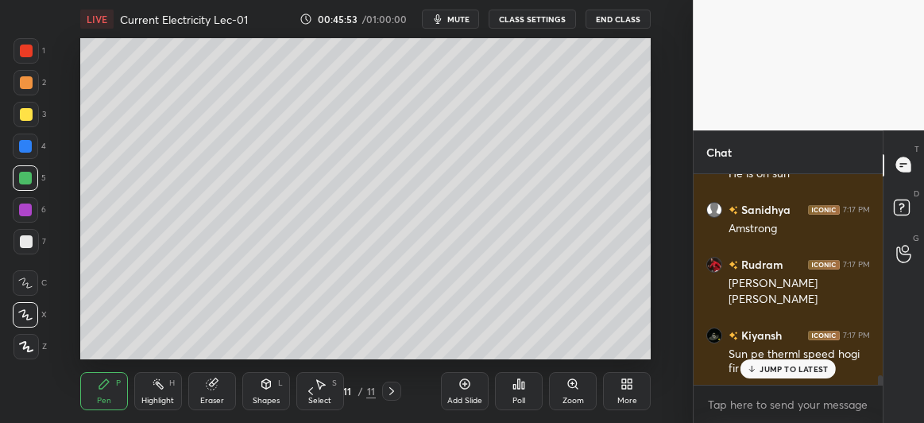
scroll to position [4347, 0]
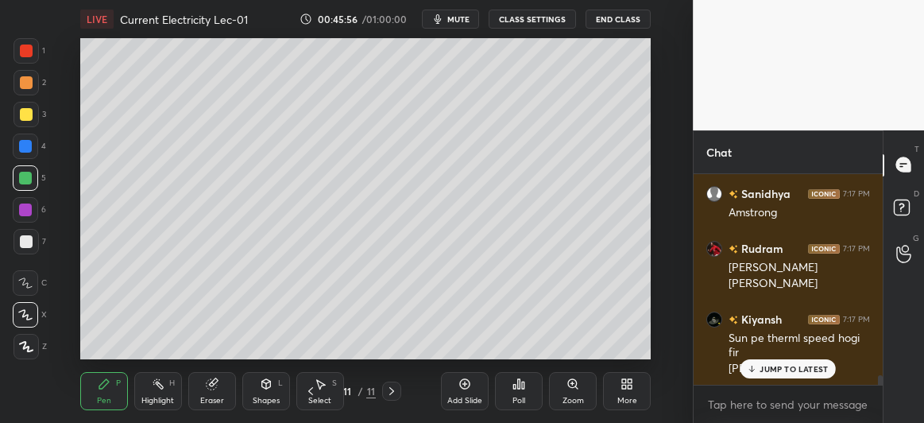
click at [28, 242] on div at bounding box center [26, 241] width 13 height 13
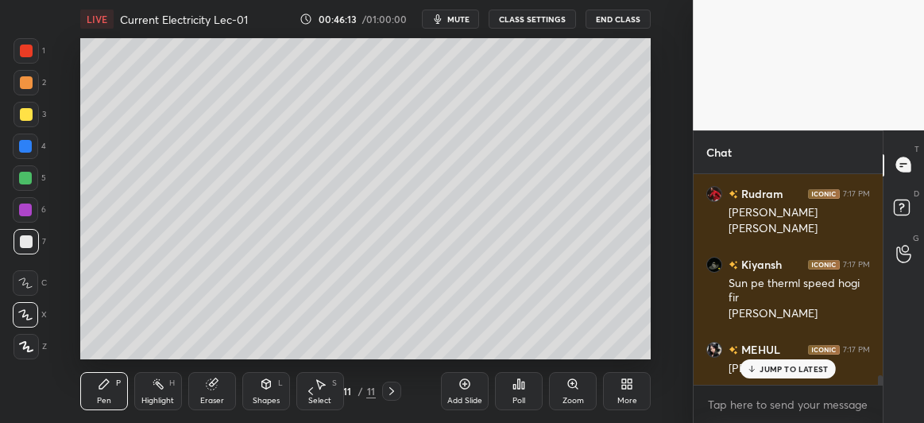
click at [28, 107] on div at bounding box center [26, 114] width 25 height 25
click at [24, 238] on div at bounding box center [26, 241] width 13 height 13
click at [26, 210] on div at bounding box center [25, 209] width 13 height 13
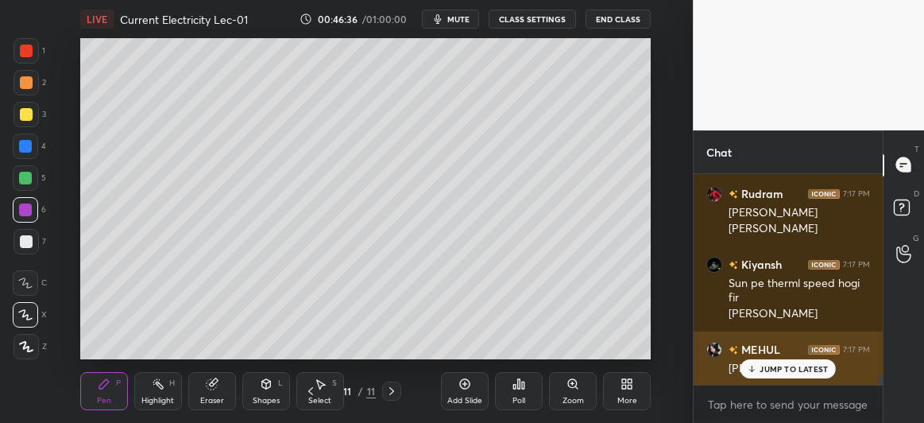
click at [782, 366] on p "JUMP TO LATEST" at bounding box center [794, 369] width 68 height 10
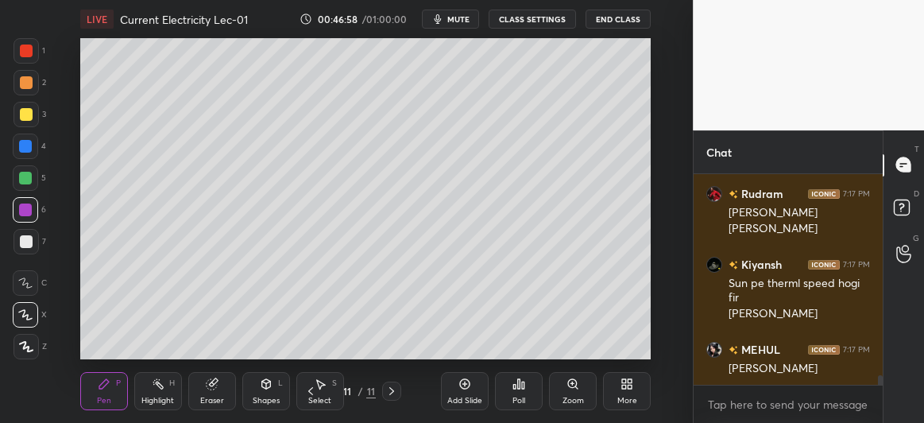
click at [27, 246] on div at bounding box center [26, 241] width 13 height 13
click at [25, 183] on div at bounding box center [25, 178] width 13 height 13
click at [20, 111] on div at bounding box center [26, 114] width 13 height 13
click at [20, 243] on div at bounding box center [26, 241] width 13 height 13
click at [24, 117] on div at bounding box center [26, 114] width 13 height 13
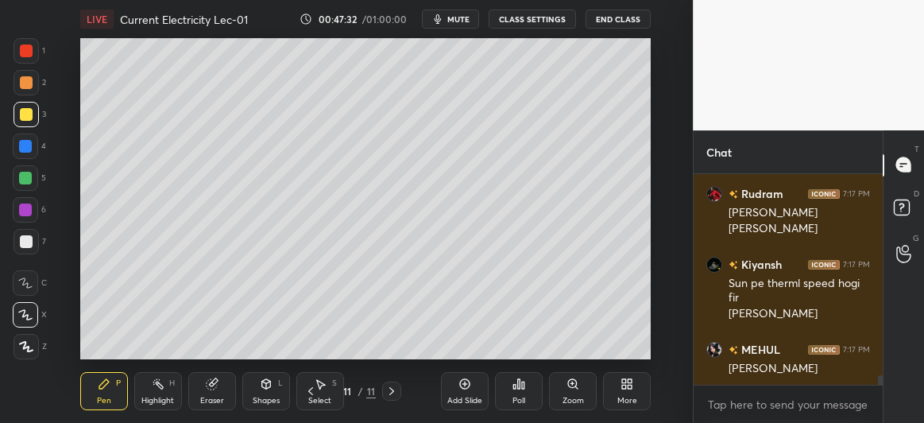
click at [28, 141] on div at bounding box center [25, 146] width 13 height 13
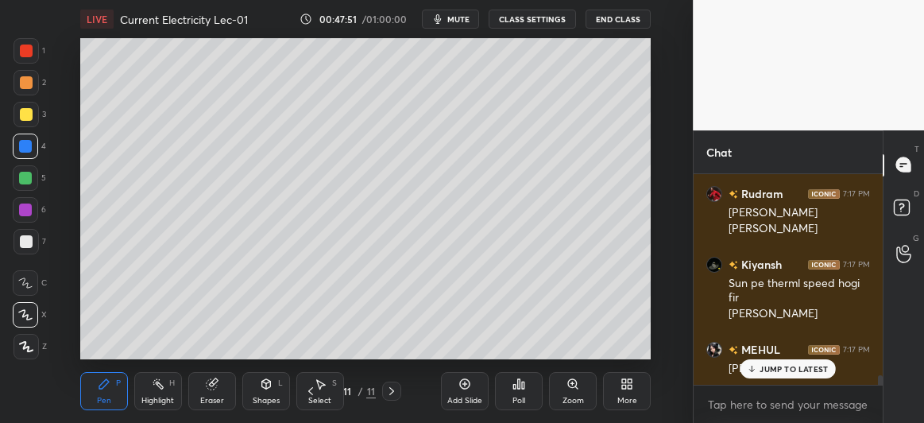
scroll to position [4456, 0]
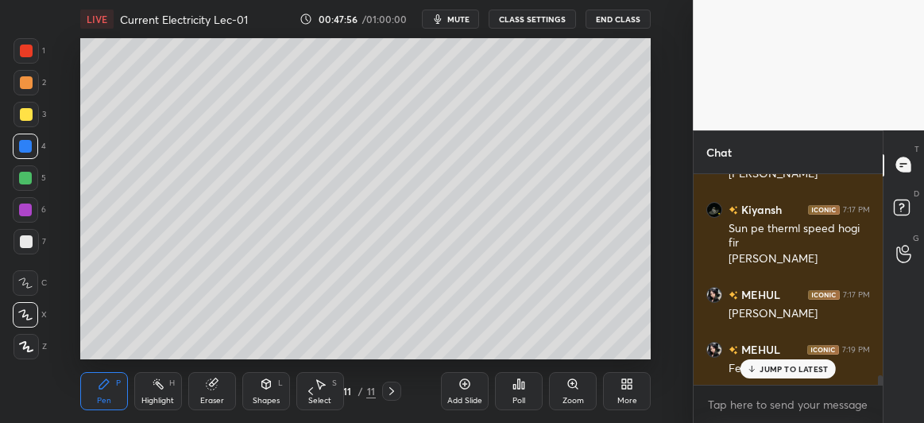
click at [21, 242] on div at bounding box center [26, 241] width 13 height 13
click at [764, 370] on p "JUMP TO LATEST" at bounding box center [794, 369] width 68 height 10
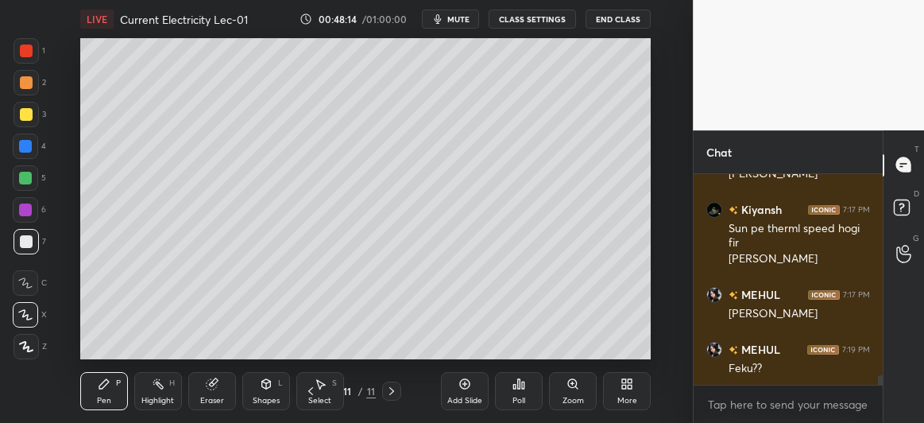
click at [463, 384] on icon at bounding box center [465, 383] width 5 height 5
click at [29, 112] on div at bounding box center [26, 114] width 13 height 13
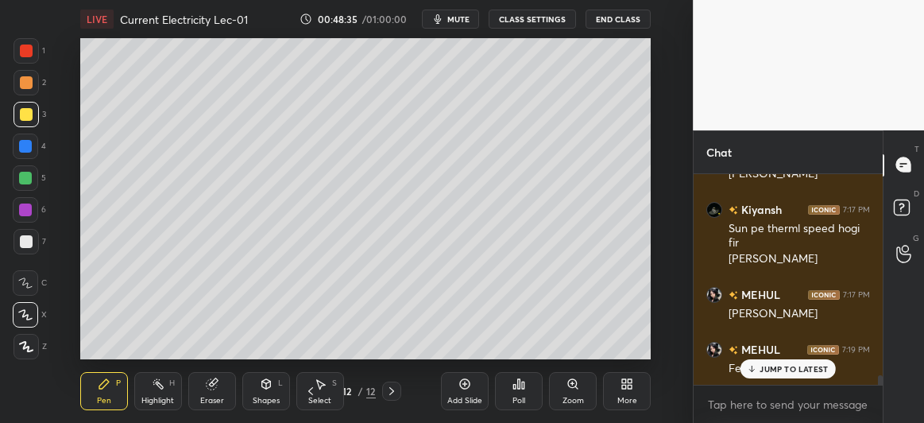
scroll to position [4494, 0]
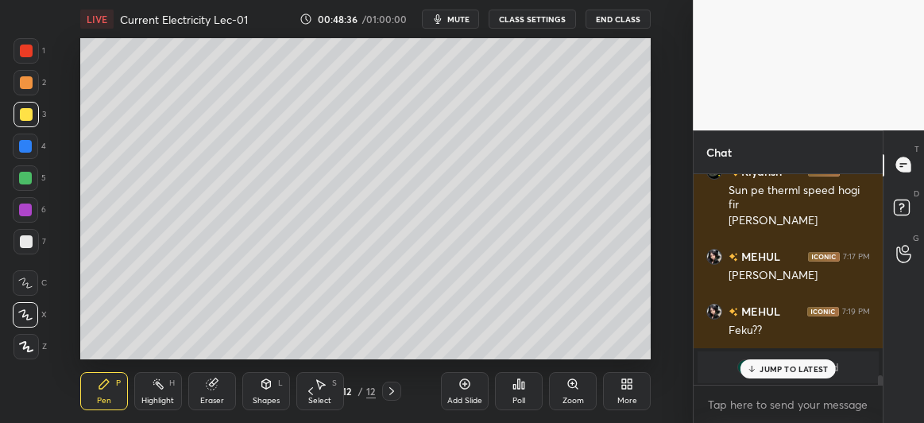
click at [25, 179] on div at bounding box center [25, 178] width 13 height 13
click at [796, 370] on p "JUMP TO LATEST" at bounding box center [794, 369] width 68 height 10
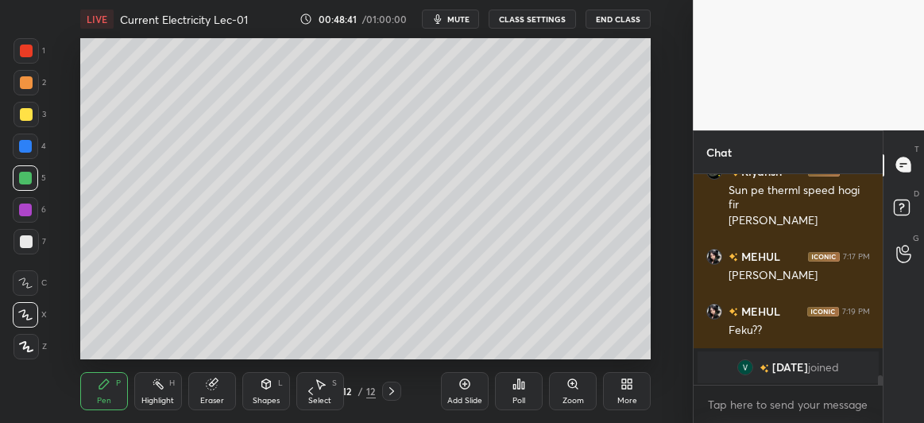
click at [311, 393] on icon at bounding box center [310, 391] width 13 height 13
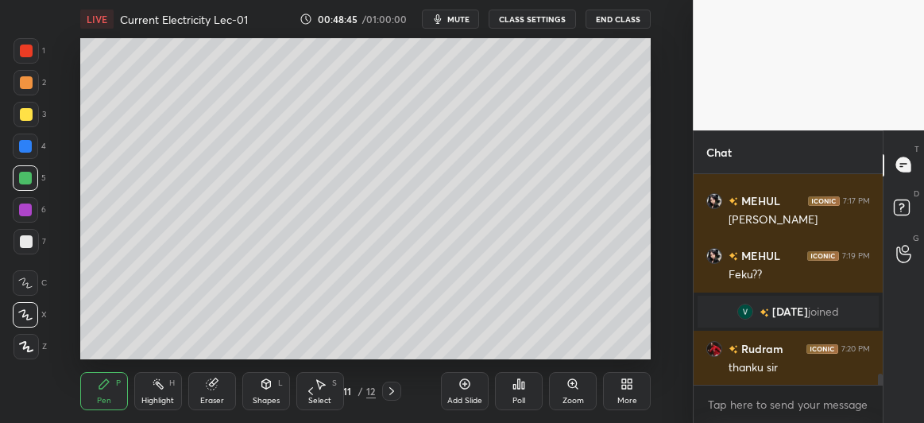
scroll to position [3768, 0]
click at [391, 393] on icon at bounding box center [391, 391] width 13 height 13
click at [26, 240] on div at bounding box center [26, 241] width 13 height 13
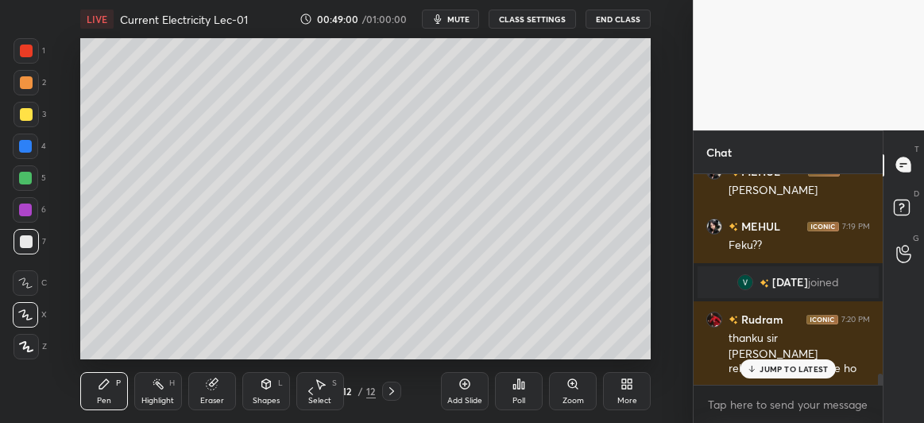
click at [24, 216] on div at bounding box center [25, 209] width 25 height 25
click at [206, 389] on icon at bounding box center [212, 384] width 13 height 13
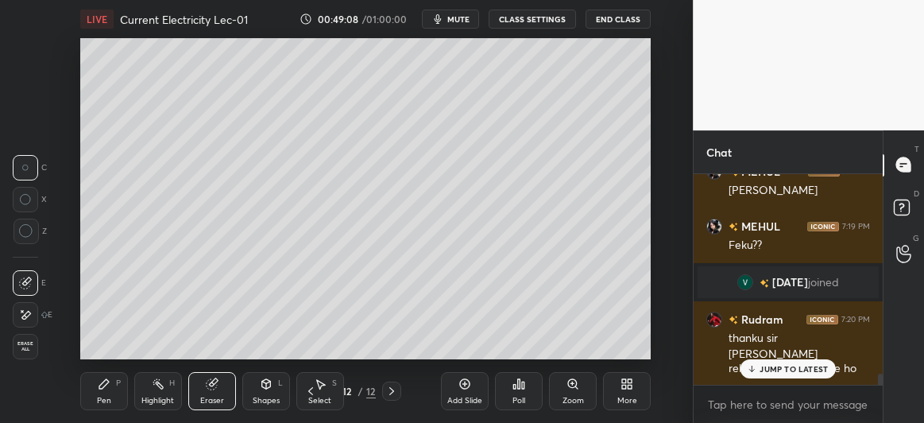
click at [22, 199] on icon at bounding box center [25, 199] width 11 height 11
click at [102, 388] on icon at bounding box center [104, 384] width 10 height 10
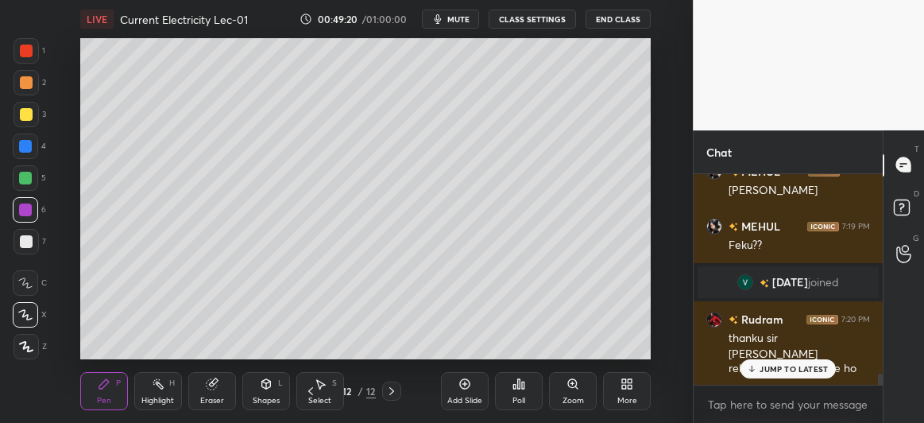
click at [19, 150] on div at bounding box center [25, 146] width 13 height 13
click at [308, 393] on icon at bounding box center [310, 391] width 13 height 13
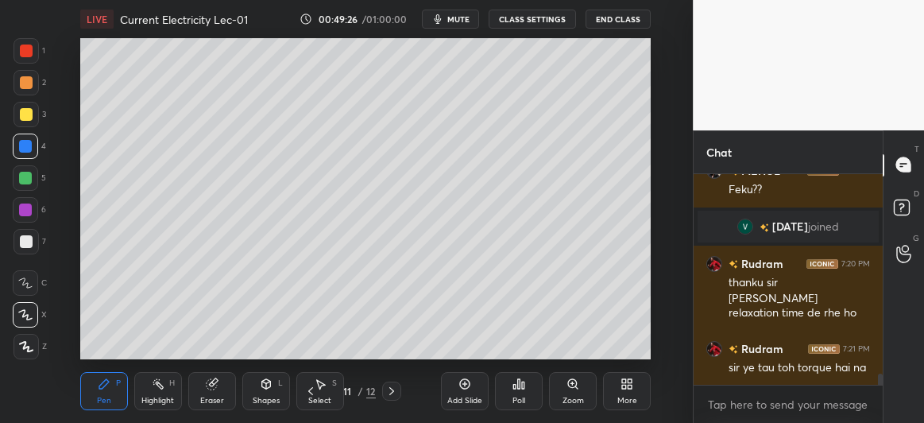
click at [30, 250] on div at bounding box center [26, 241] width 25 height 25
click at [389, 392] on icon at bounding box center [391, 391] width 13 height 13
click at [21, 185] on div at bounding box center [25, 177] width 25 height 25
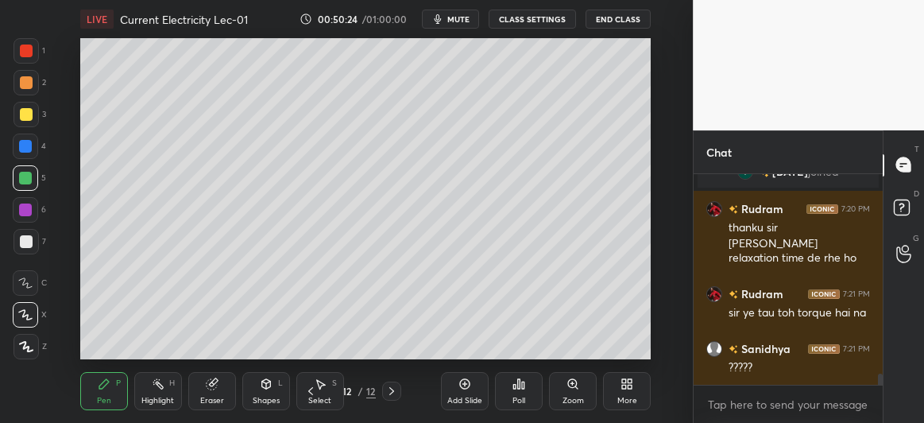
click at [25, 141] on div at bounding box center [25, 146] width 13 height 13
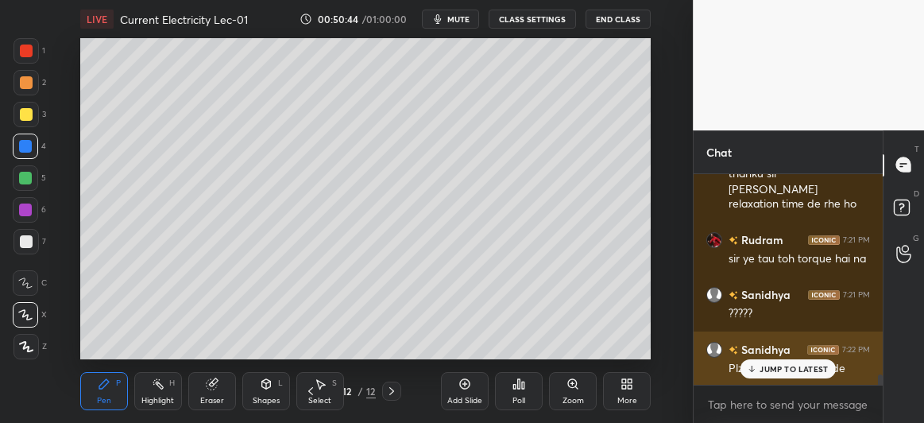
click at [767, 364] on p "JUMP TO LATEST" at bounding box center [794, 369] width 68 height 10
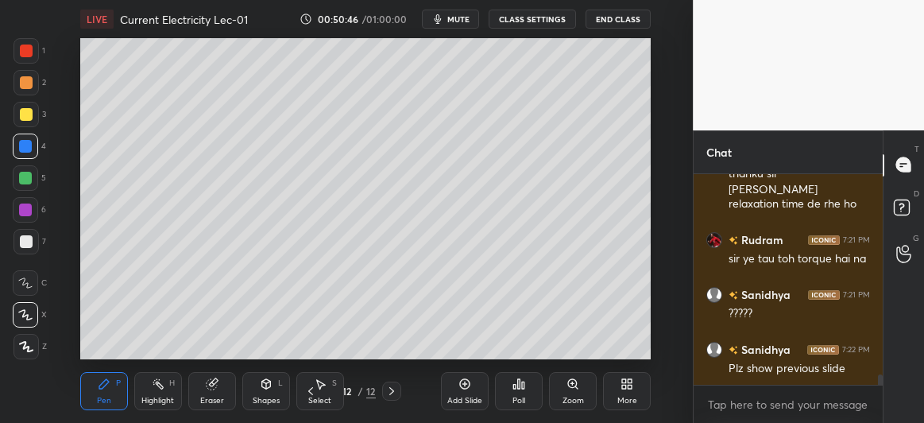
click at [305, 392] on icon at bounding box center [310, 391] width 13 height 13
click at [217, 391] on div "Eraser" at bounding box center [212, 391] width 48 height 38
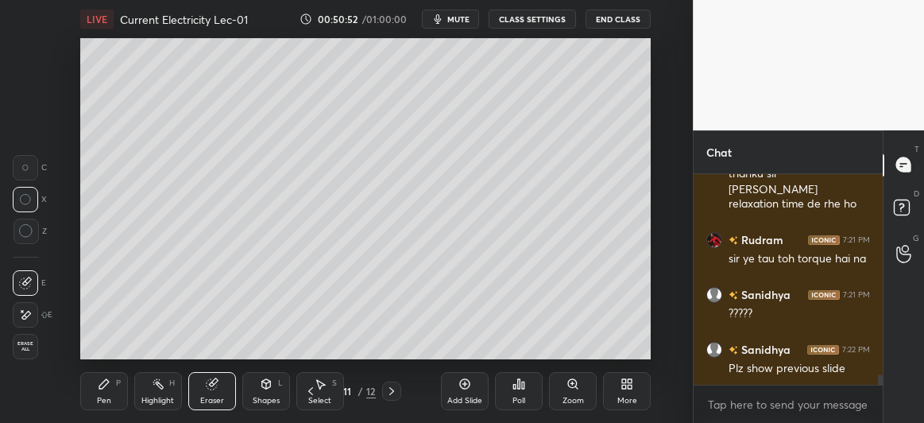
click at [93, 388] on div "Pen P" at bounding box center [104, 391] width 48 height 38
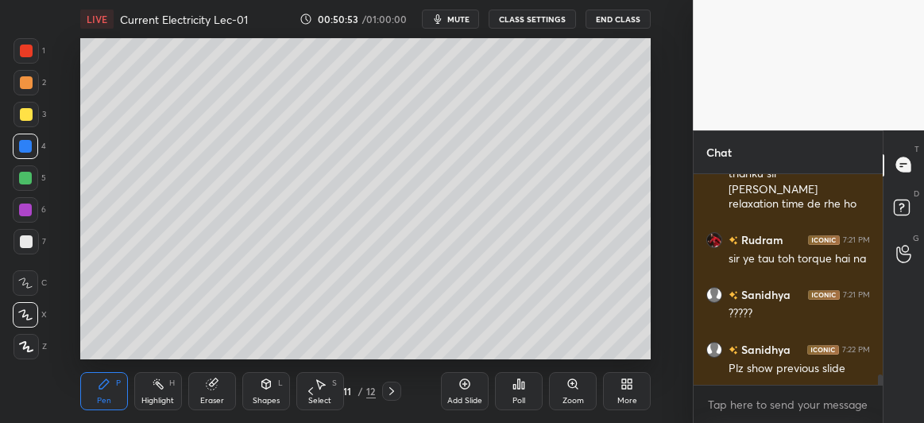
click at [24, 245] on div at bounding box center [26, 241] width 13 height 13
click at [389, 388] on icon at bounding box center [391, 391] width 13 height 13
click at [391, 388] on icon at bounding box center [391, 391] width 5 height 8
click at [465, 384] on icon at bounding box center [465, 383] width 5 height 5
click at [25, 119] on div at bounding box center [26, 114] width 13 height 13
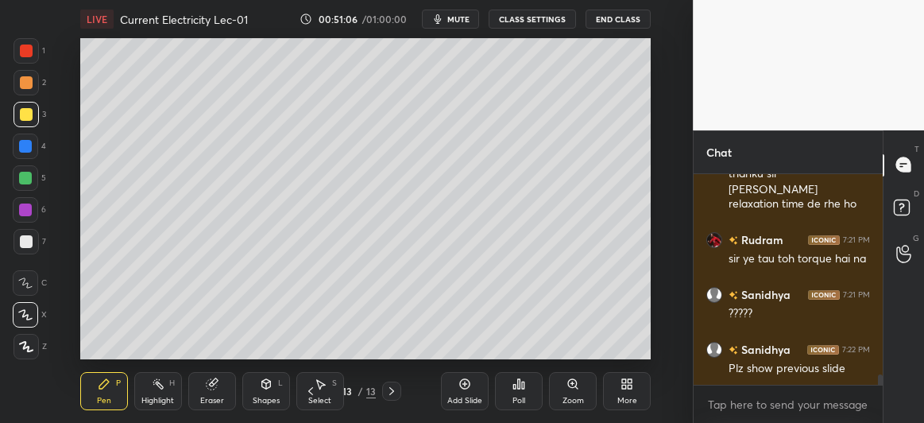
scroll to position [4032, 0]
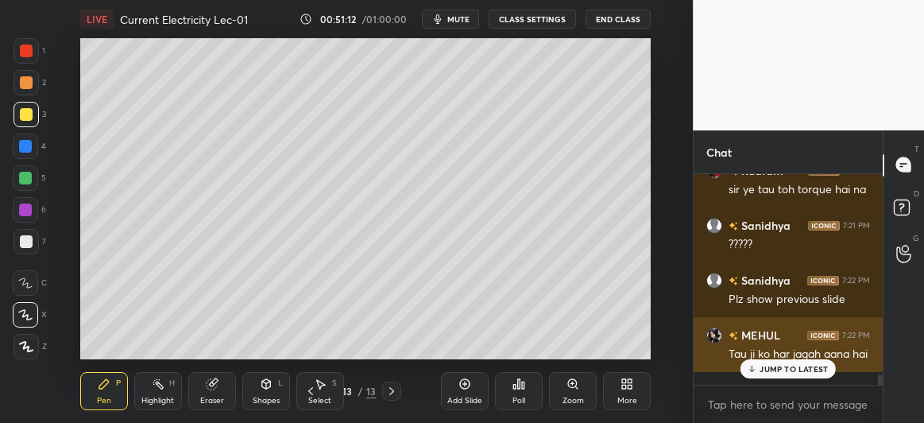
click at [761, 368] on p "JUMP TO LATEST" at bounding box center [794, 369] width 68 height 10
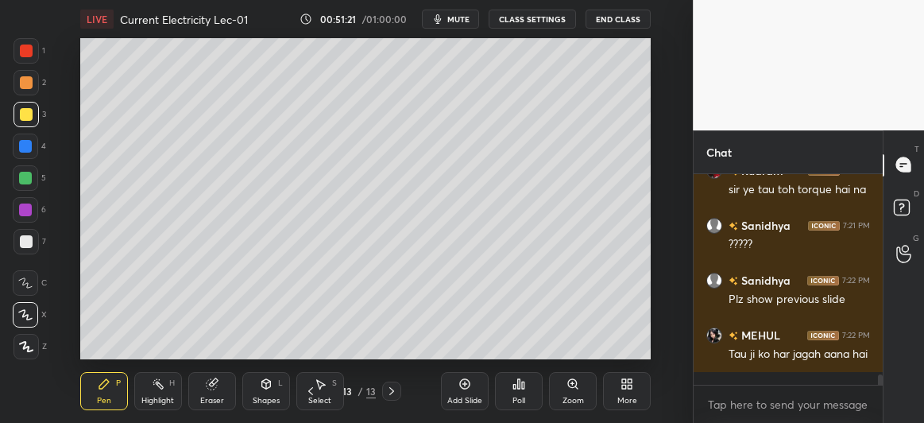
click at [311, 390] on icon at bounding box center [310, 391] width 13 height 13
click at [310, 390] on icon at bounding box center [310, 391] width 13 height 13
click at [312, 389] on icon at bounding box center [310, 391] width 13 height 13
click at [312, 390] on icon at bounding box center [310, 391] width 13 height 13
click at [312, 393] on icon at bounding box center [310, 391] width 13 height 13
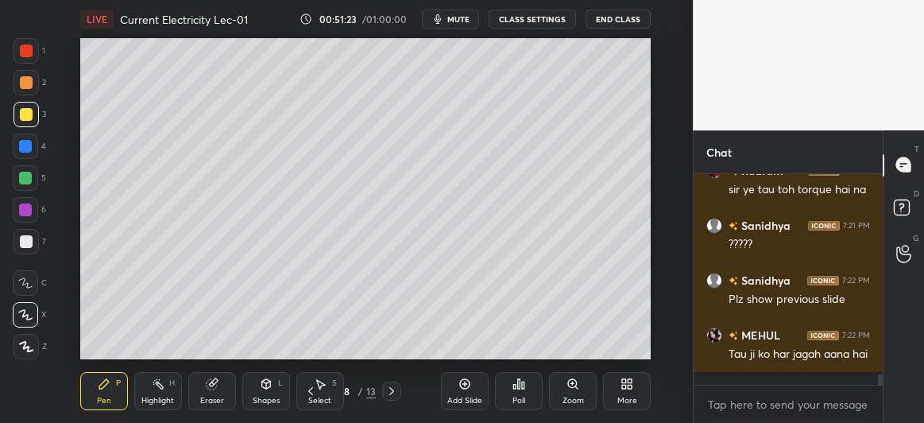
click at [312, 393] on icon at bounding box center [310, 391] width 13 height 13
click at [312, 394] on icon at bounding box center [310, 391] width 13 height 13
click at [312, 396] on icon at bounding box center [310, 391] width 13 height 13
click at [312, 397] on icon at bounding box center [310, 391] width 13 height 13
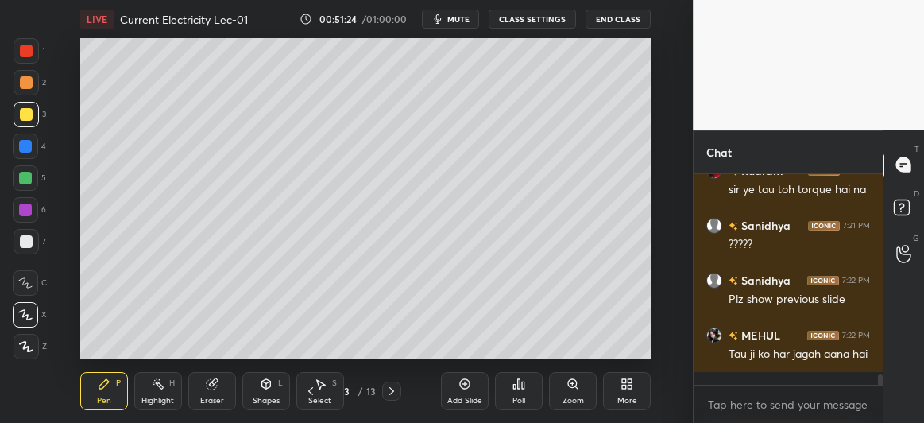
click at [312, 397] on icon at bounding box center [310, 391] width 13 height 13
click at [312, 391] on icon at bounding box center [310, 391] width 13 height 13
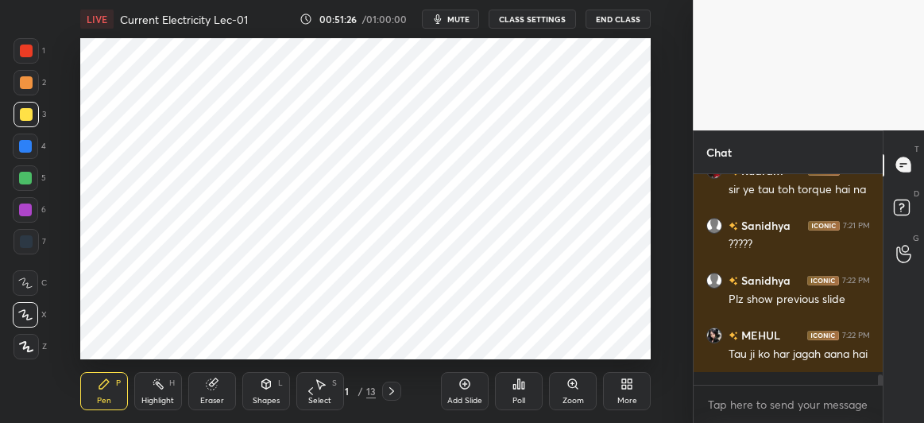
click at [393, 386] on icon at bounding box center [391, 391] width 13 height 13
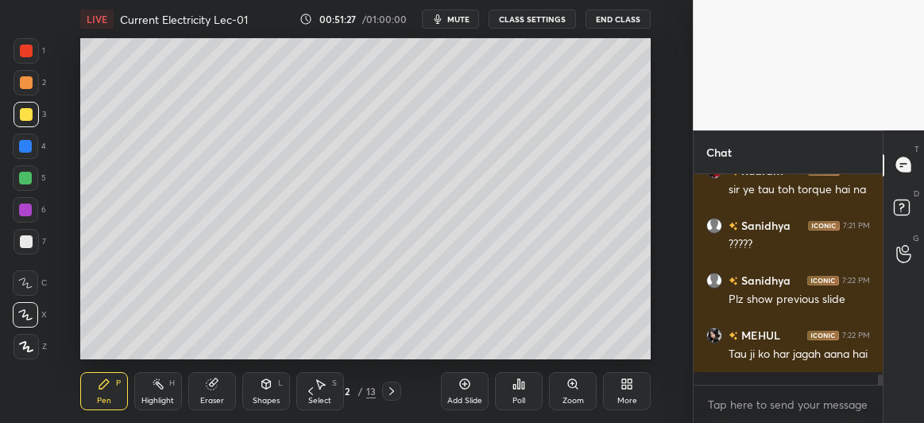
click at [393, 386] on icon at bounding box center [391, 391] width 13 height 13
click at [394, 388] on icon at bounding box center [391, 391] width 13 height 13
click at [389, 391] on icon at bounding box center [391, 391] width 13 height 13
click at [392, 393] on icon at bounding box center [391, 391] width 13 height 13
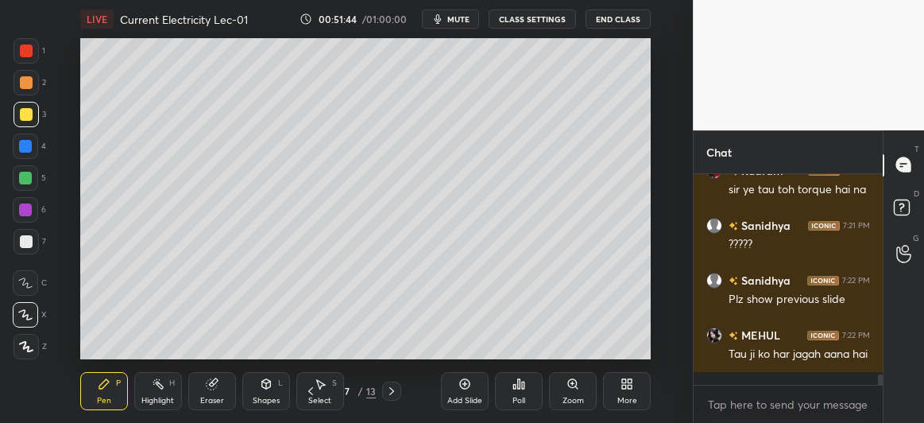
click at [391, 393] on icon at bounding box center [391, 391] width 5 height 8
click at [392, 394] on icon at bounding box center [391, 391] width 13 height 13
click at [389, 393] on icon at bounding box center [391, 391] width 13 height 13
click at [388, 393] on icon at bounding box center [391, 391] width 13 height 13
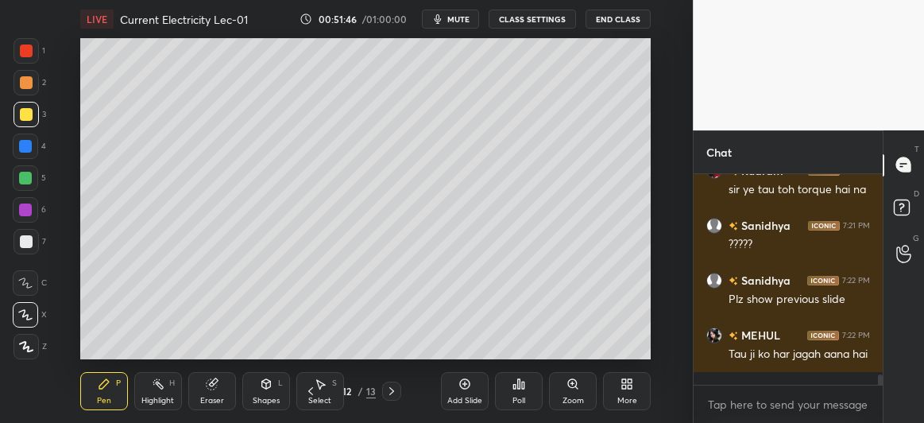
click at [389, 393] on icon at bounding box center [391, 391] width 13 height 13
click at [390, 392] on icon at bounding box center [391, 391] width 13 height 13
click at [21, 180] on div at bounding box center [25, 178] width 13 height 13
click at [21, 245] on div at bounding box center [26, 241] width 13 height 13
click at [24, 213] on div at bounding box center [25, 209] width 13 height 13
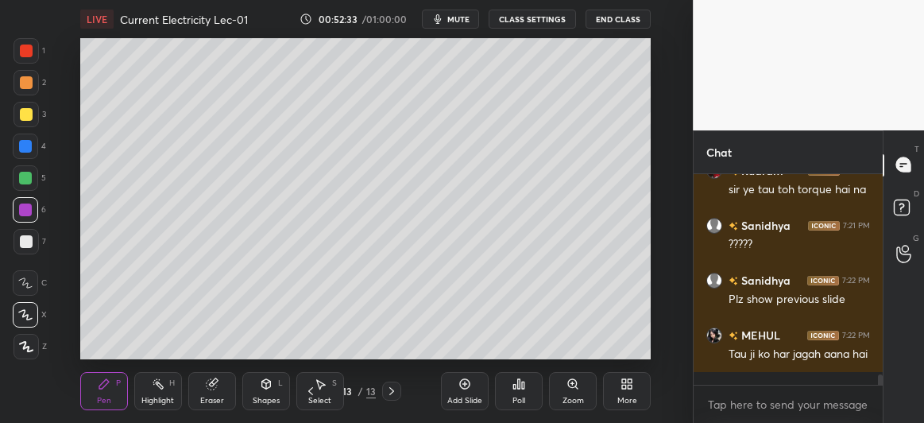
click at [24, 238] on div at bounding box center [26, 241] width 13 height 13
click at [211, 389] on icon at bounding box center [212, 384] width 10 height 10
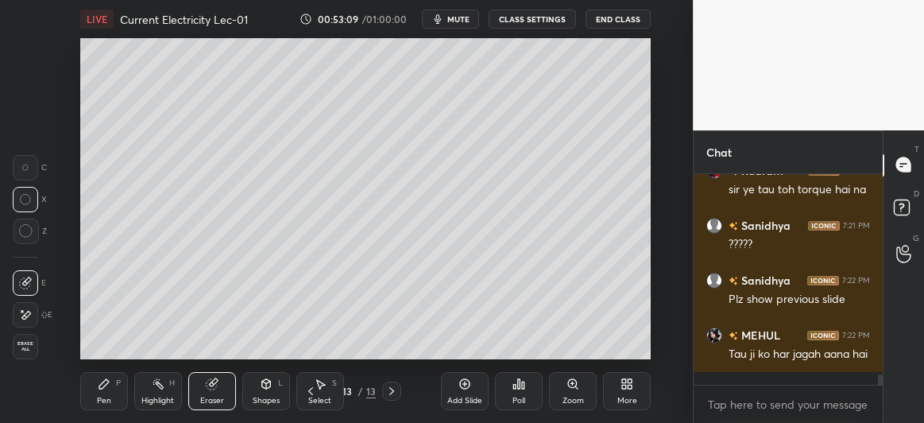
click at [105, 388] on icon at bounding box center [104, 384] width 13 height 13
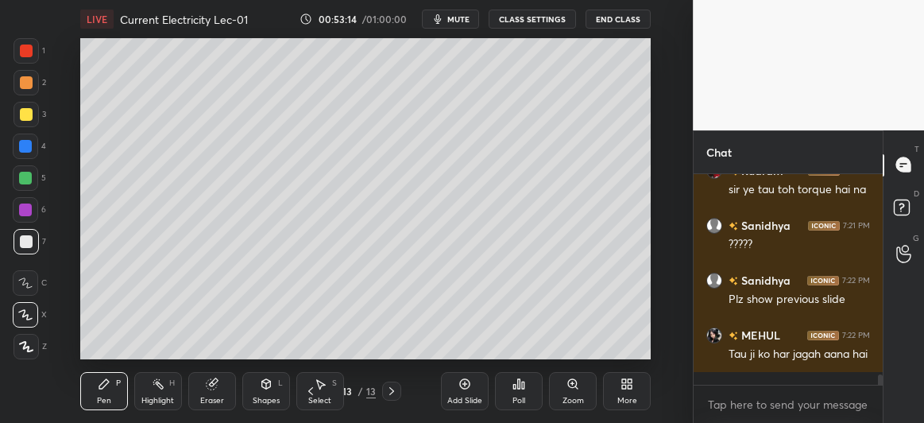
click at [210, 385] on icon at bounding box center [212, 384] width 10 height 10
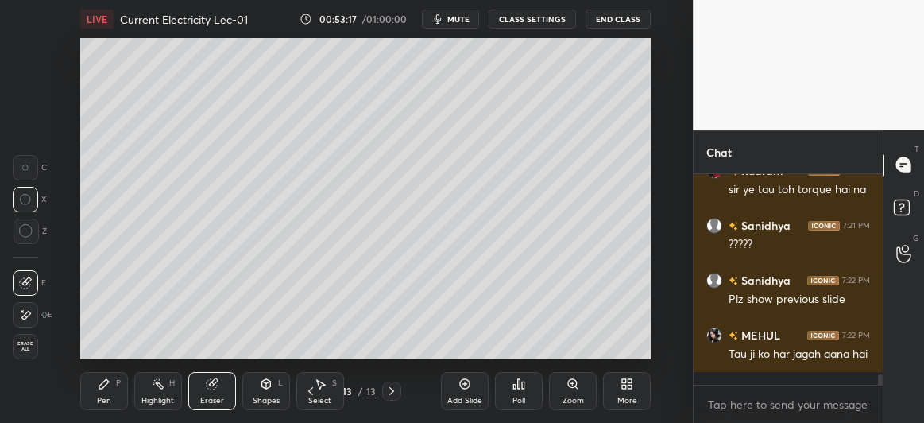
click at [103, 391] on div "Pen P" at bounding box center [104, 391] width 48 height 38
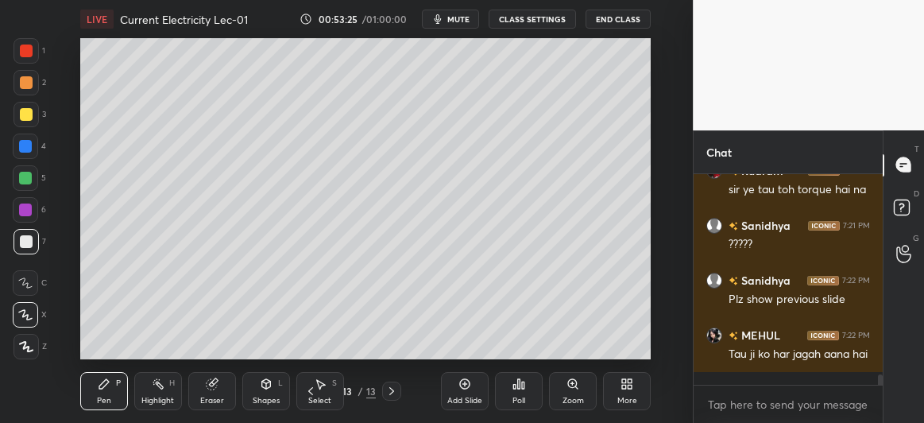
click at [271, 384] on icon at bounding box center [266, 384] width 13 height 13
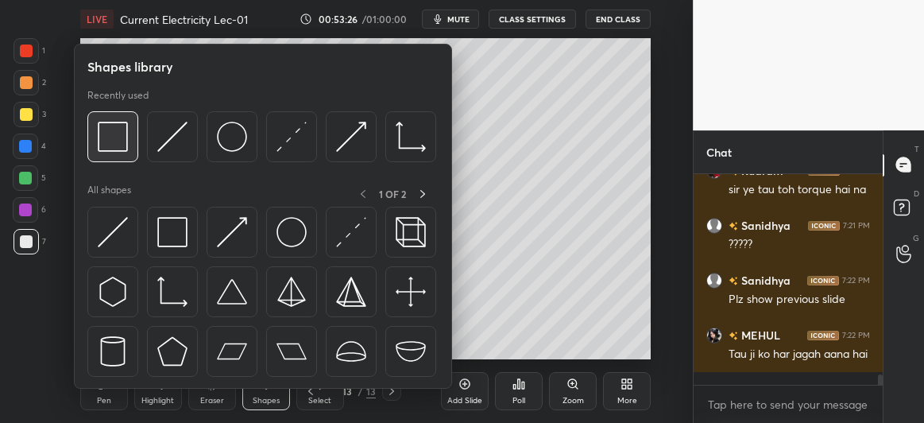
click at [118, 129] on img at bounding box center [113, 137] width 30 height 30
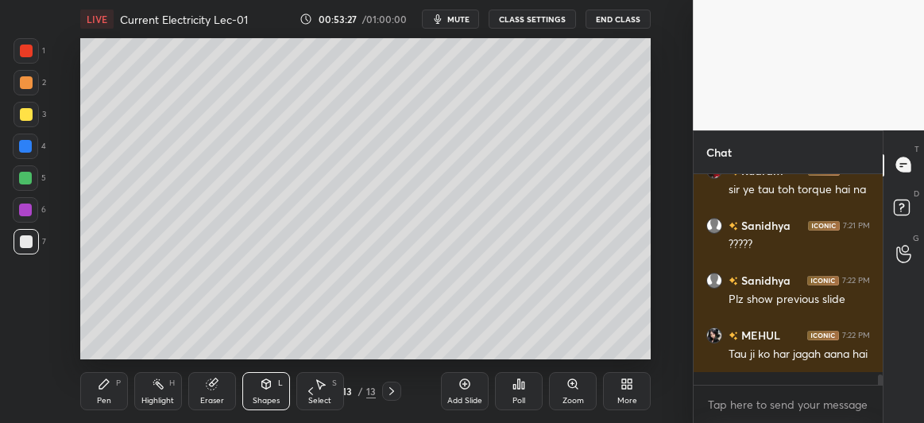
click at [26, 112] on div at bounding box center [26, 114] width 13 height 13
click at [100, 386] on icon at bounding box center [104, 384] width 10 height 10
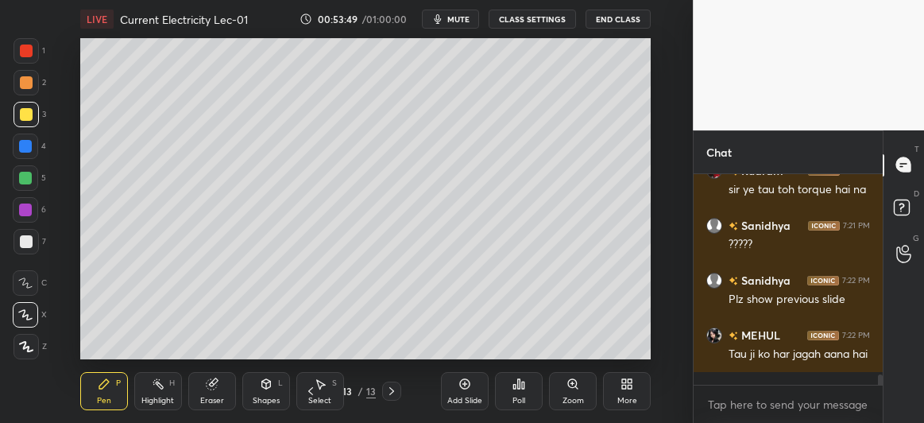
scroll to position [4088, 0]
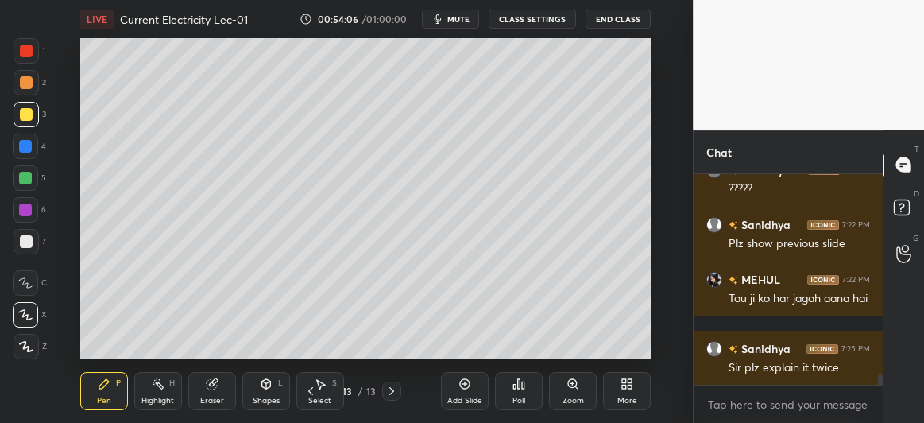
click at [24, 176] on div at bounding box center [25, 178] width 13 height 13
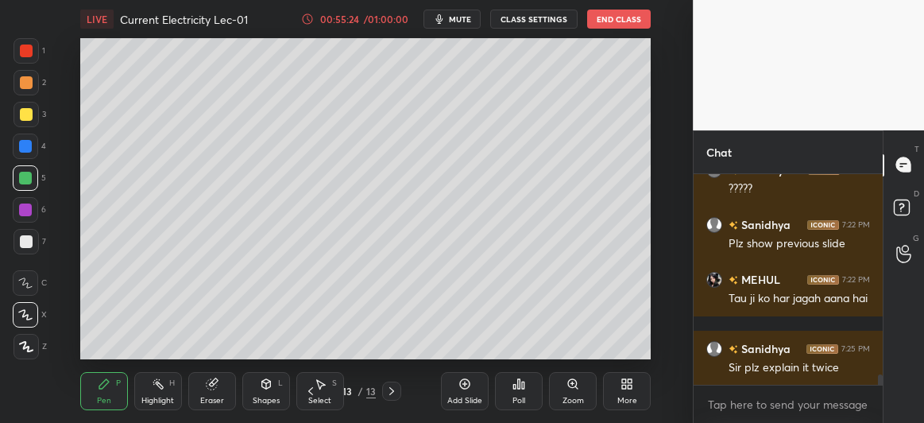
click at [21, 148] on div at bounding box center [25, 146] width 13 height 13
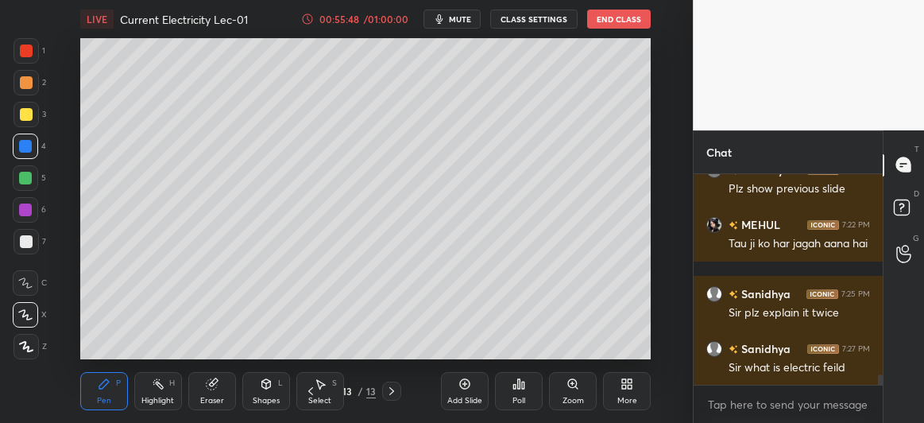
scroll to position [4197, 0]
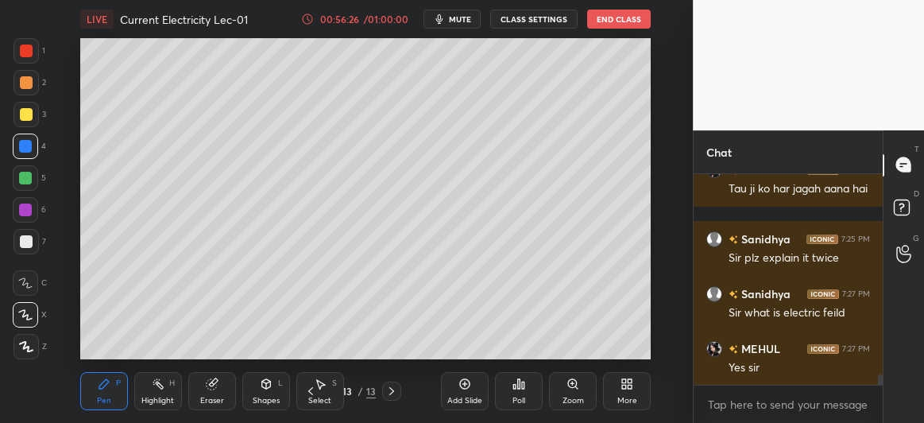
click at [463, 394] on div "Add Slide" at bounding box center [465, 391] width 48 height 38
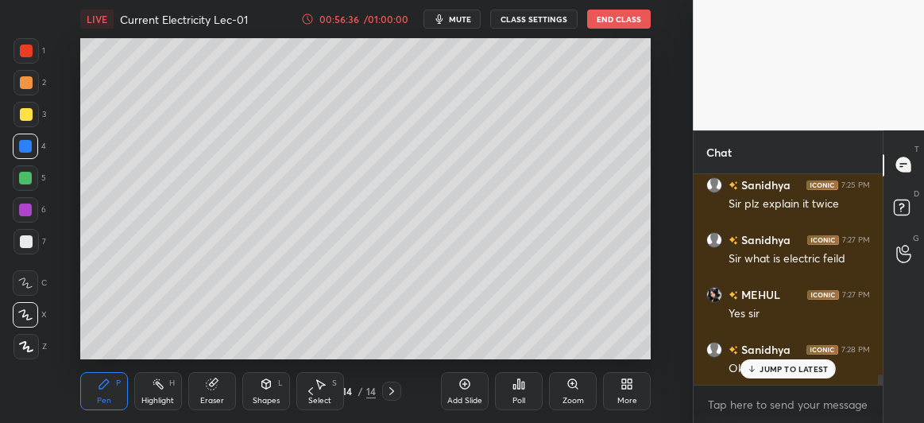
click at [24, 115] on div at bounding box center [26, 114] width 13 height 13
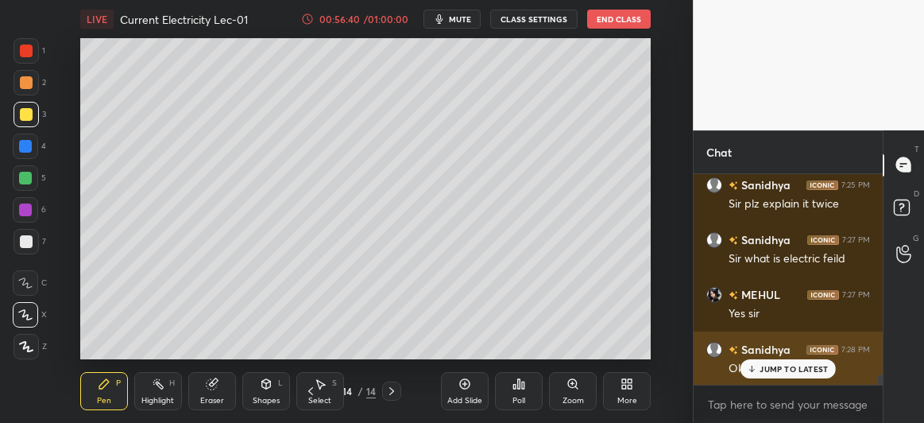
click at [776, 367] on p "JUMP TO LATEST" at bounding box center [794, 369] width 68 height 10
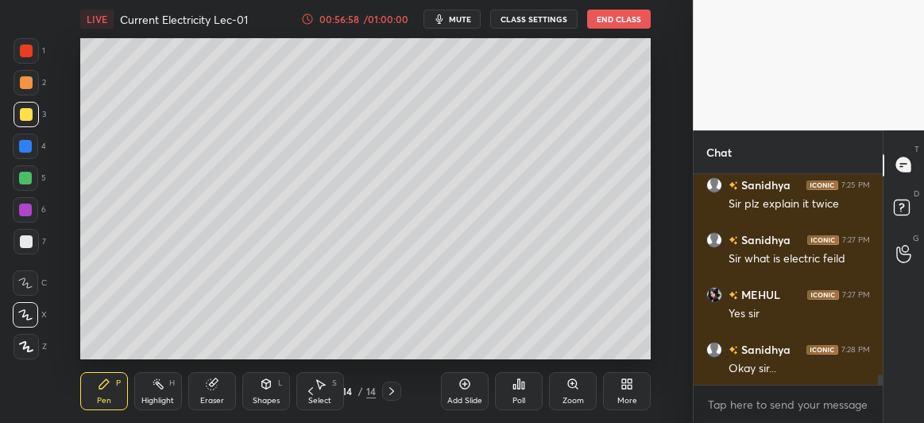
click at [21, 248] on div at bounding box center [26, 241] width 25 height 25
click at [26, 107] on div at bounding box center [26, 114] width 25 height 25
click at [28, 180] on div at bounding box center [25, 178] width 13 height 13
click at [313, 390] on icon at bounding box center [310, 391] width 13 height 13
click at [390, 390] on icon at bounding box center [391, 391] width 13 height 13
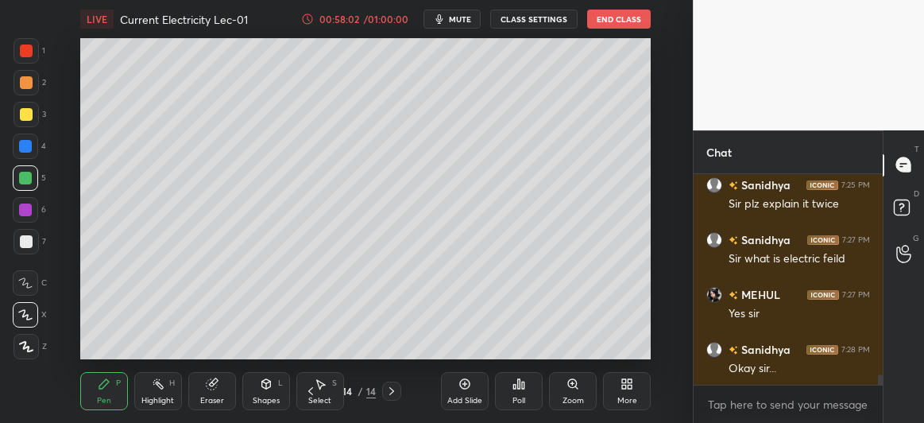
click at [25, 242] on div at bounding box center [26, 241] width 13 height 13
click at [214, 393] on div "Eraser" at bounding box center [212, 391] width 48 height 38
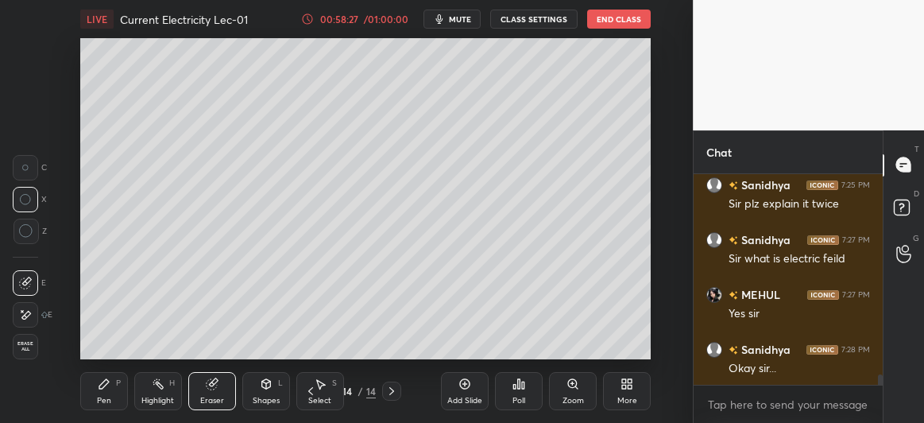
click at [106, 379] on icon at bounding box center [104, 384] width 10 height 10
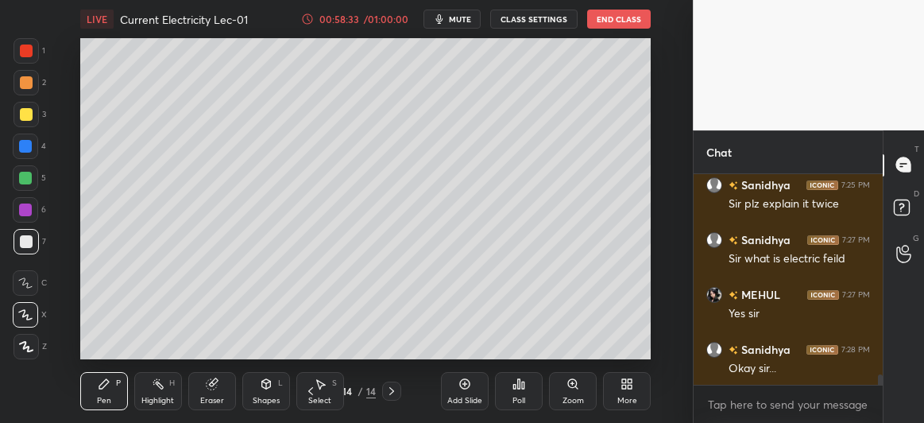
click at [24, 177] on div at bounding box center [25, 178] width 13 height 13
click at [25, 147] on div at bounding box center [25, 146] width 13 height 13
click at [25, 210] on div at bounding box center [25, 209] width 13 height 13
click at [24, 143] on div at bounding box center [25, 146] width 13 height 13
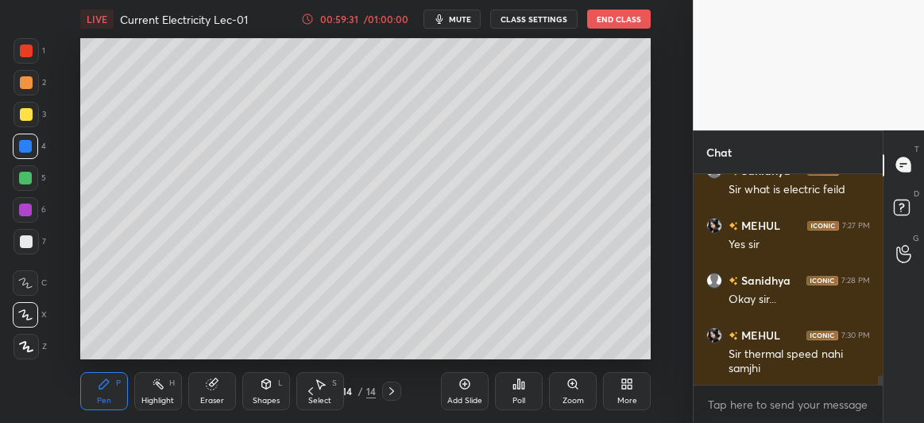
click at [207, 386] on icon at bounding box center [212, 384] width 10 height 10
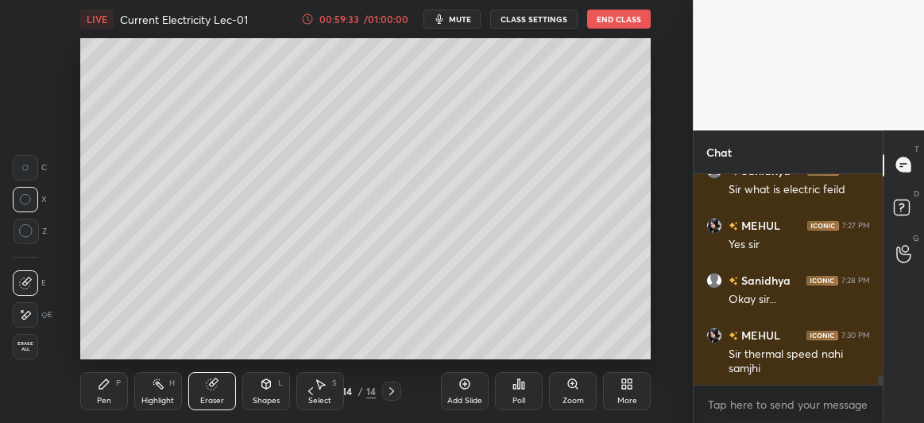
click at [99, 389] on icon at bounding box center [104, 384] width 10 height 10
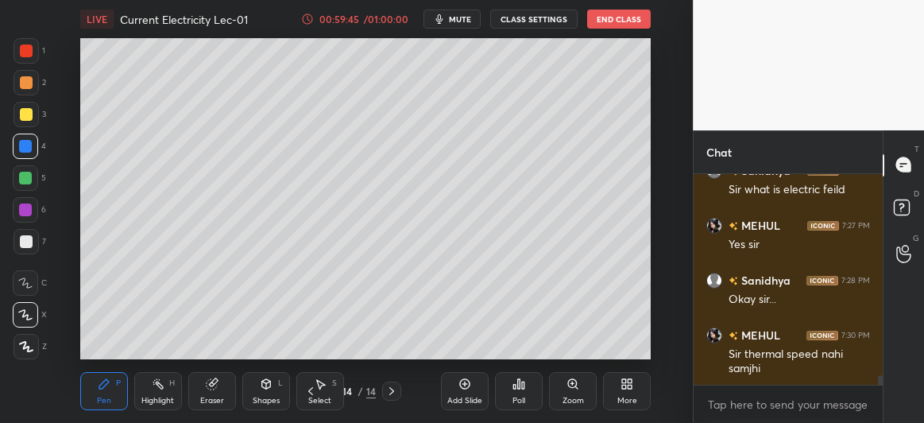
click at [25, 118] on div at bounding box center [26, 114] width 13 height 13
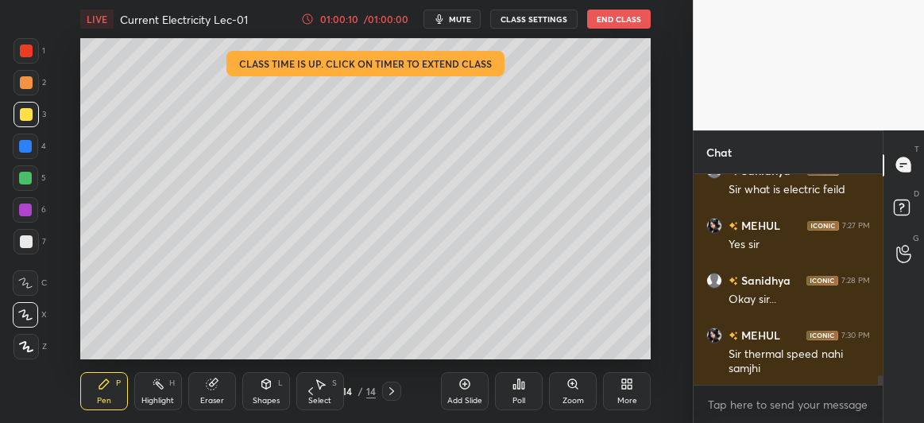
scroll to position [4376, 0]
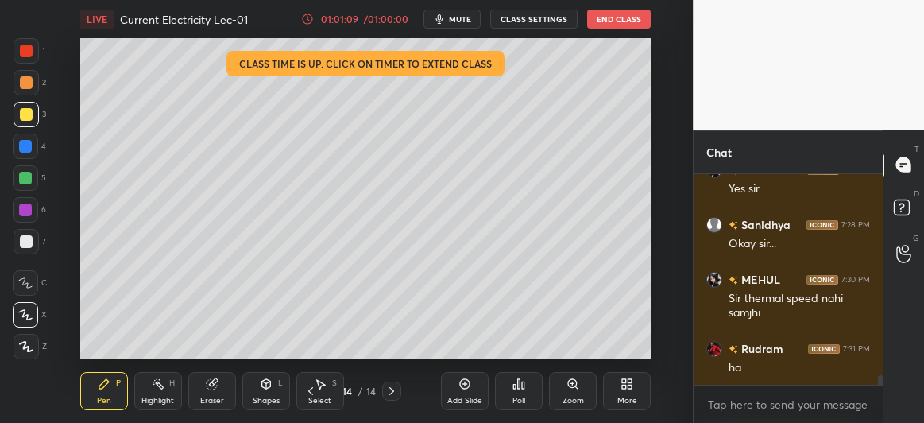
click at [25, 154] on div at bounding box center [25, 146] width 25 height 25
click at [24, 246] on div at bounding box center [26, 241] width 13 height 13
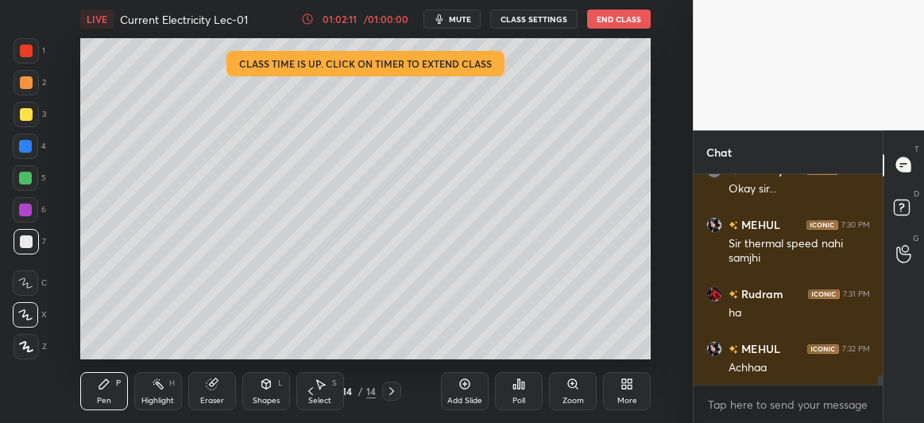
click at [213, 380] on icon at bounding box center [213, 382] width 9 height 8
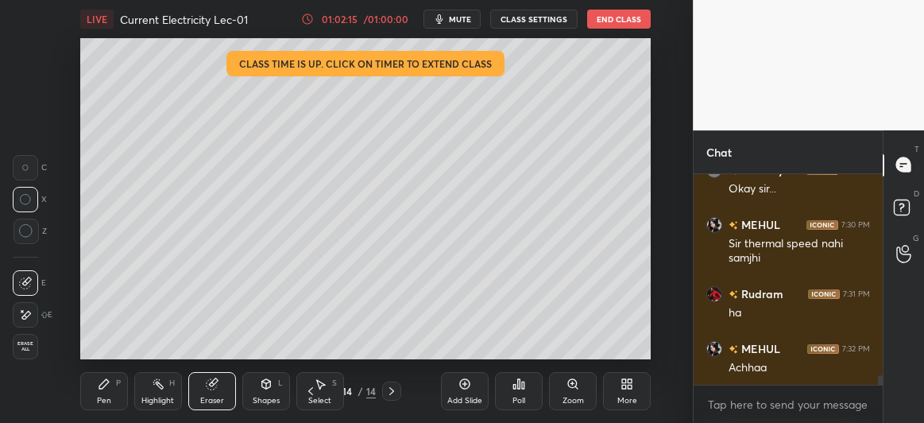
click at [94, 382] on div "Pen P" at bounding box center [104, 391] width 48 height 38
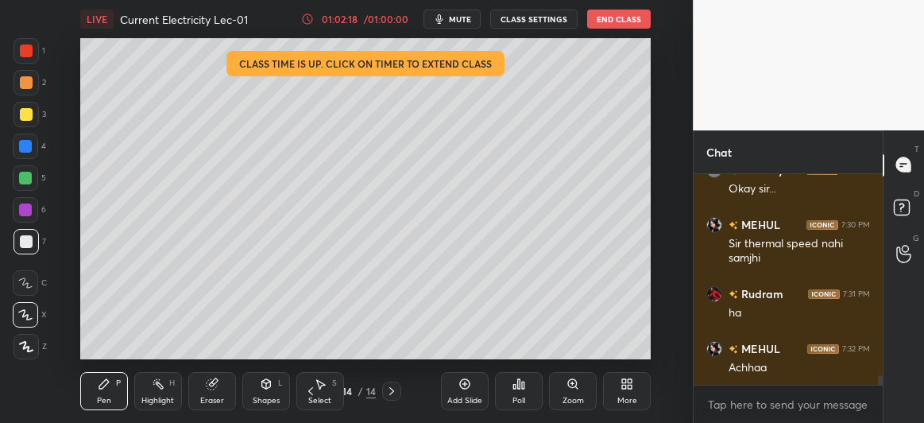
click at [467, 385] on icon at bounding box center [465, 384] width 13 height 13
click at [26, 120] on div at bounding box center [26, 114] width 13 height 13
click at [312, 389] on icon at bounding box center [310, 391] width 13 height 13
click at [394, 390] on icon at bounding box center [391, 391] width 13 height 13
click at [23, 178] on div at bounding box center [25, 178] width 13 height 13
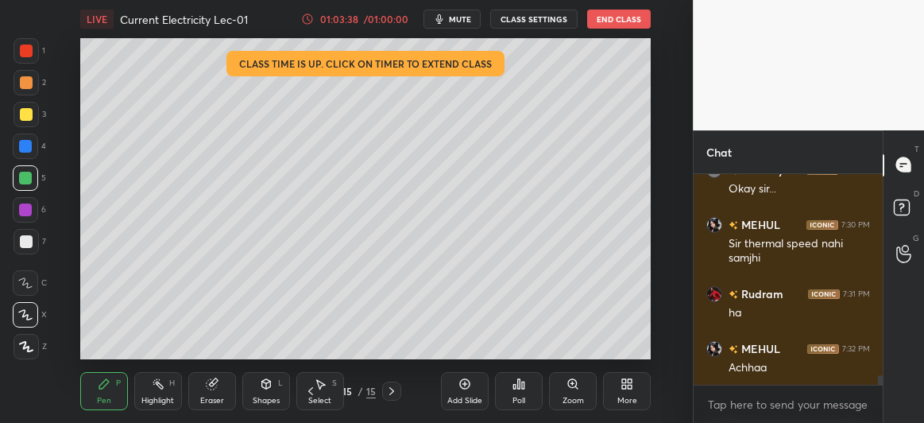
click at [26, 142] on div at bounding box center [25, 146] width 13 height 13
click at [34, 115] on div at bounding box center [26, 114] width 25 height 25
click at [459, 385] on icon at bounding box center [465, 384] width 13 height 13
click at [26, 145] on div at bounding box center [25, 146] width 13 height 13
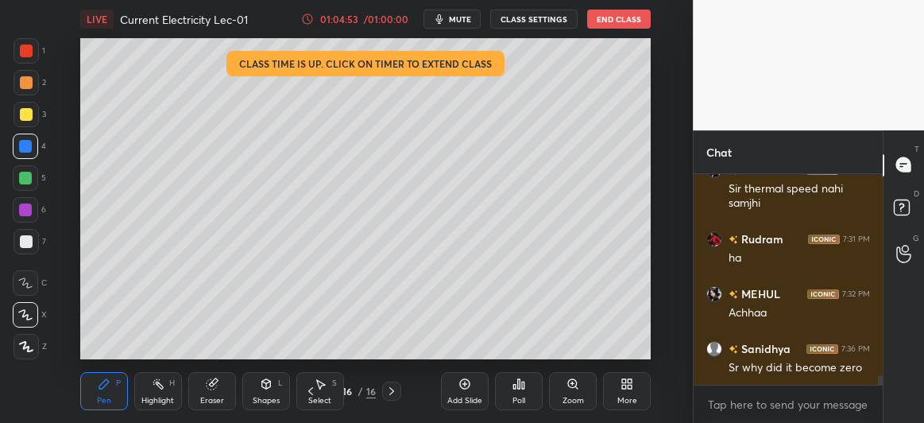
click at [314, 390] on icon at bounding box center [310, 391] width 13 height 13
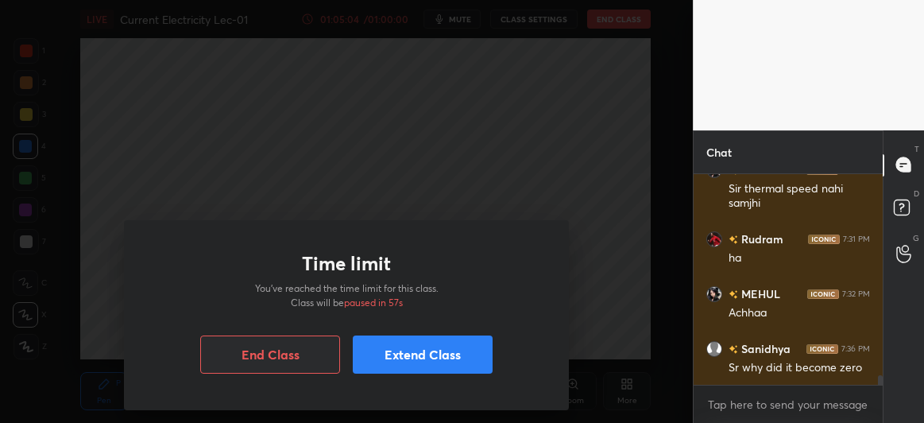
click at [405, 356] on button "Extend Class" at bounding box center [423, 354] width 140 height 38
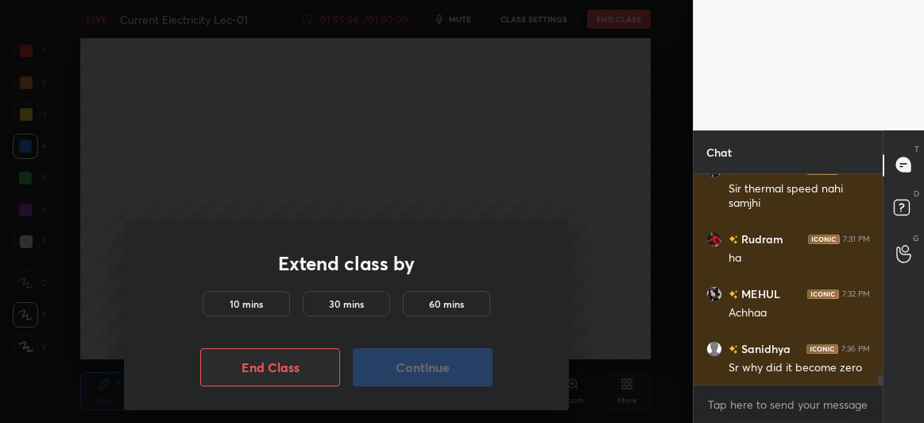
click at [280, 368] on button "End Class" at bounding box center [270, 367] width 140 height 38
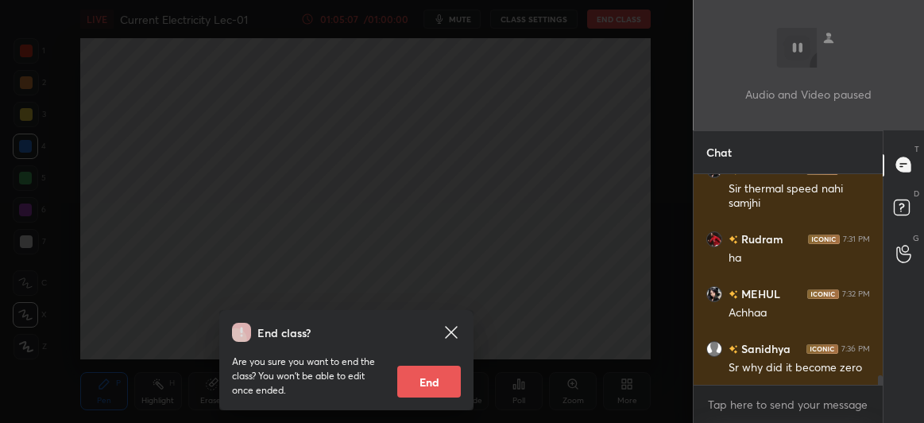
click at [451, 329] on icon at bounding box center [451, 332] width 19 height 19
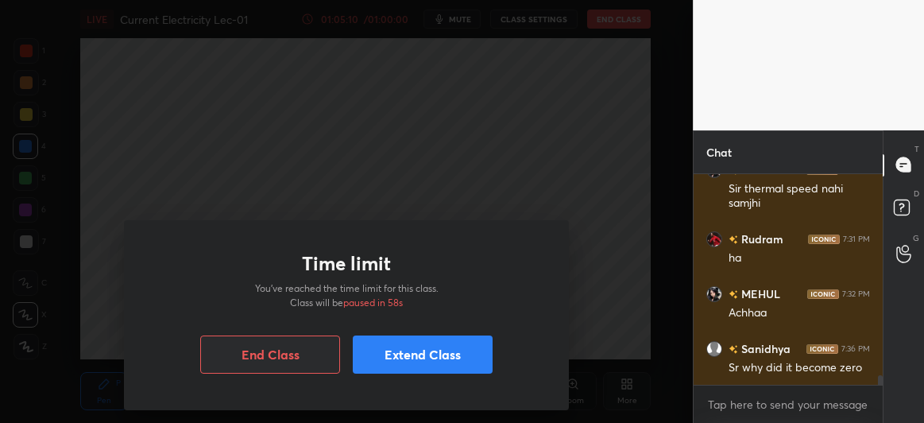
click at [103, 209] on div "Time limit You’ve reached the time limit for this class. Class will be paused i…" at bounding box center [346, 211] width 693 height 423
click at [424, 360] on button "Extend Class" at bounding box center [423, 354] width 140 height 38
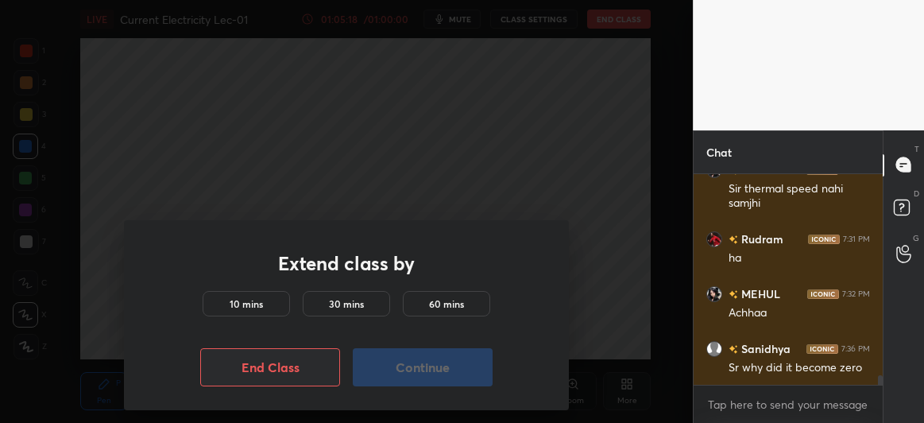
click at [261, 304] on h5 "10 mins" at bounding box center [246, 303] width 33 height 14
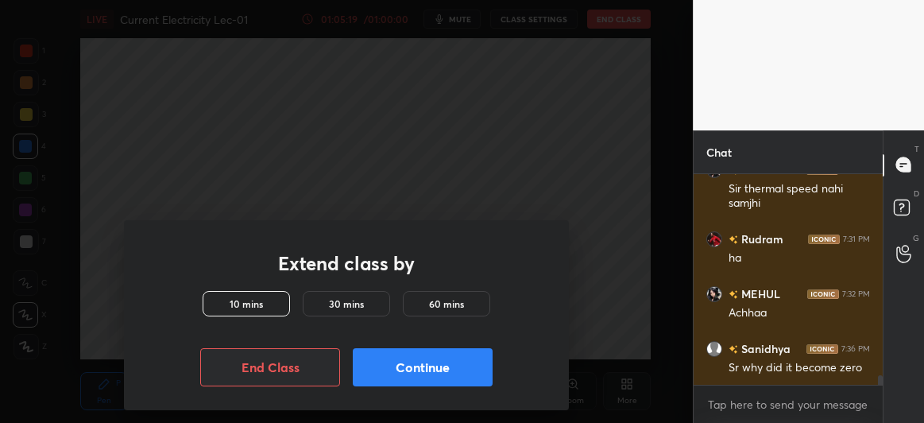
click at [405, 367] on button "Continue" at bounding box center [423, 367] width 140 height 38
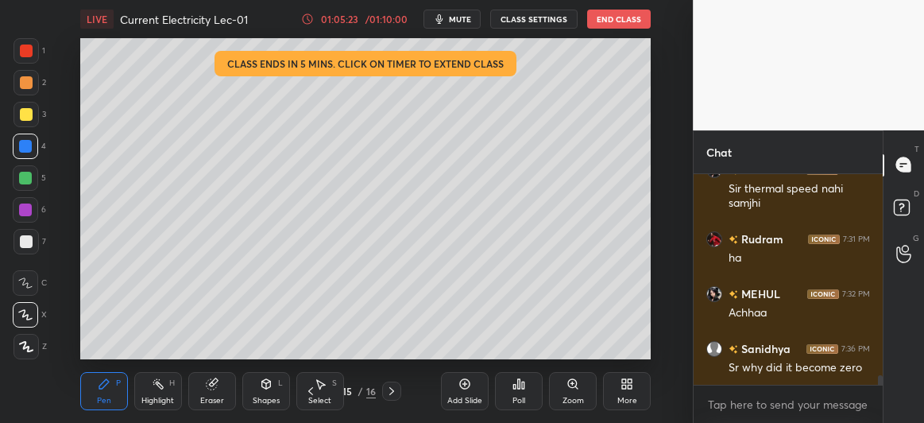
click at [391, 389] on icon at bounding box center [391, 391] width 5 height 8
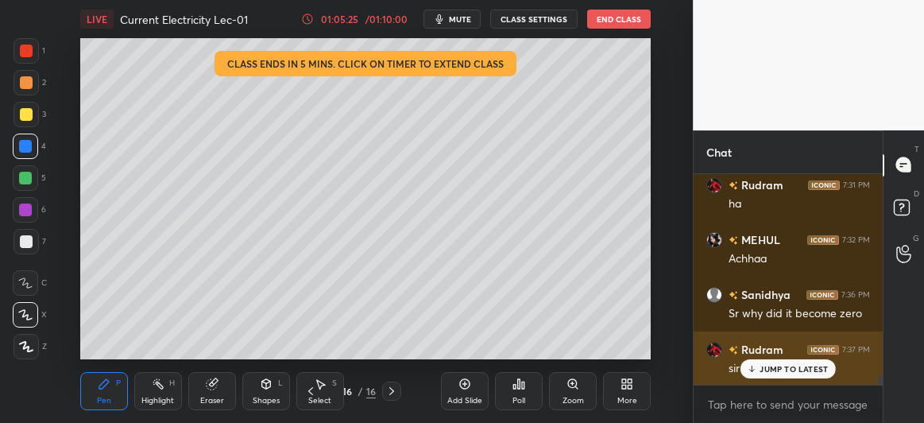
click at [780, 373] on p "JUMP TO LATEST" at bounding box center [794, 369] width 68 height 10
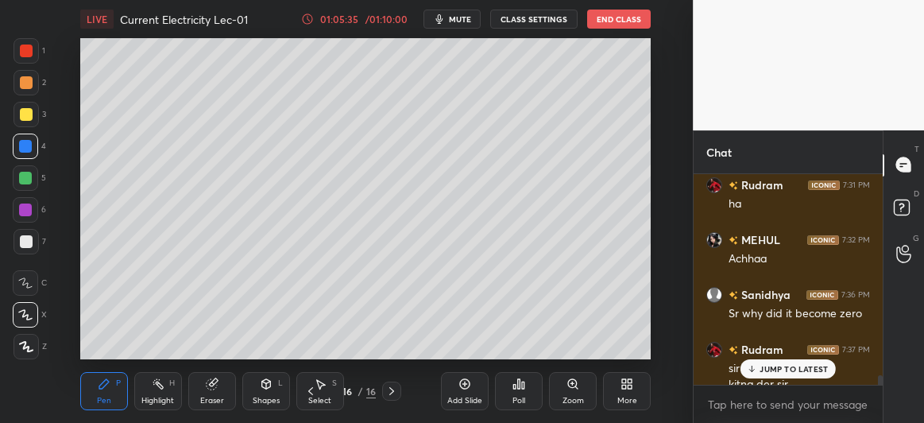
scroll to position [4556, 0]
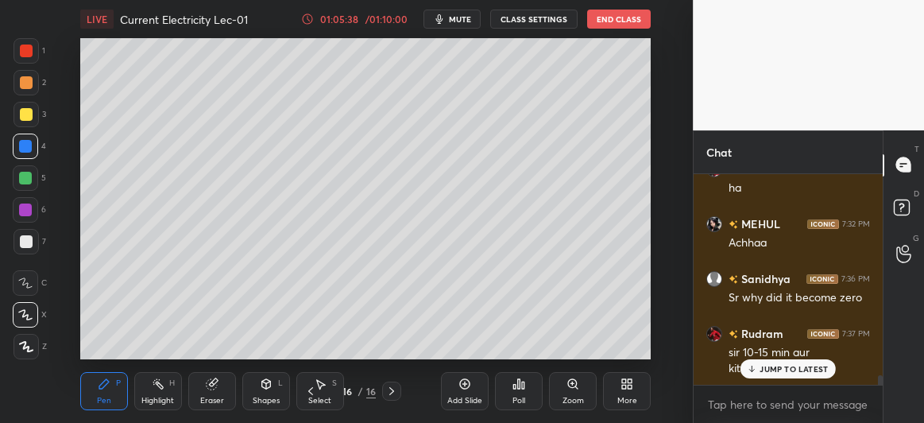
click at [760, 370] on div "JUMP TO LATEST" at bounding box center [788, 368] width 95 height 19
click at [25, 238] on div at bounding box center [26, 241] width 13 height 13
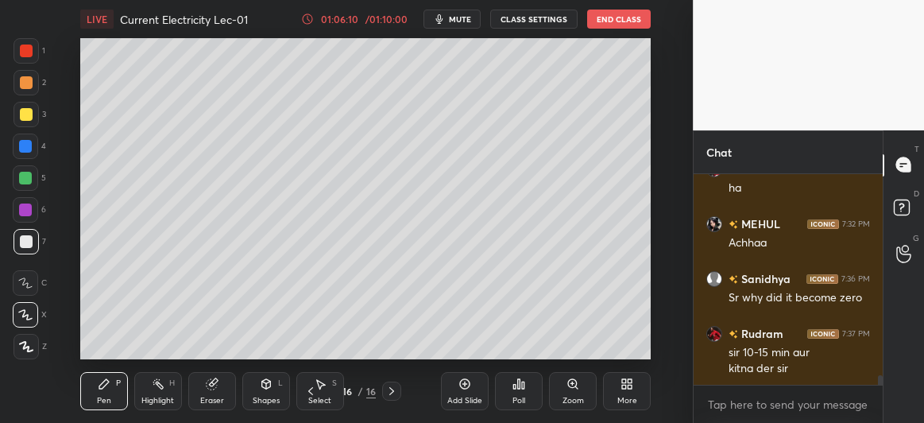
click at [23, 175] on div at bounding box center [25, 178] width 13 height 13
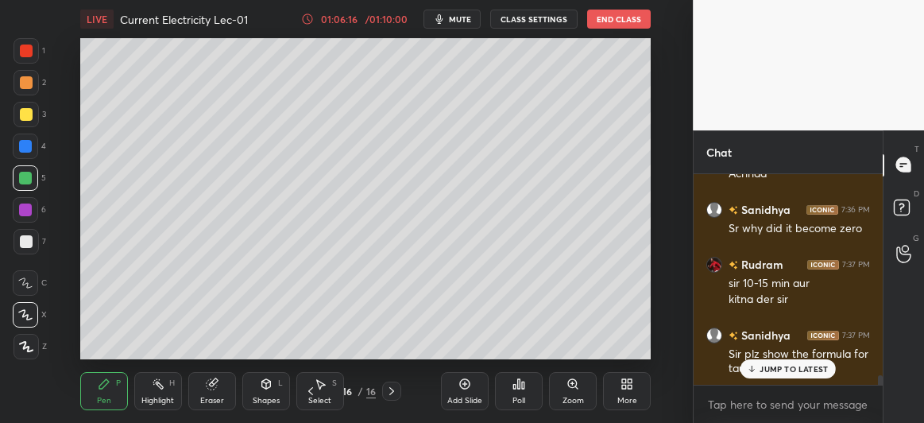
click at [776, 371] on p "JUMP TO LATEST" at bounding box center [794, 369] width 68 height 10
click at [312, 392] on icon at bounding box center [310, 391] width 13 height 13
click at [312, 390] on icon at bounding box center [310, 391] width 13 height 13
click at [312, 392] on icon at bounding box center [310, 391] width 13 height 13
click at [313, 393] on icon at bounding box center [310, 391] width 13 height 13
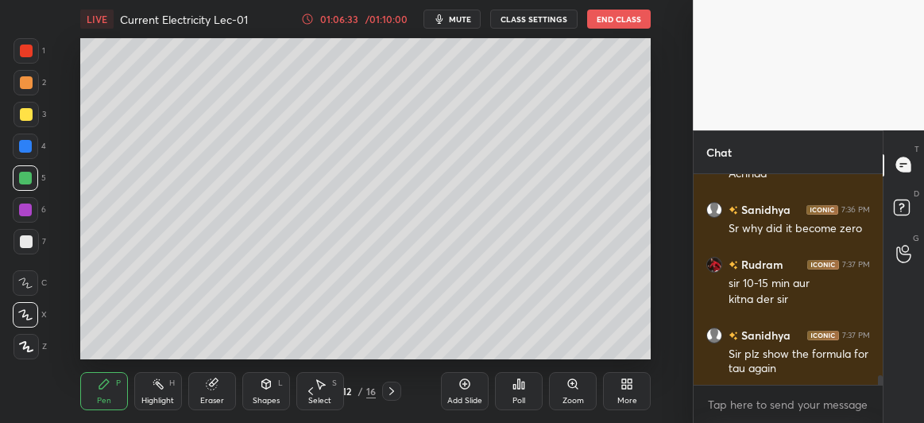
click at [389, 386] on icon at bounding box center [391, 391] width 13 height 13
click at [392, 390] on icon at bounding box center [391, 391] width 5 height 8
click at [391, 389] on icon at bounding box center [391, 391] width 5 height 8
click at [25, 238] on div at bounding box center [26, 241] width 13 height 13
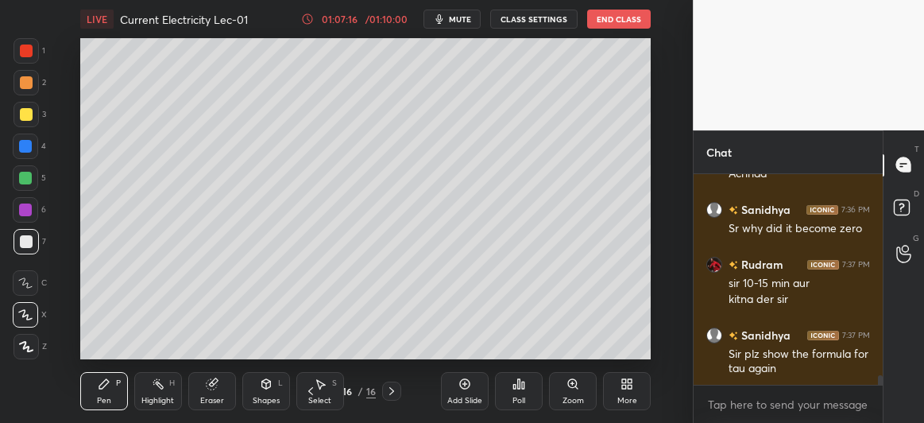
click at [23, 110] on div at bounding box center [26, 114] width 13 height 13
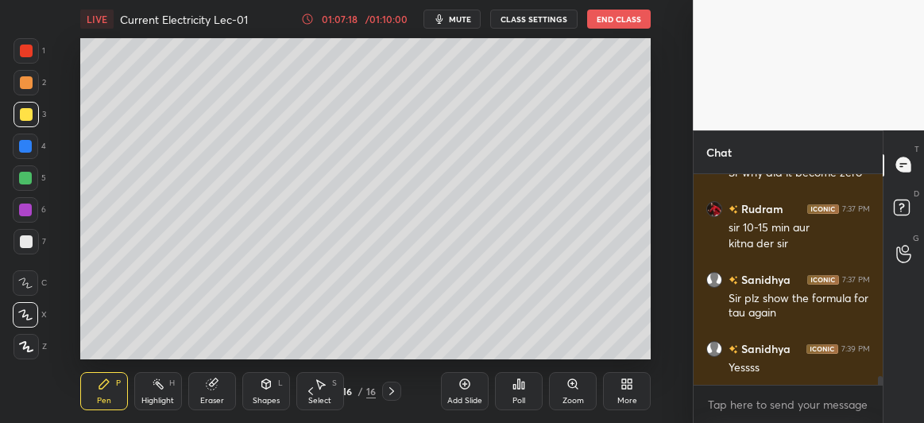
click at [17, 180] on div at bounding box center [25, 177] width 25 height 25
click at [29, 245] on div at bounding box center [26, 241] width 13 height 13
click at [267, 388] on icon at bounding box center [266, 384] width 9 height 10
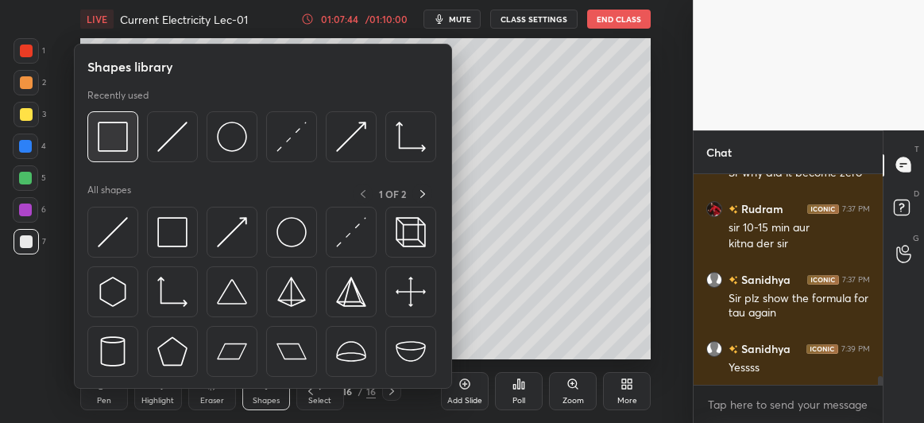
click at [126, 125] on img at bounding box center [113, 137] width 30 height 30
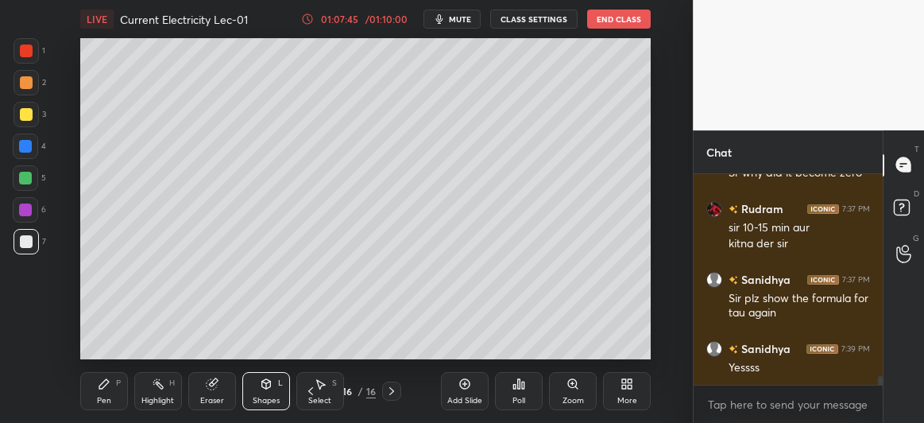
click at [24, 137] on div at bounding box center [25, 146] width 25 height 25
click at [103, 388] on icon at bounding box center [104, 384] width 10 height 10
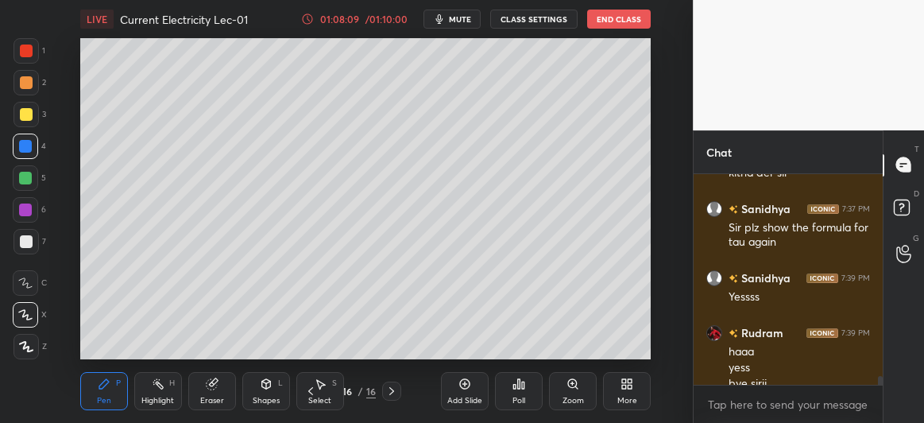
scroll to position [4767, 0]
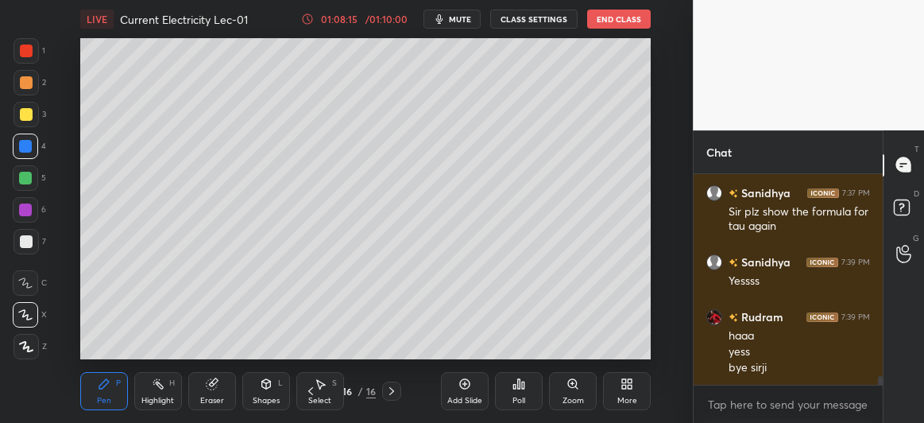
click at [460, 393] on div "Add Slide" at bounding box center [465, 391] width 48 height 38
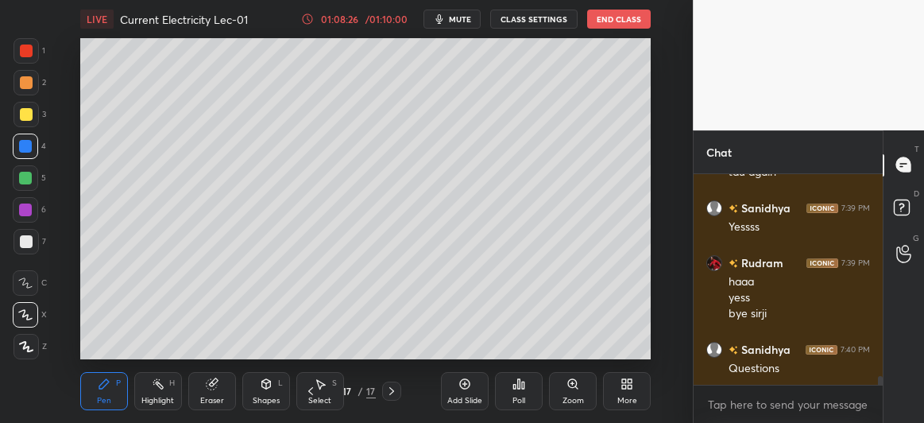
click at [23, 179] on div at bounding box center [25, 178] width 13 height 13
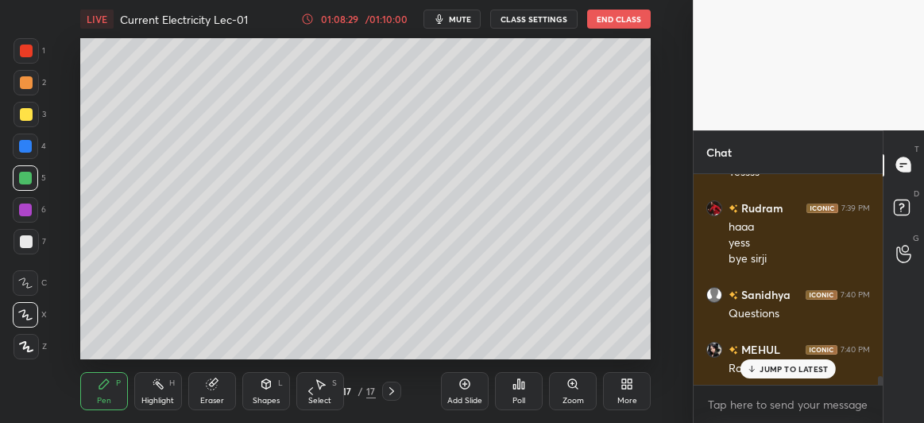
scroll to position [4931, 0]
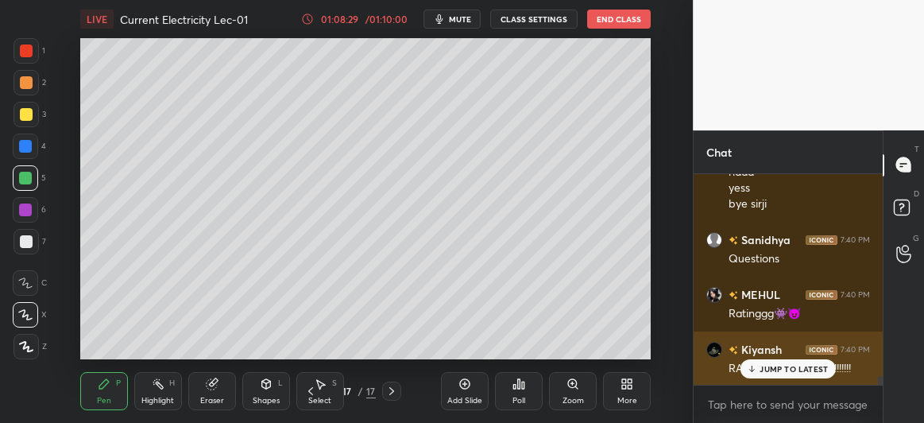
click at [766, 366] on p "JUMP TO LATEST" at bounding box center [794, 369] width 68 height 10
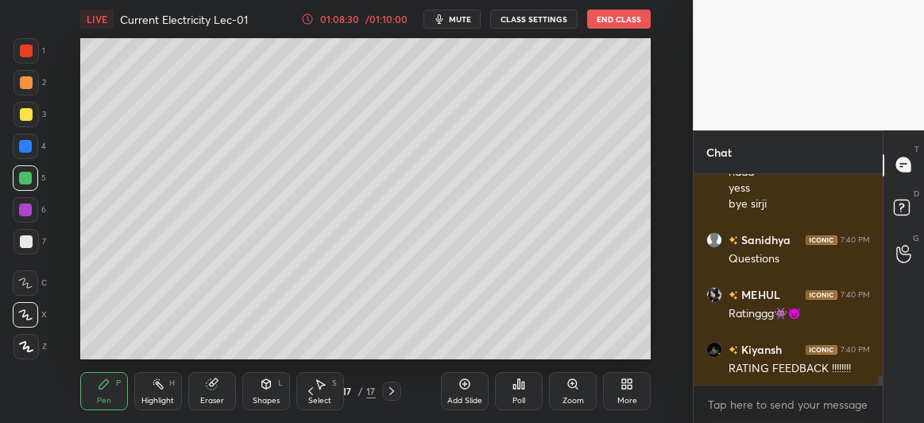
scroll to position [4986, 0]
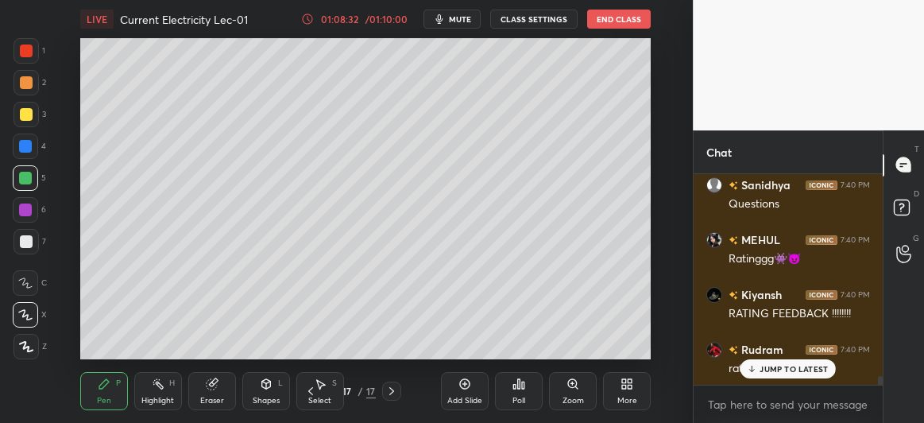
click at [769, 373] on p "JUMP TO LATEST" at bounding box center [794, 369] width 68 height 10
click at [23, 207] on div at bounding box center [25, 209] width 13 height 13
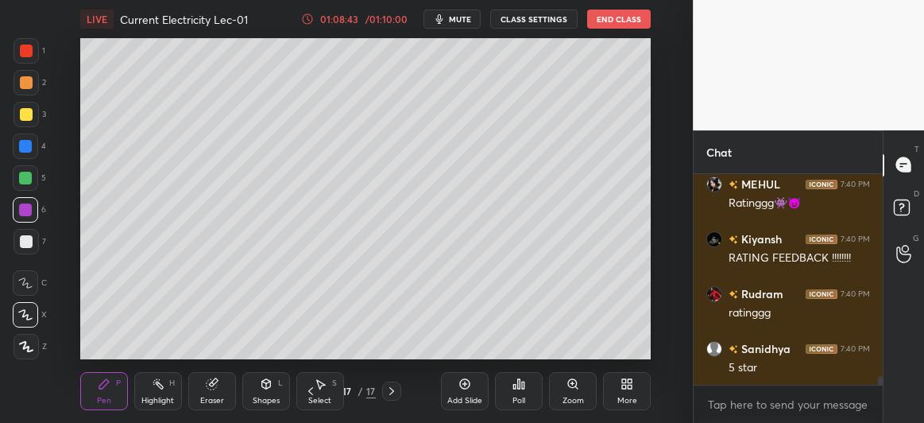
click at [24, 242] on div at bounding box center [26, 241] width 13 height 13
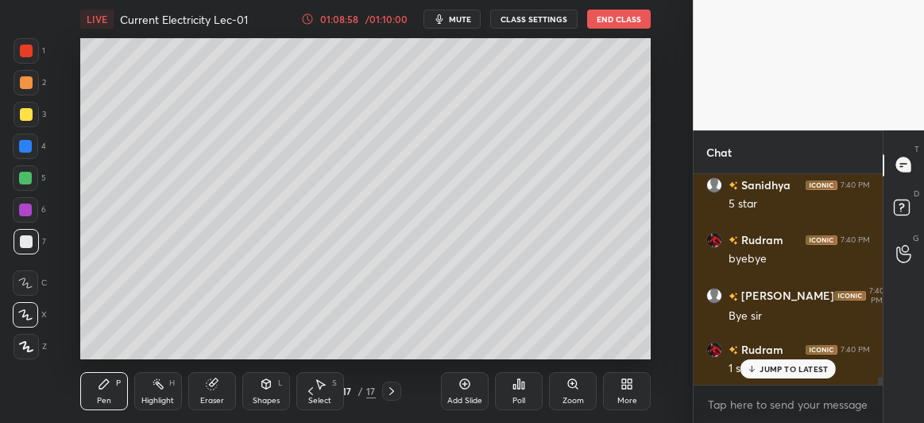
scroll to position [5260, 0]
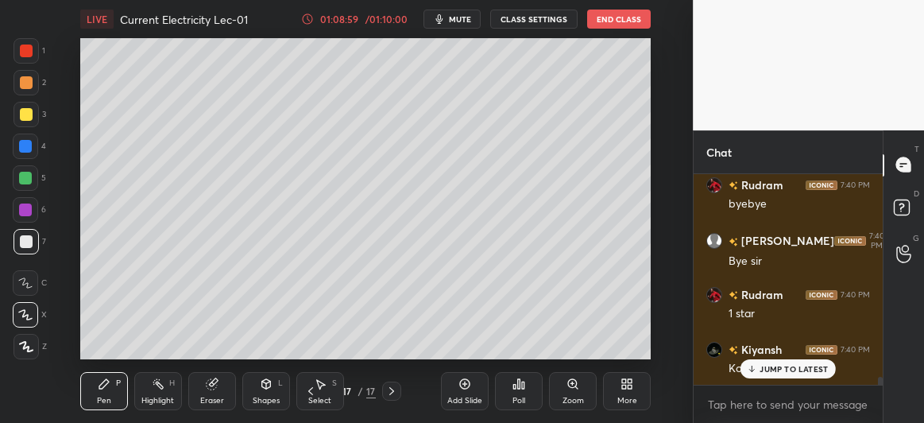
click at [765, 366] on p "JUMP TO LATEST" at bounding box center [794, 369] width 68 height 10
click at [618, 16] on button "End Class" at bounding box center [619, 19] width 64 height 19
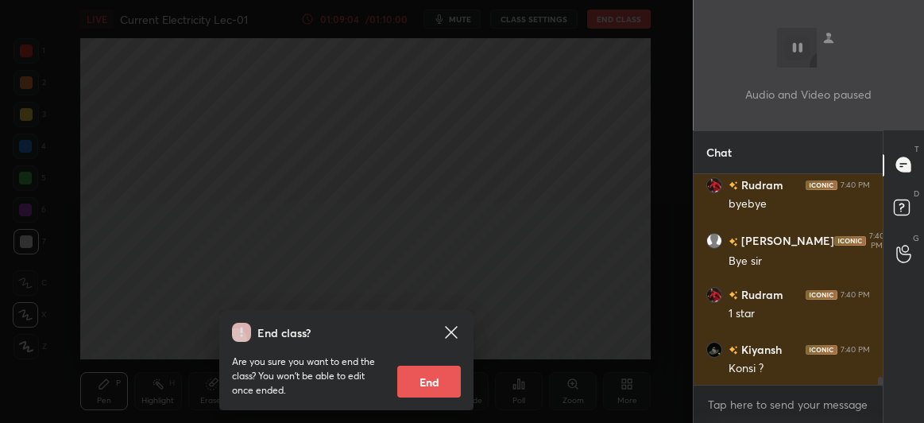
scroll to position [5315, 0]
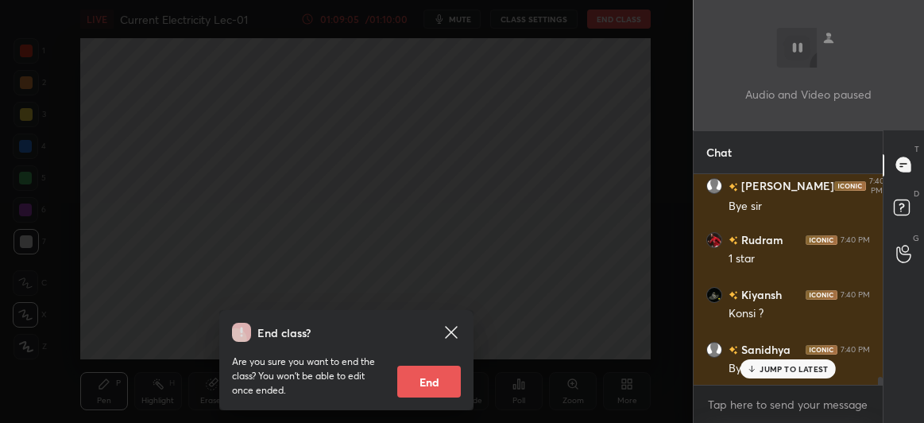
click at [431, 382] on button "End" at bounding box center [429, 382] width 64 height 32
type textarea "x"
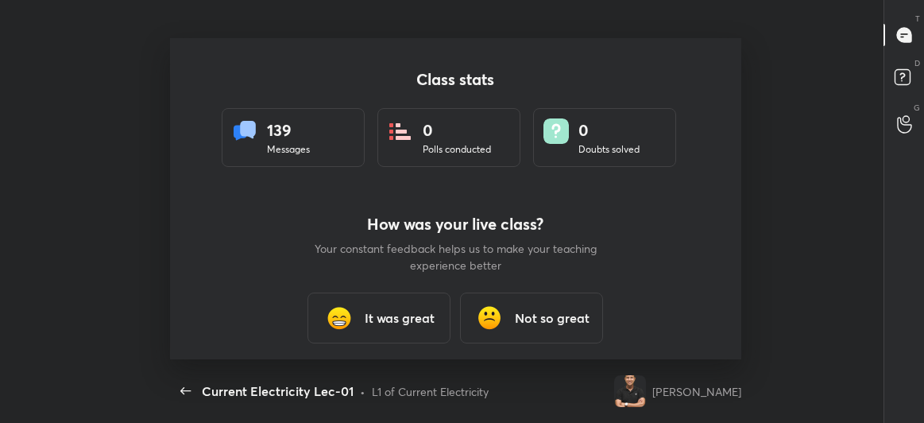
scroll to position [0, 0]
click at [392, 316] on h3 "It was great" at bounding box center [400, 317] width 70 height 19
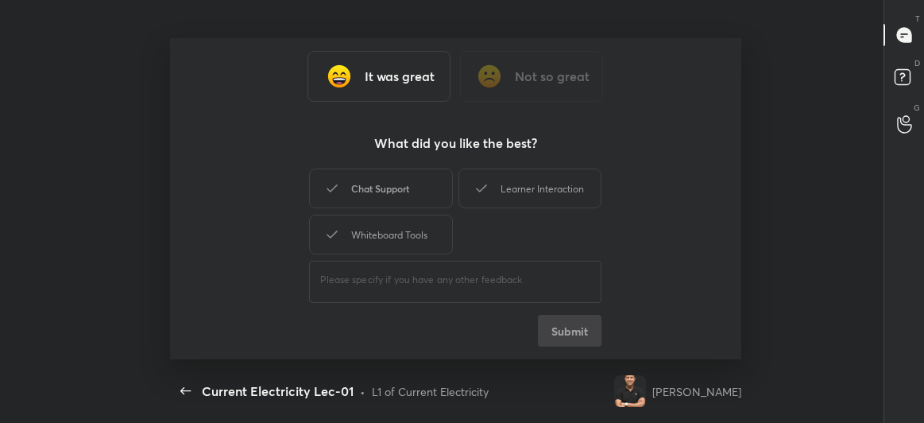
click at [421, 180] on div "Chat Support" at bounding box center [380, 188] width 143 height 40
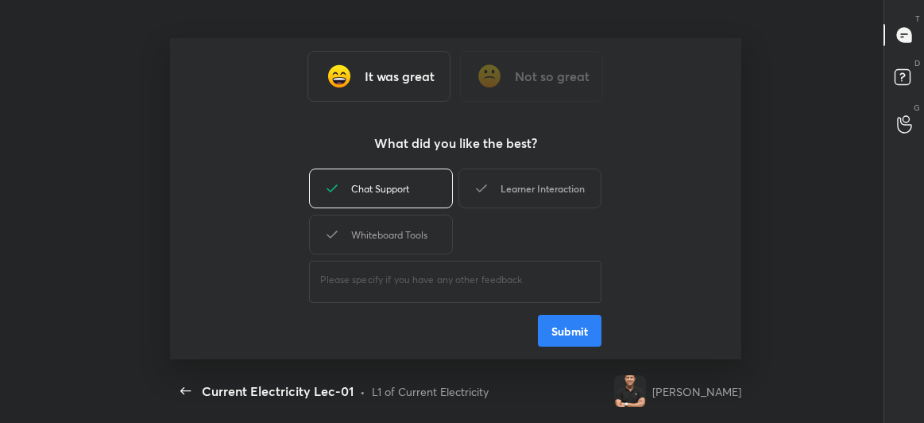
click at [530, 190] on div "Learner Interaction" at bounding box center [530, 188] width 143 height 40
click at [568, 331] on button "Submit" at bounding box center [570, 331] width 64 height 32
